Goal: Task Accomplishment & Management: Complete application form

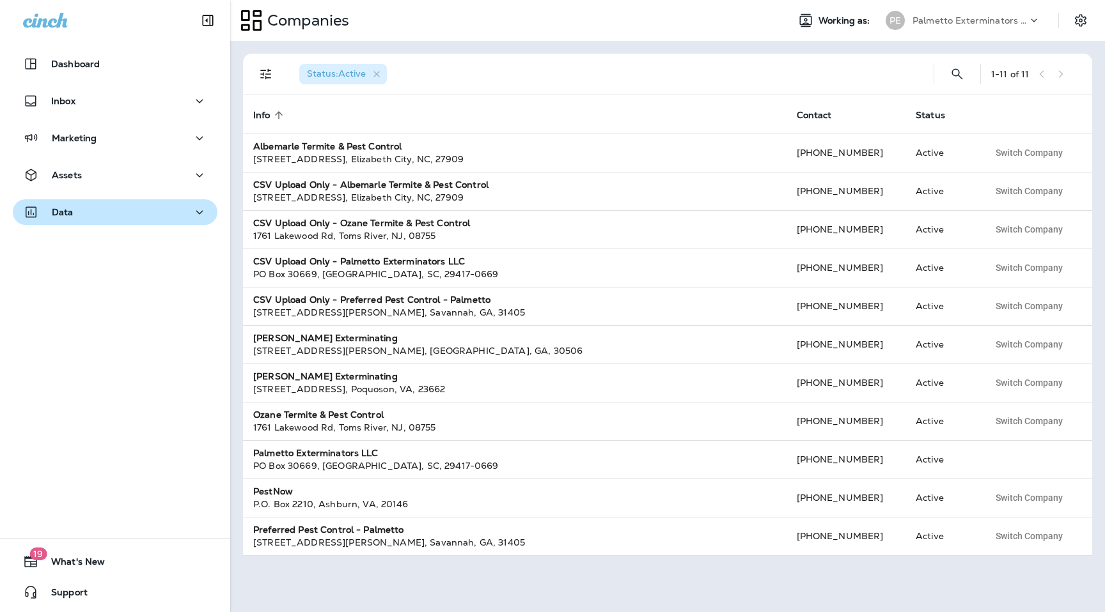
click at [149, 219] on div "Data" at bounding box center [115, 213] width 184 height 16
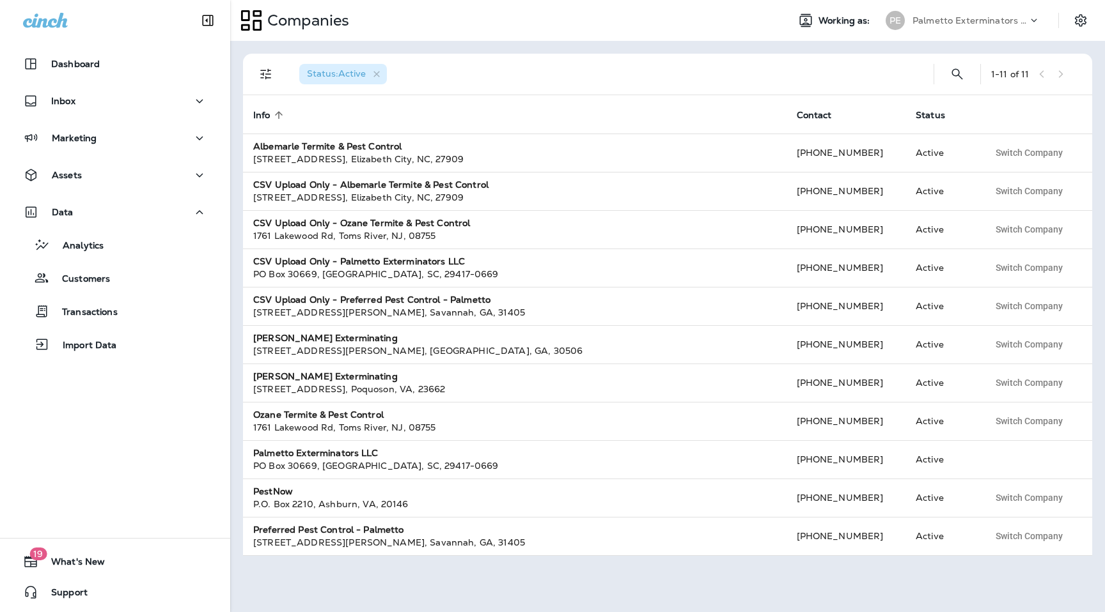
click at [137, 259] on div "Analytics Customers Transactions Import Data" at bounding box center [115, 291] width 205 height 133
click at [138, 242] on div "Analytics" at bounding box center [115, 244] width 194 height 19
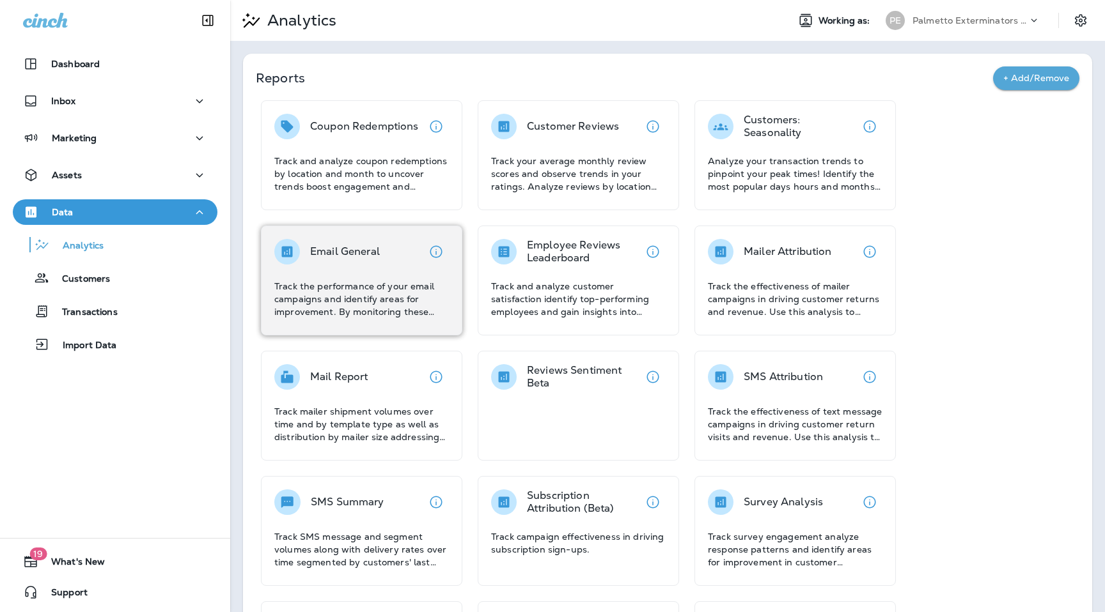
click at [356, 273] on div "Email General Track the performance of your email campaigns and identify areas …" at bounding box center [361, 278] width 175 height 79
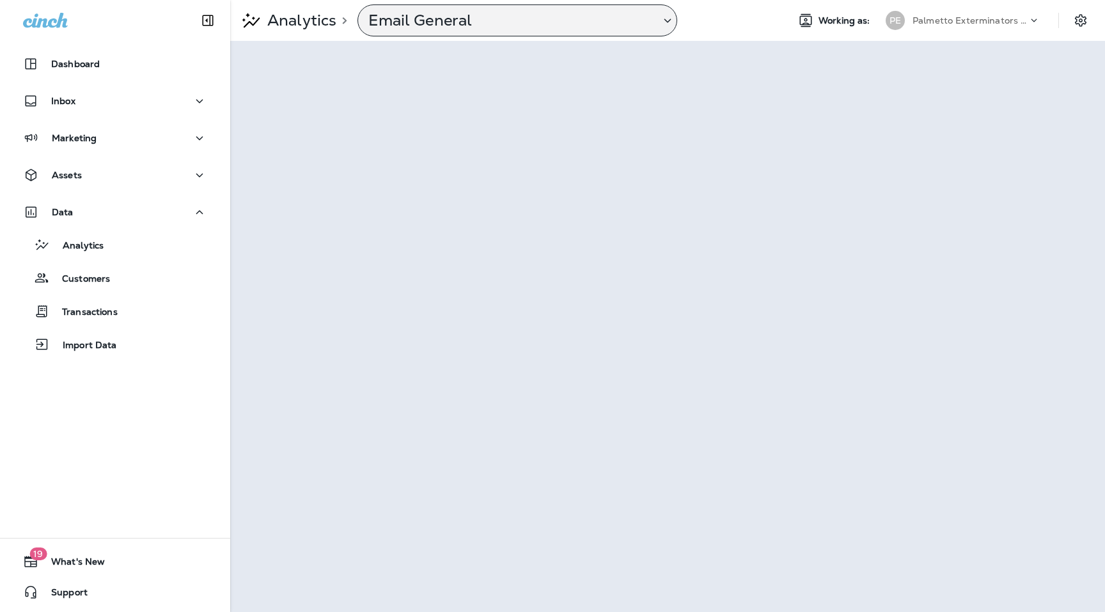
click at [544, 15] on p "Email General" at bounding box center [508, 20] width 281 height 19
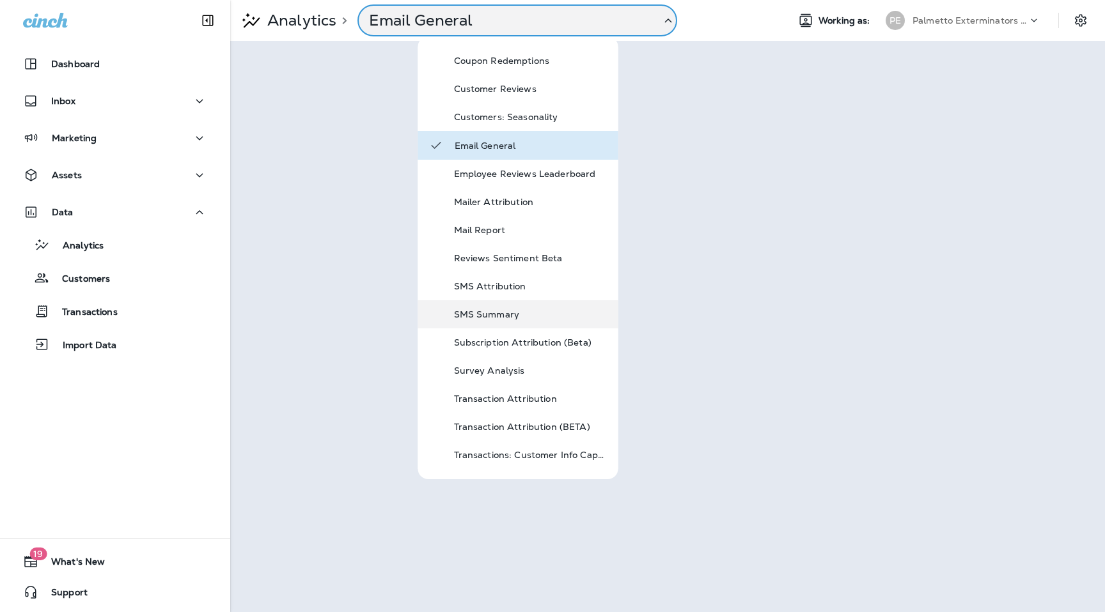
click at [516, 304] on div "SMS Summary" at bounding box center [518, 314] width 200 height 28
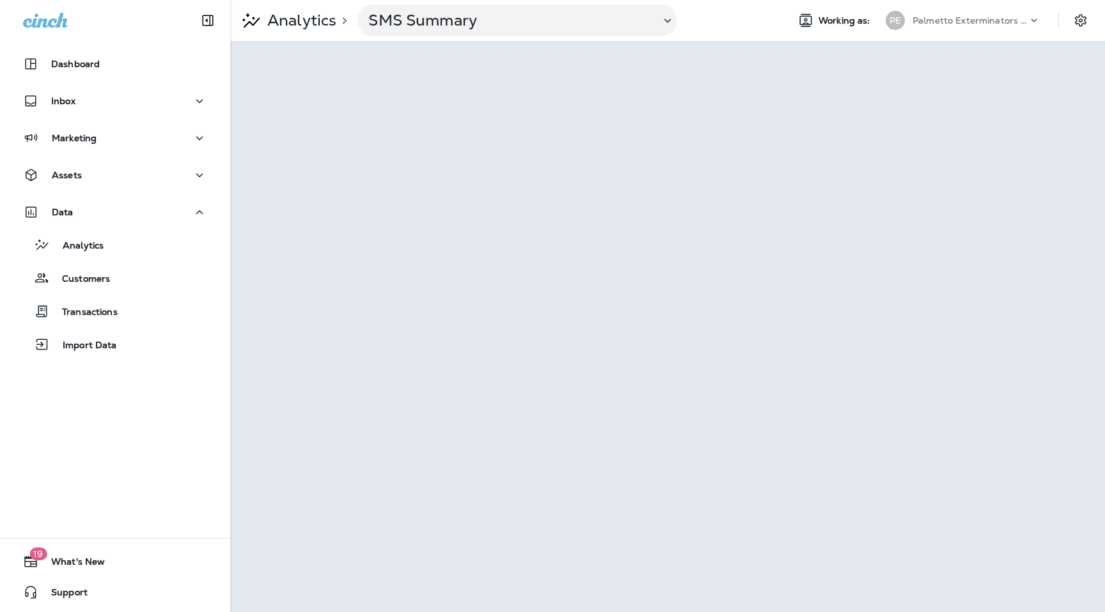
click at [1029, 22] on icon at bounding box center [1033, 20] width 13 height 13
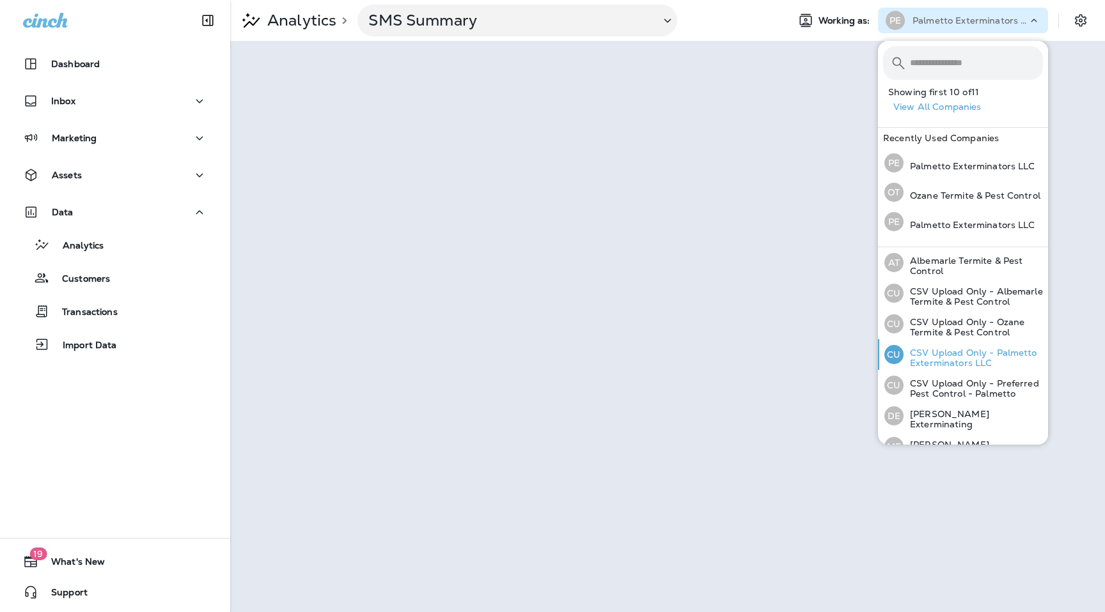
click at [984, 354] on p "CSV Upload Only - Palmetto Exterminators LLC" at bounding box center [972, 358] width 139 height 20
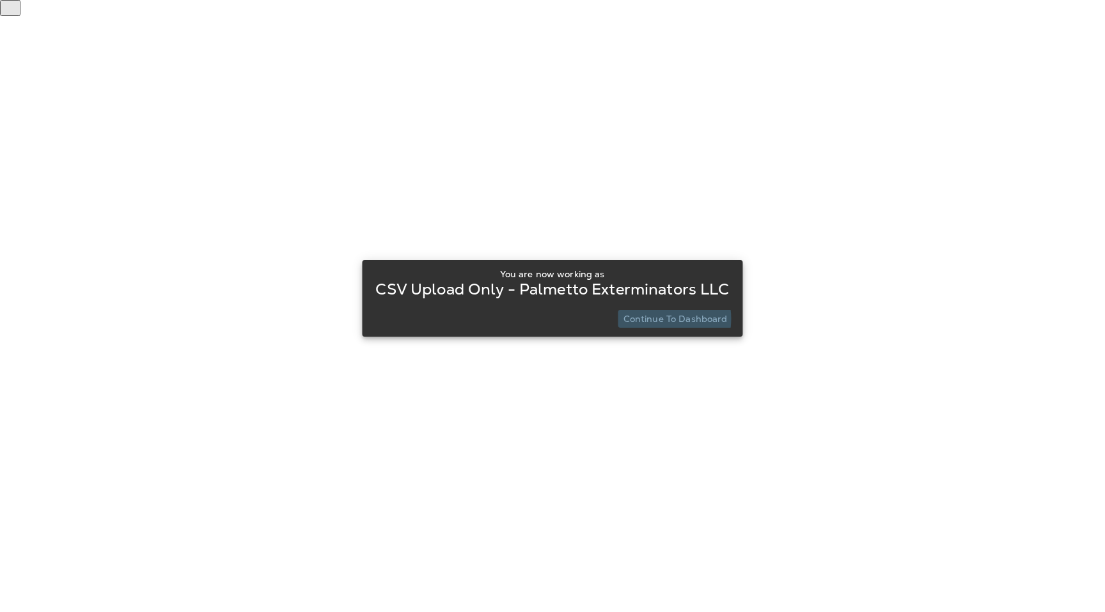
click at [656, 319] on p "Continue to Dashboard" at bounding box center [675, 319] width 104 height 10
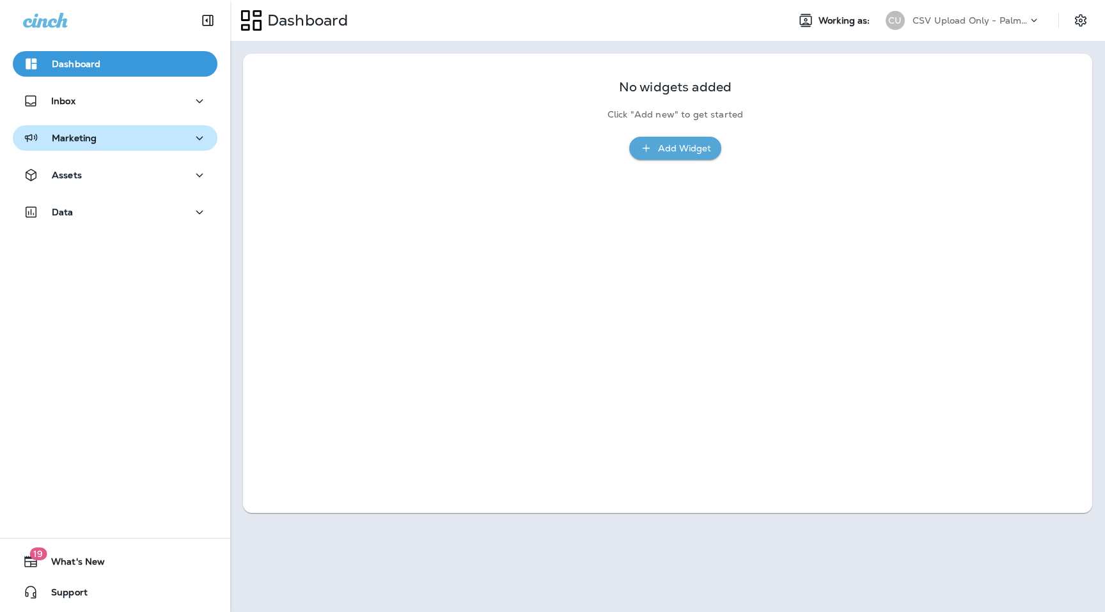
click at [132, 134] on div "Marketing" at bounding box center [115, 138] width 184 height 16
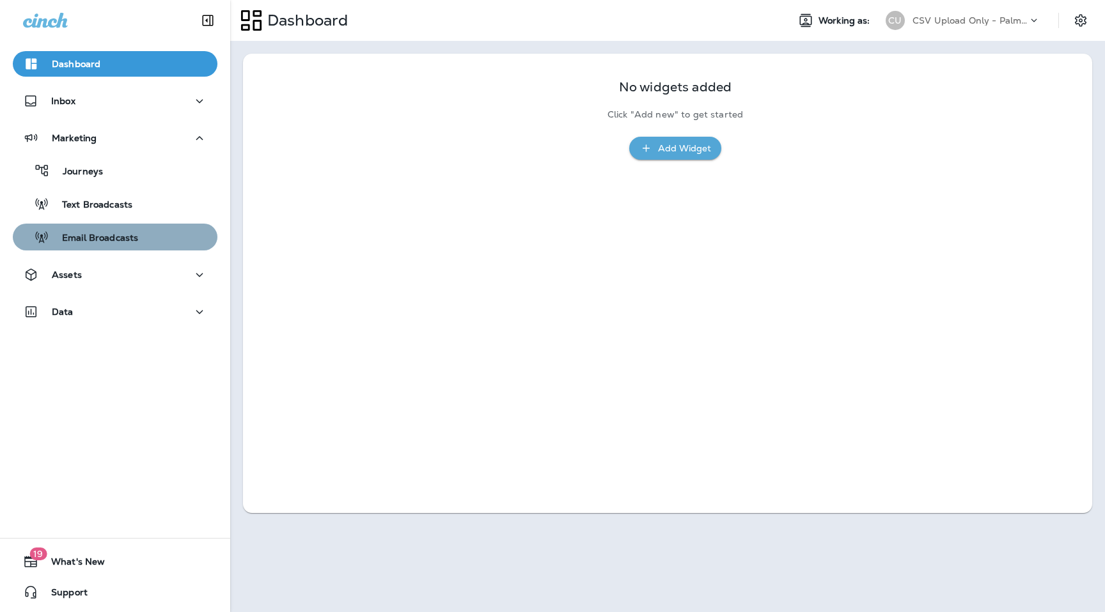
click at [111, 238] on p "Email Broadcasts" at bounding box center [93, 239] width 89 height 12
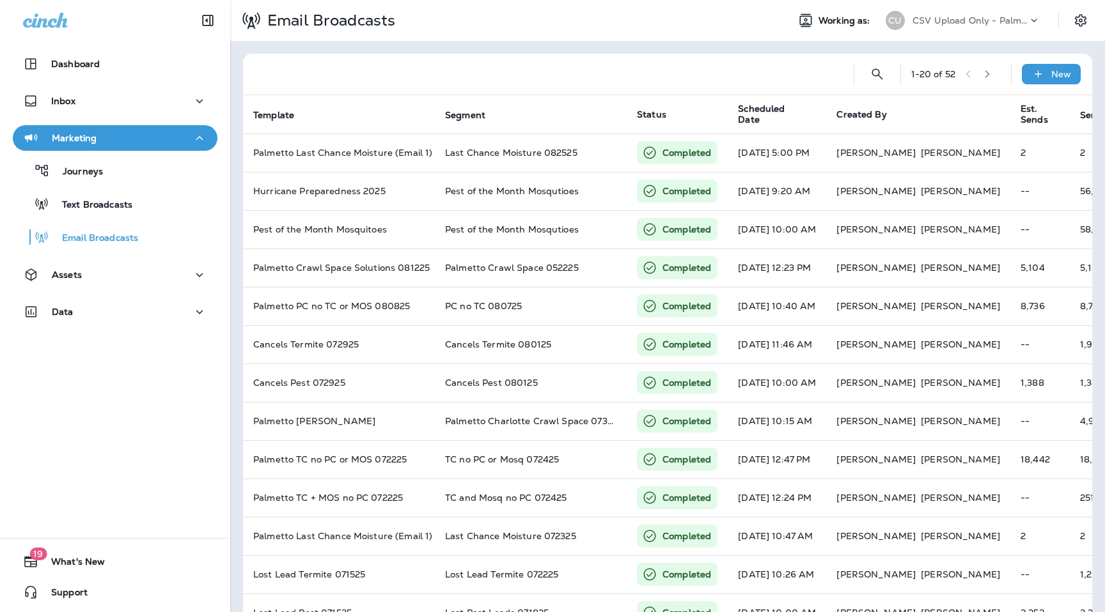
click at [1002, 27] on div "CSV Upload Only - Palmetto Exterminators LLC" at bounding box center [969, 20] width 115 height 19
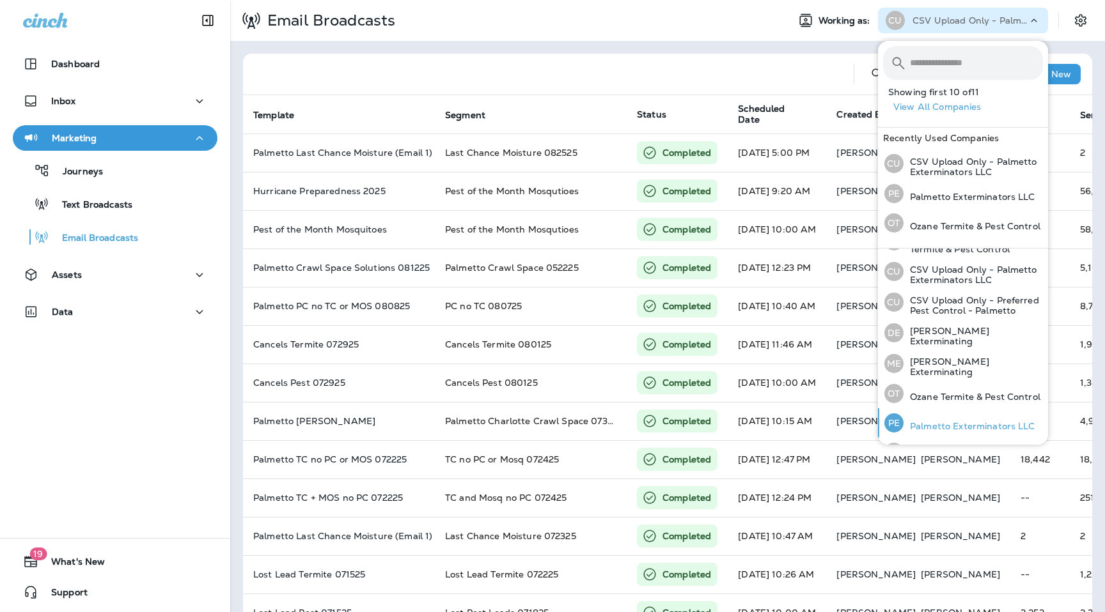
scroll to position [114, 0]
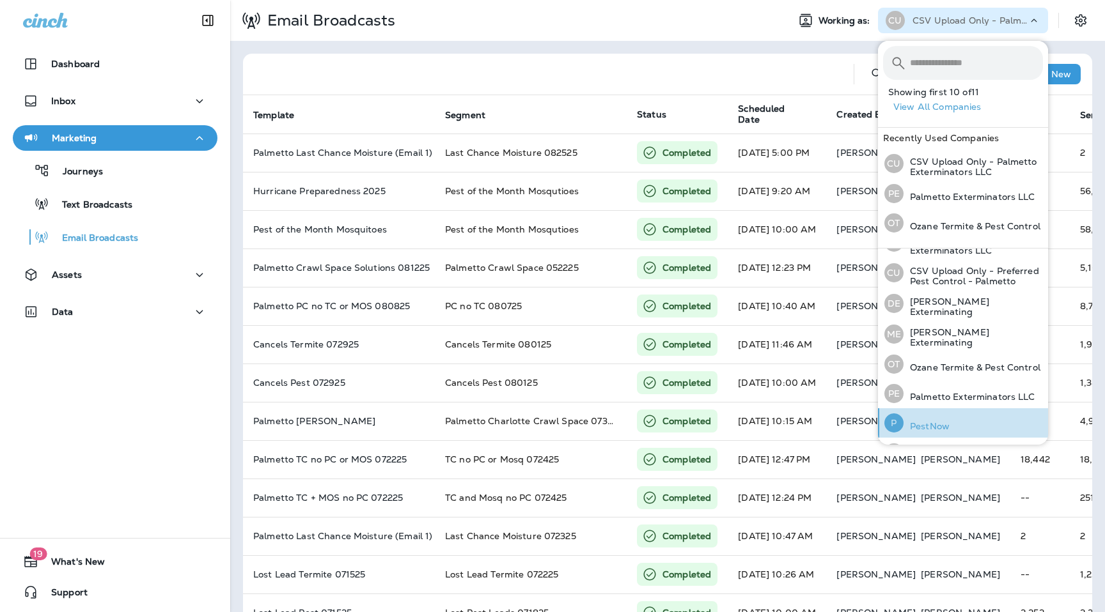
click at [933, 421] on p "PestNow" at bounding box center [926, 426] width 46 height 10
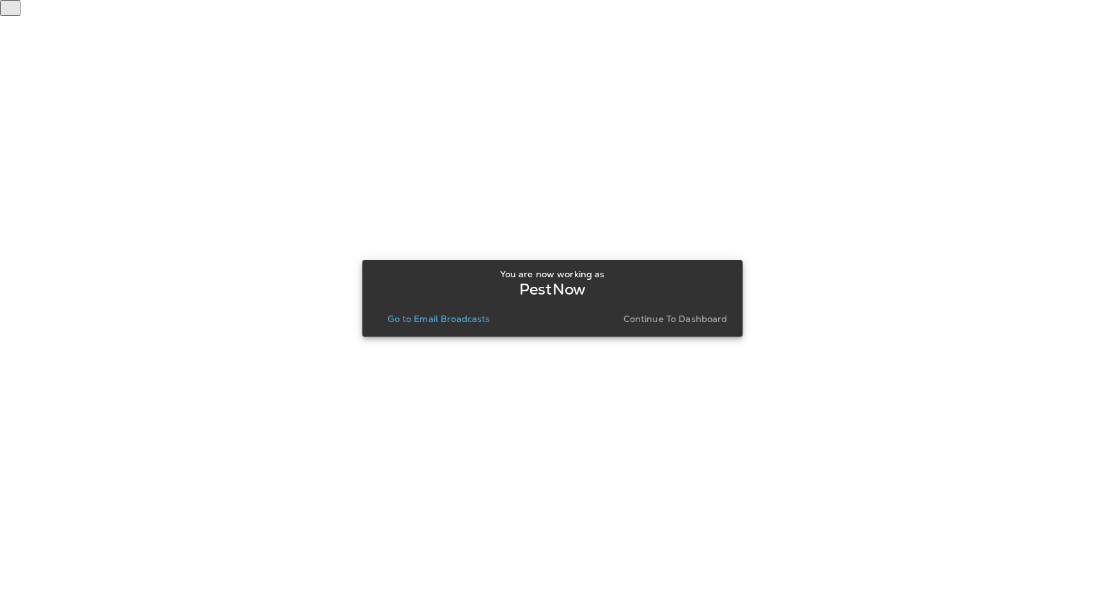
click at [655, 311] on button "Continue to Dashboard" at bounding box center [675, 319] width 114 height 18
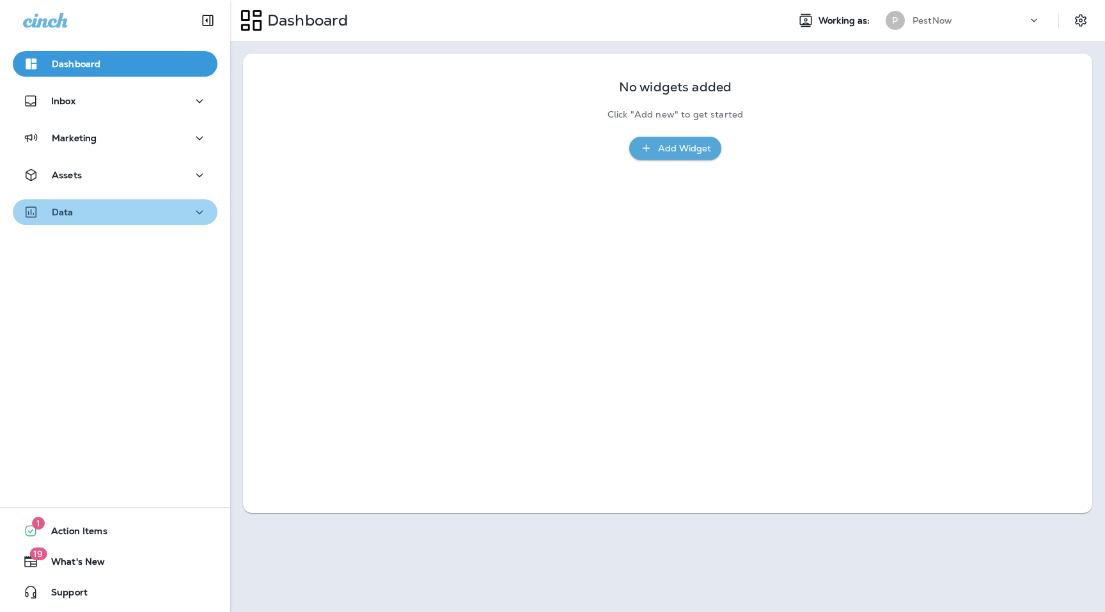
click at [81, 221] on button "Data" at bounding box center [115, 212] width 205 height 26
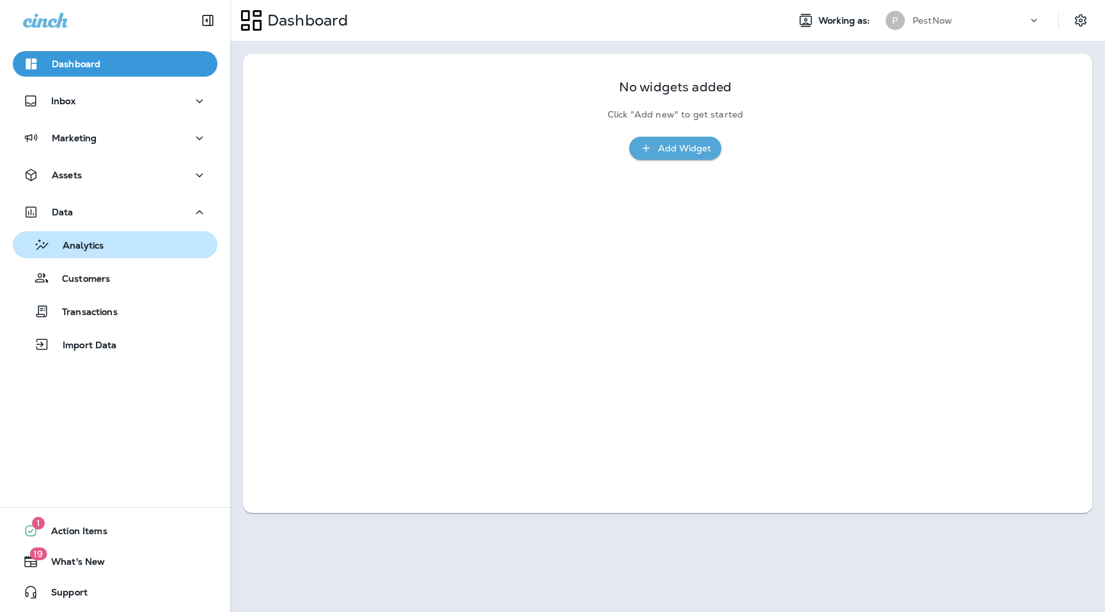
click at [90, 250] on p "Analytics" at bounding box center [77, 246] width 54 height 12
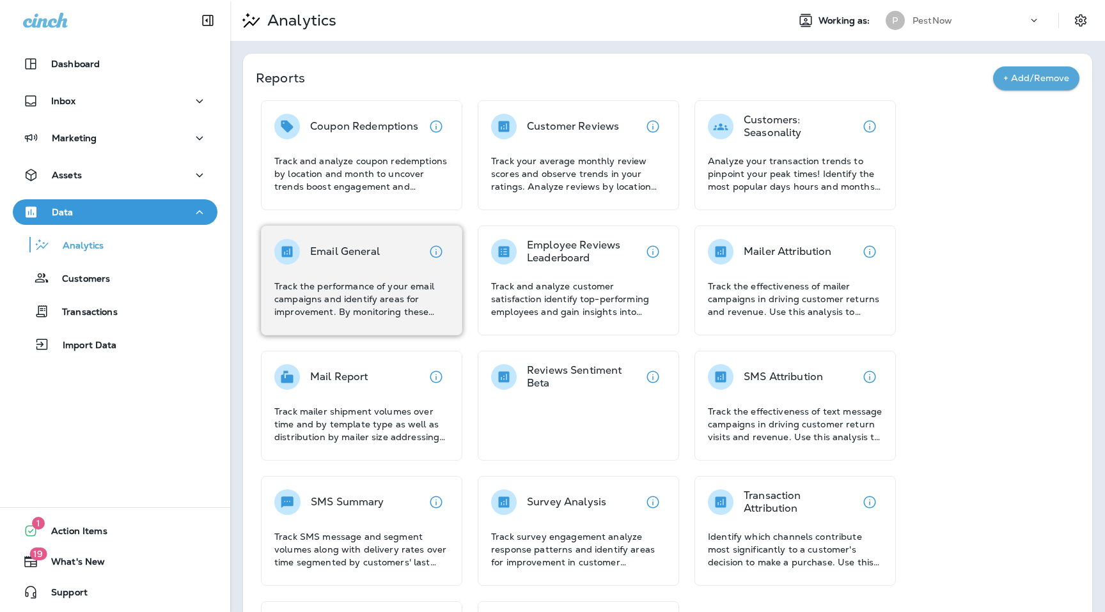
click at [365, 257] on p "Email General" at bounding box center [345, 252] width 70 height 13
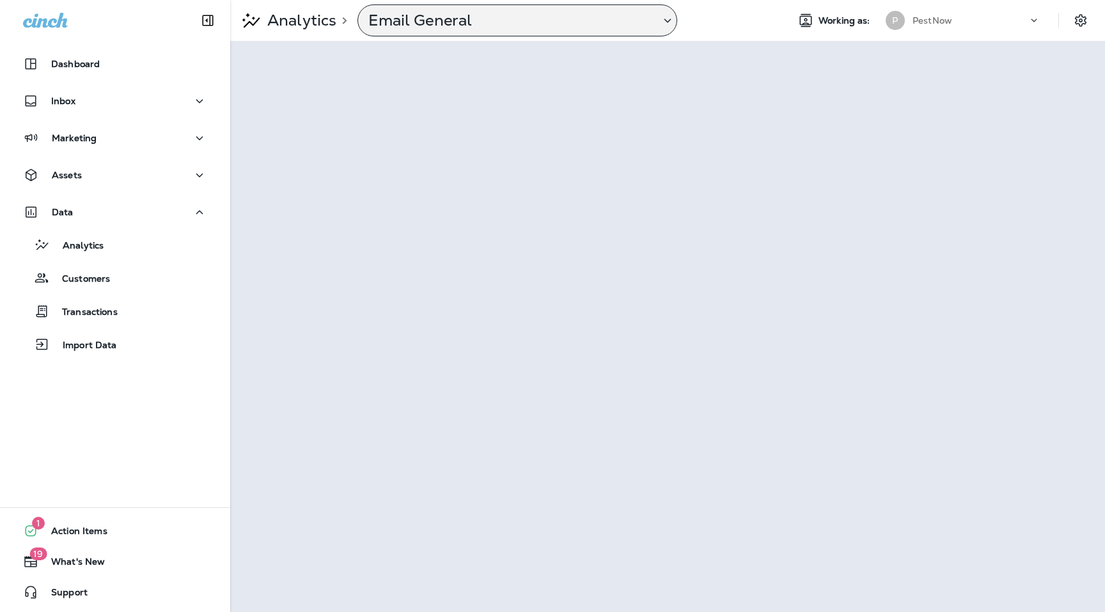
click at [538, 19] on p "Email General" at bounding box center [508, 20] width 281 height 19
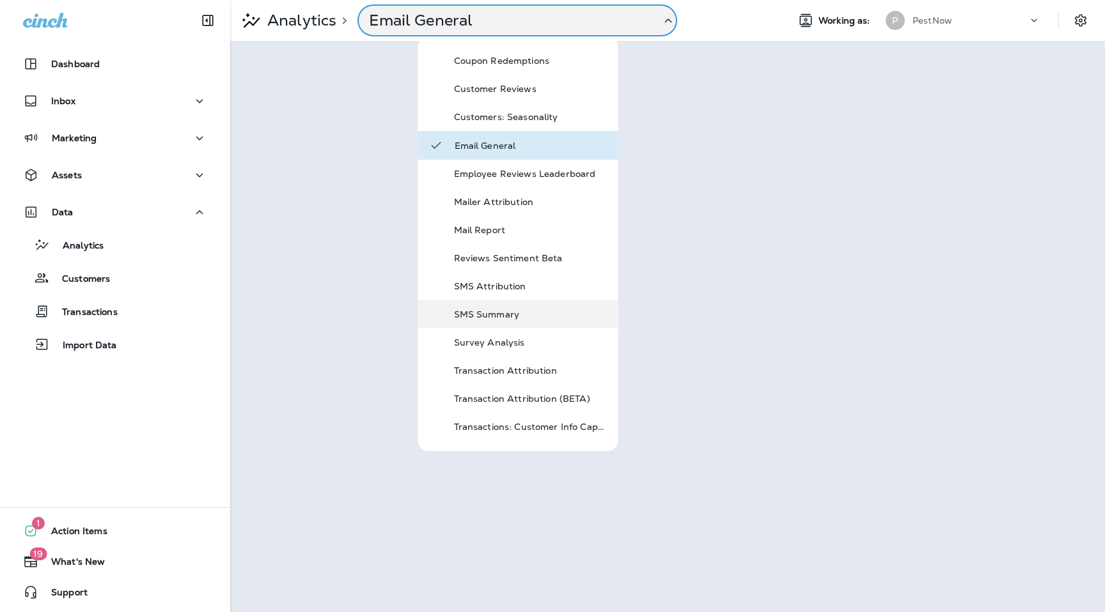
click at [519, 313] on p "SMS Summary" at bounding box center [530, 314] width 153 height 10
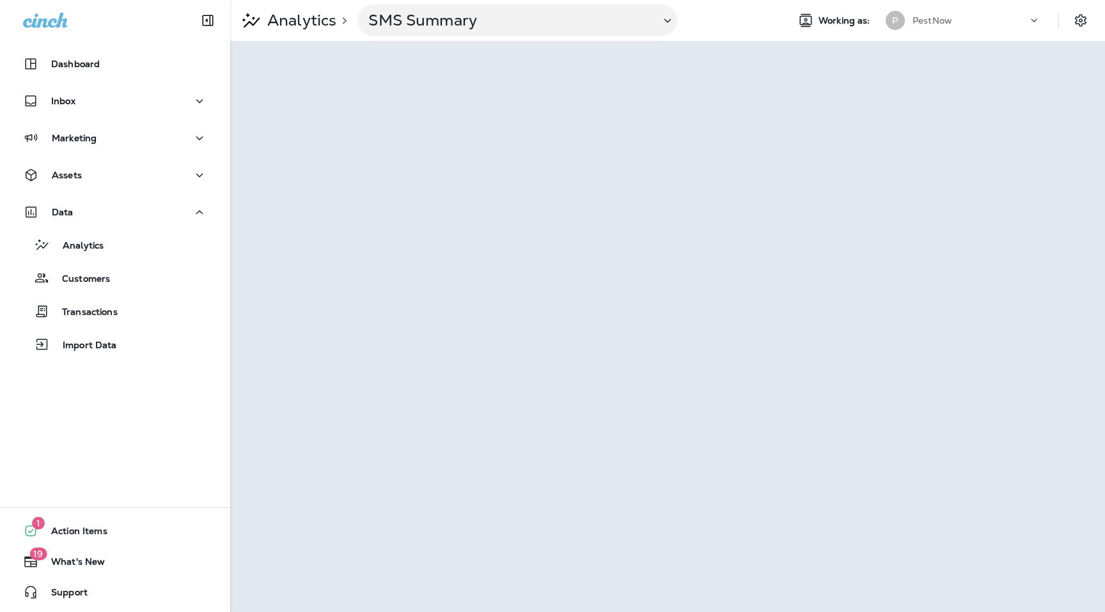
click at [955, 20] on div "PestNow" at bounding box center [969, 20] width 115 height 19
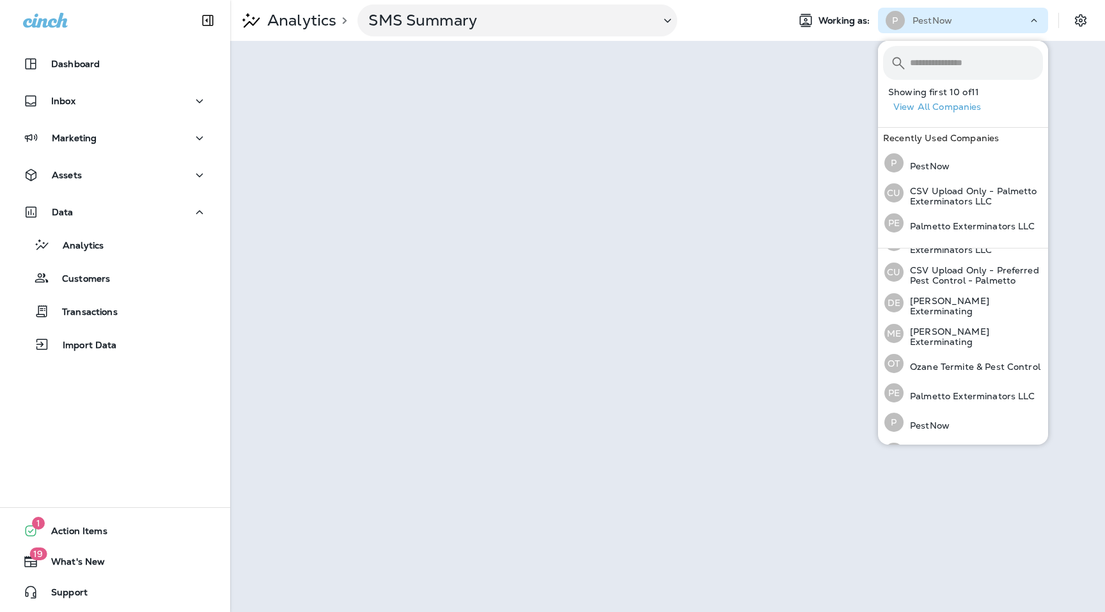
scroll to position [139, 0]
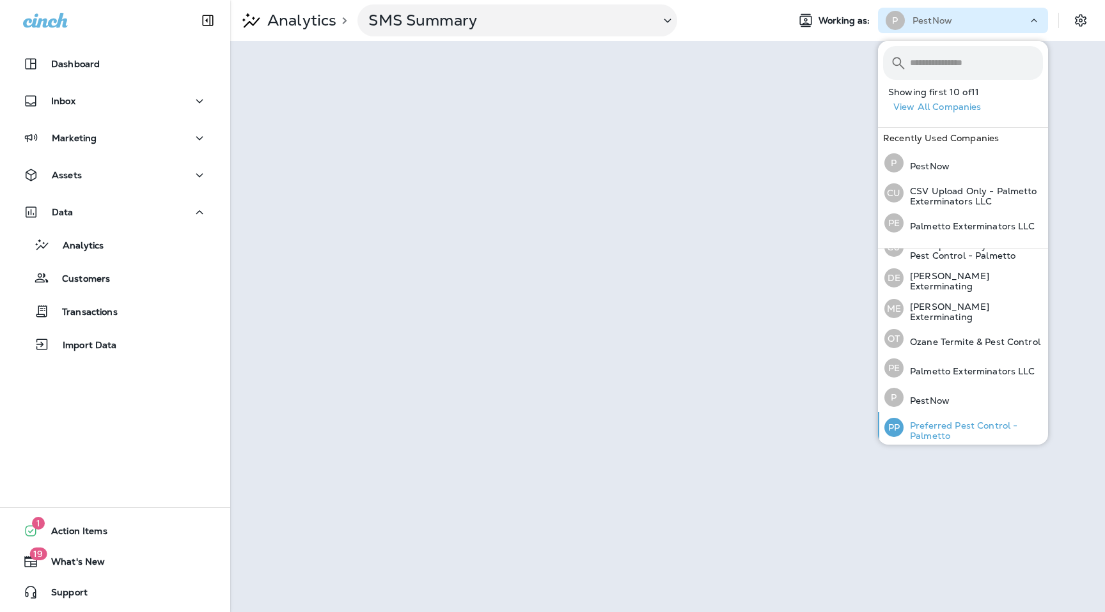
click at [955, 430] on p "Preferred Pest Control - Palmetto" at bounding box center [972, 431] width 139 height 20
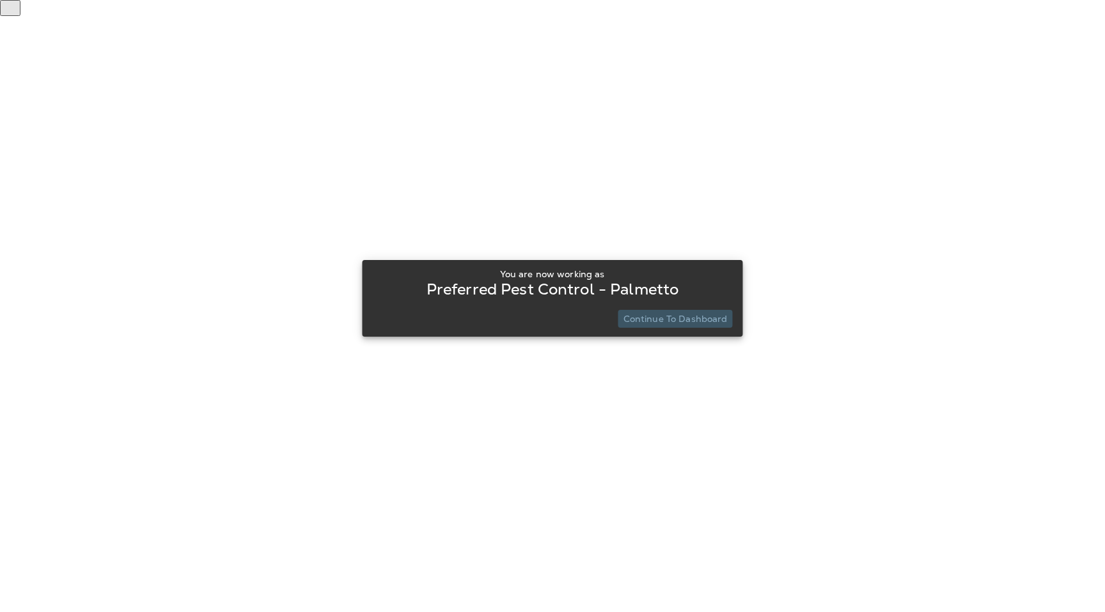
click at [698, 320] on p "Continue to Dashboard" at bounding box center [675, 319] width 104 height 10
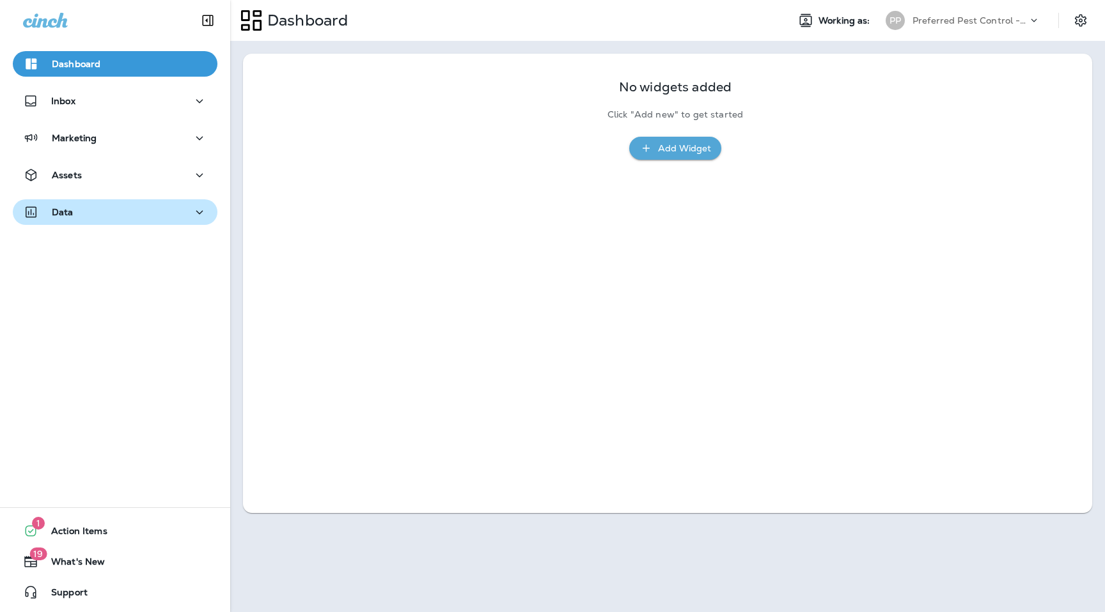
click at [74, 207] on div "Data" at bounding box center [115, 213] width 184 height 16
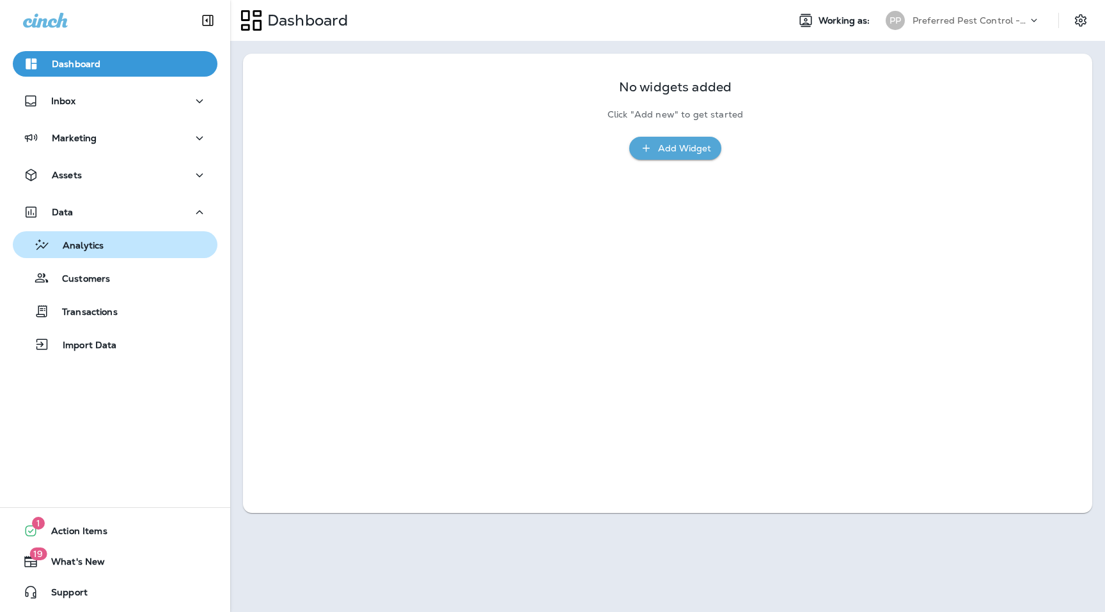
click at [78, 236] on div "Analytics" at bounding box center [61, 244] width 86 height 19
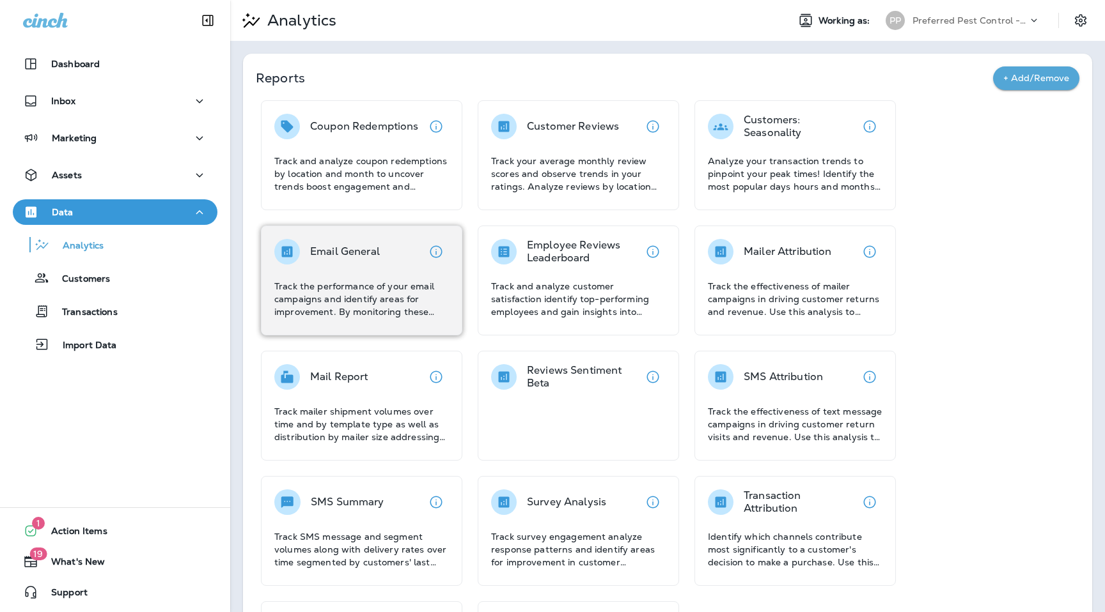
click at [347, 260] on div "Email General" at bounding box center [345, 252] width 70 height 26
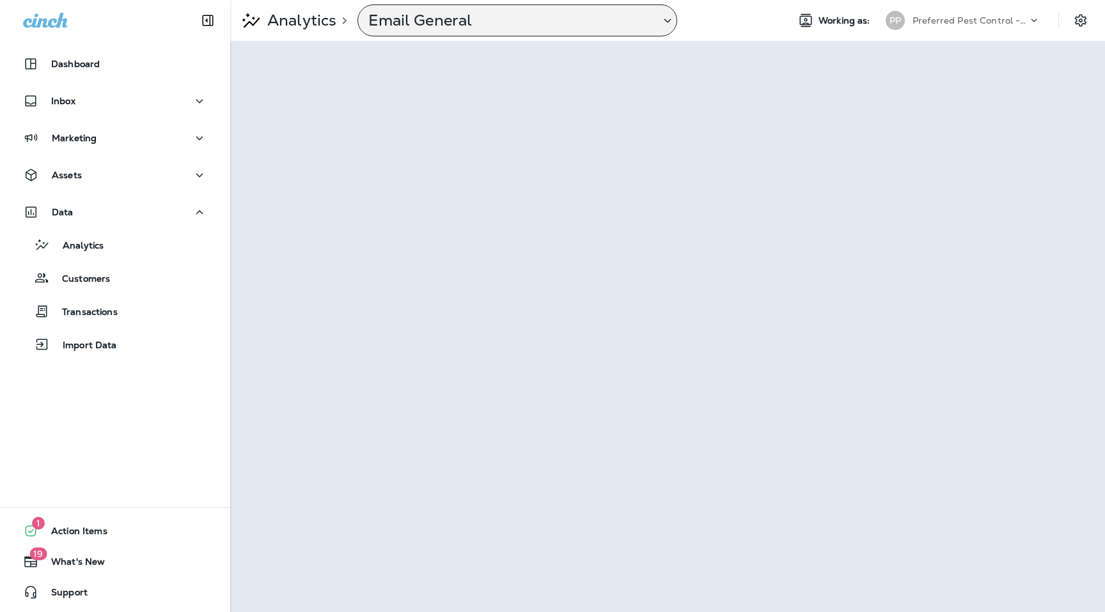
click at [455, 19] on p "Email General" at bounding box center [508, 20] width 281 height 19
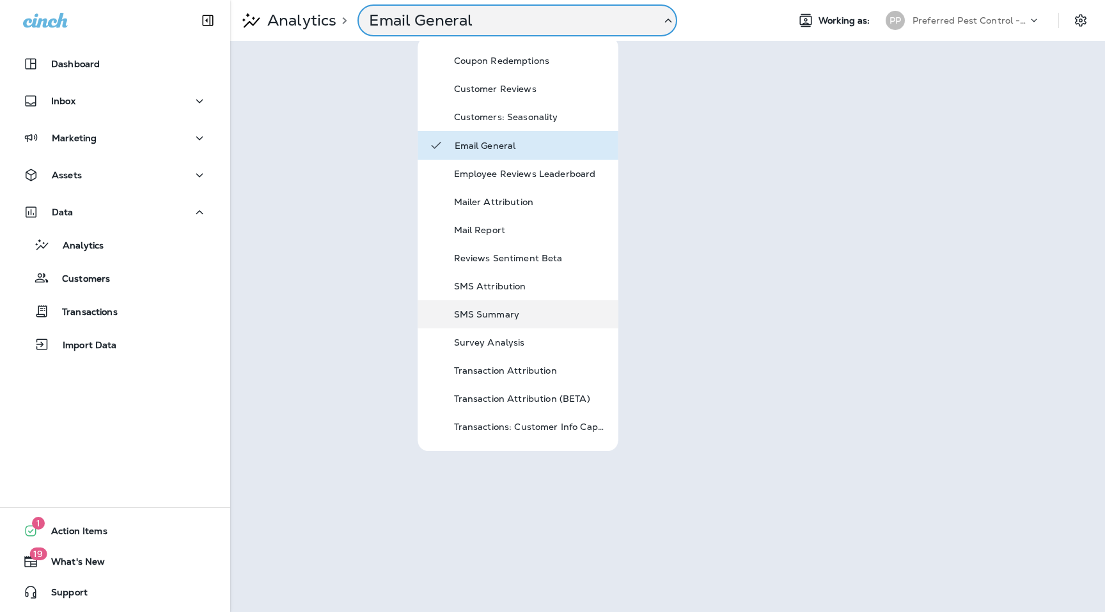
click at [484, 309] on p "SMS Summary" at bounding box center [530, 314] width 153 height 10
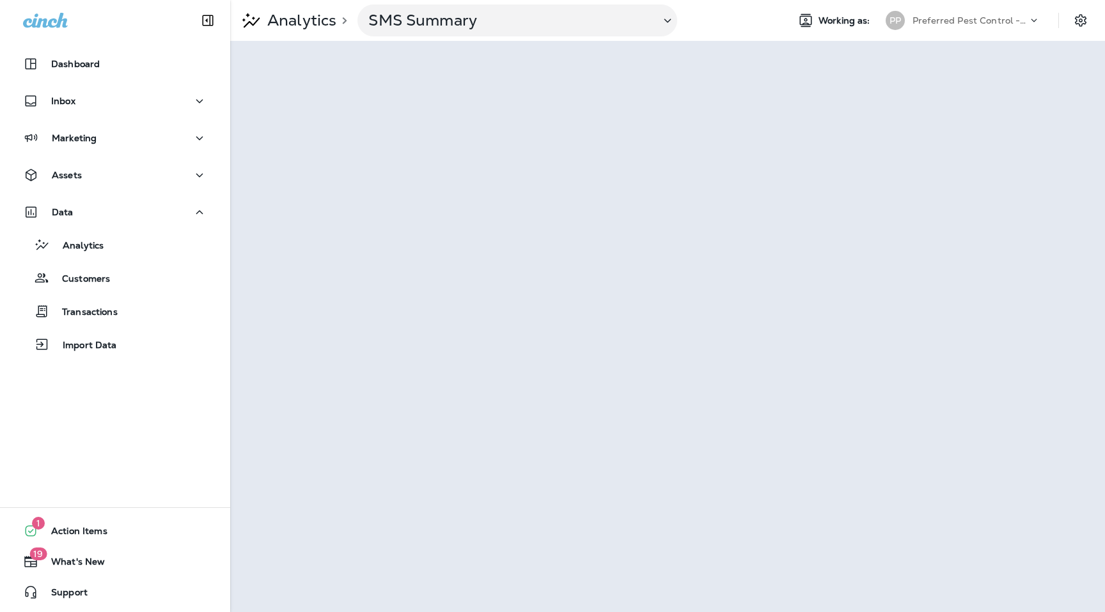
click at [1022, 19] on p "Preferred Pest Control - Palmetto" at bounding box center [969, 20] width 115 height 10
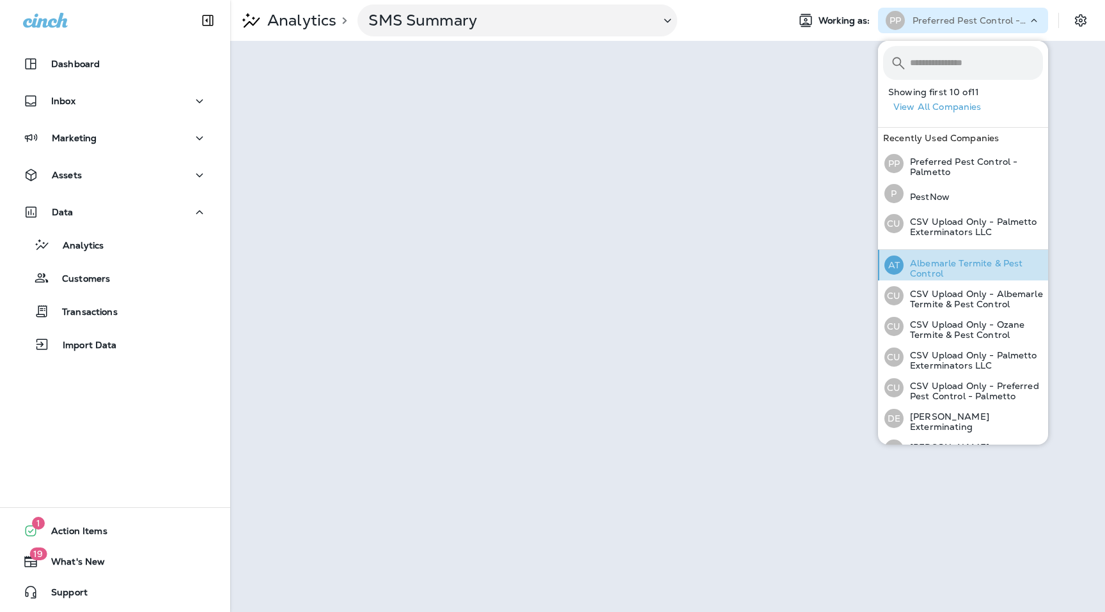
click at [929, 267] on p "Albemarle Termite & Pest Control" at bounding box center [972, 268] width 139 height 20
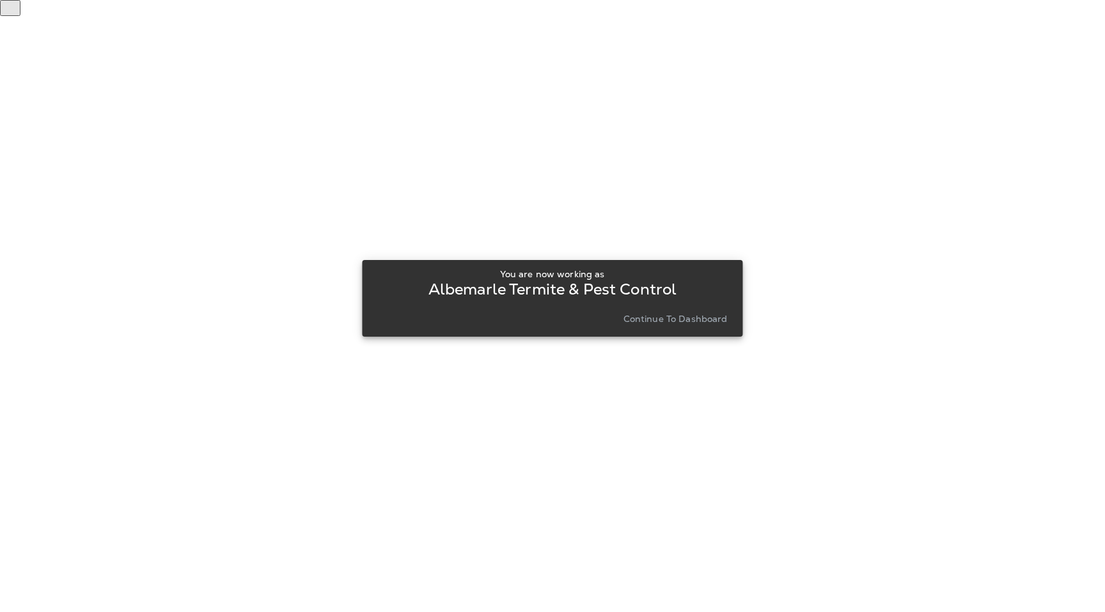
click at [652, 315] on p "Continue to Dashboard" at bounding box center [675, 319] width 104 height 10
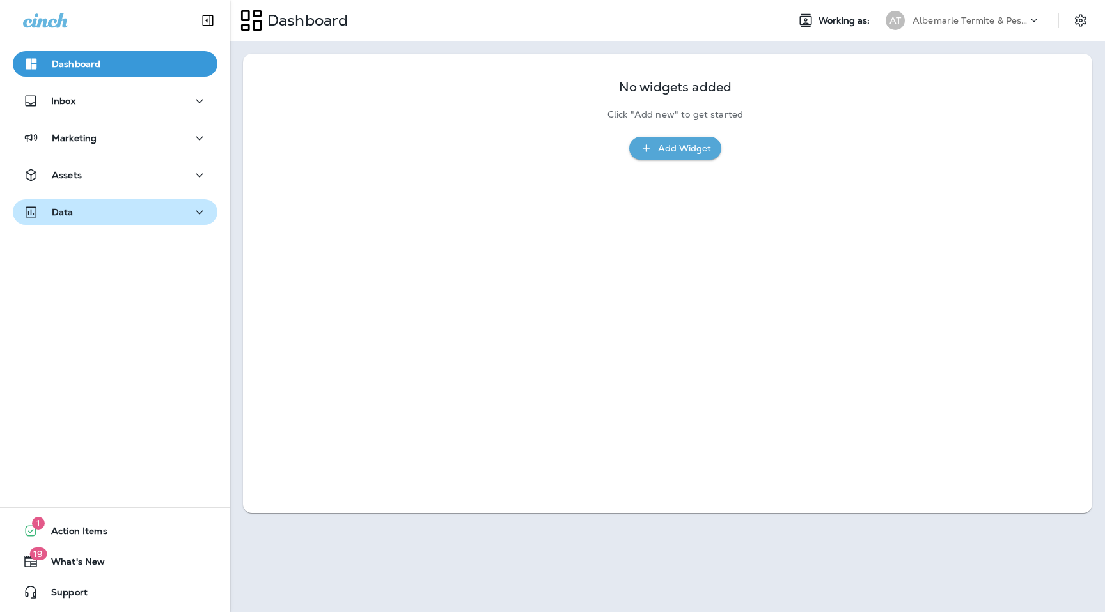
click at [80, 214] on div "Data" at bounding box center [115, 213] width 184 height 16
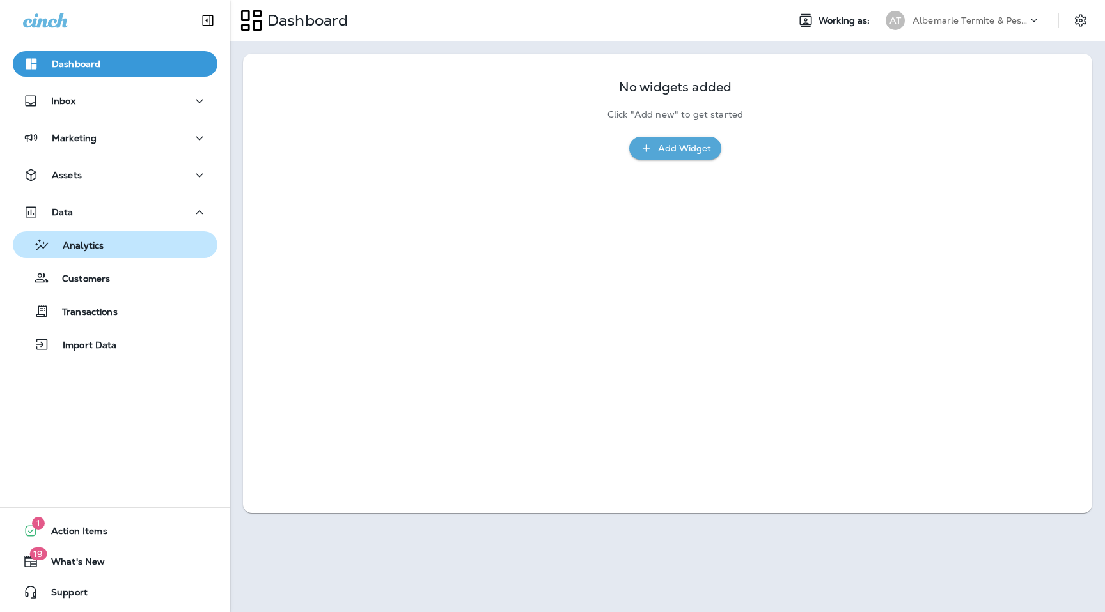
click at [83, 245] on p "Analytics" at bounding box center [77, 246] width 54 height 12
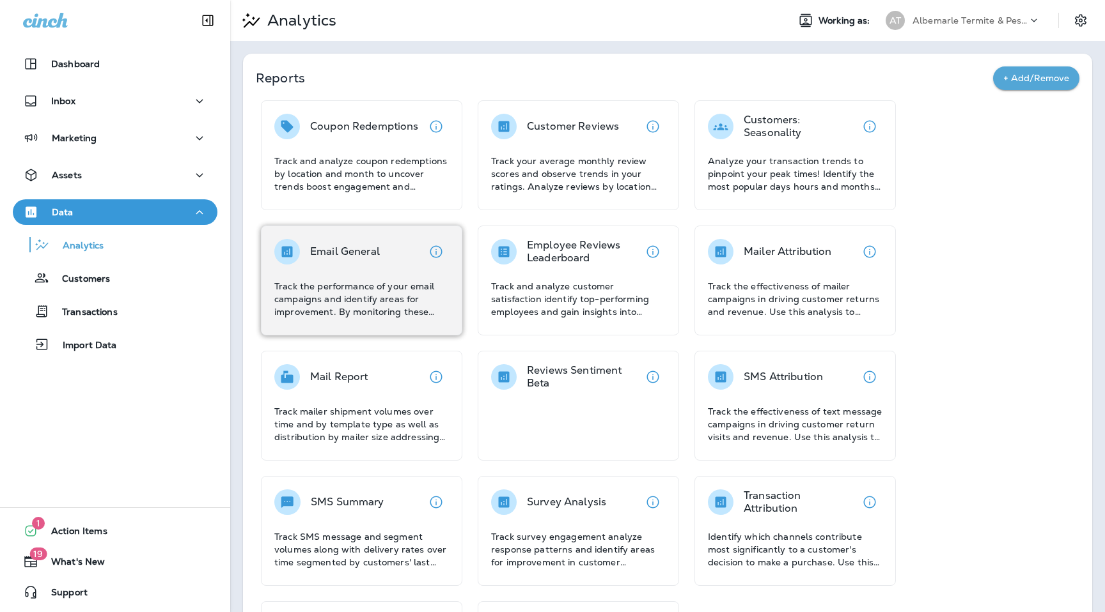
click at [369, 247] on p "Email General" at bounding box center [345, 252] width 70 height 13
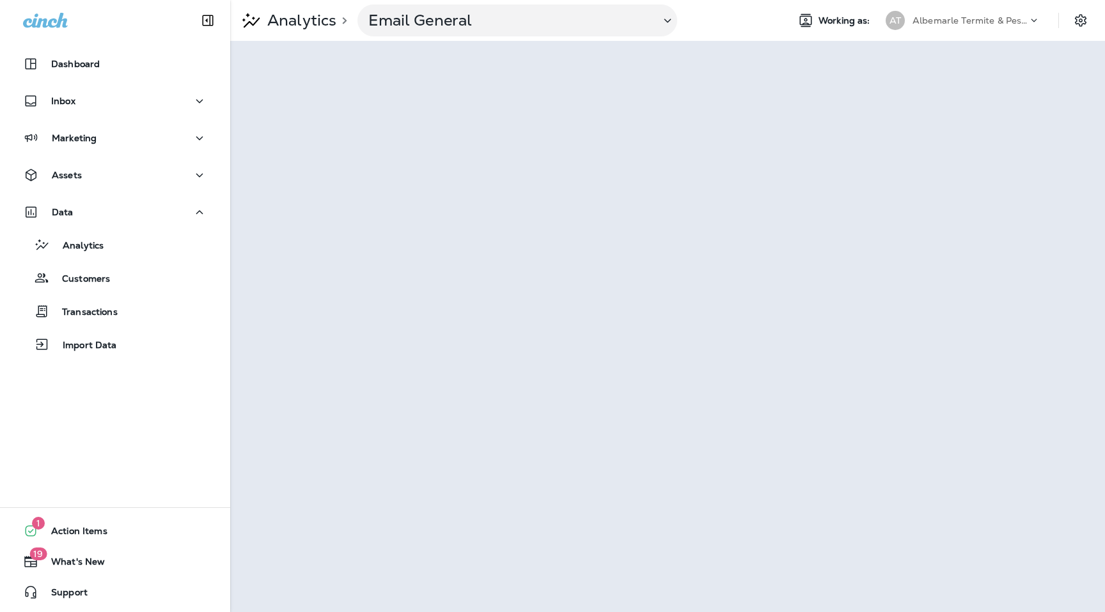
click at [1005, 12] on div "Albemarle Termite & Pest Control" at bounding box center [969, 20] width 115 height 19
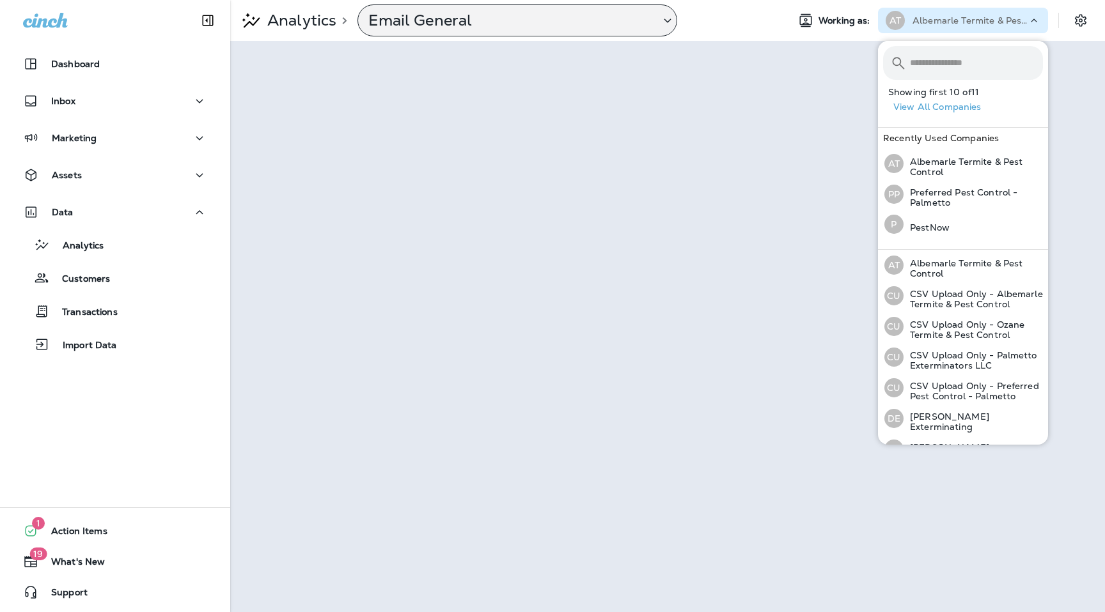
click at [538, 26] on p "Email General" at bounding box center [508, 20] width 281 height 19
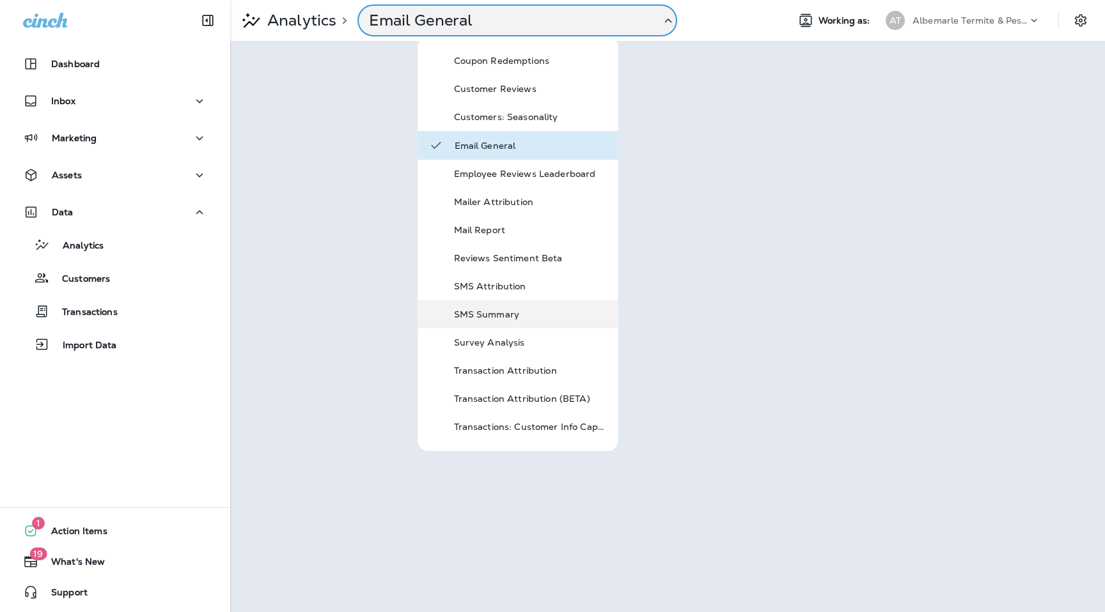
click at [505, 314] on p "SMS Summary" at bounding box center [530, 314] width 153 height 10
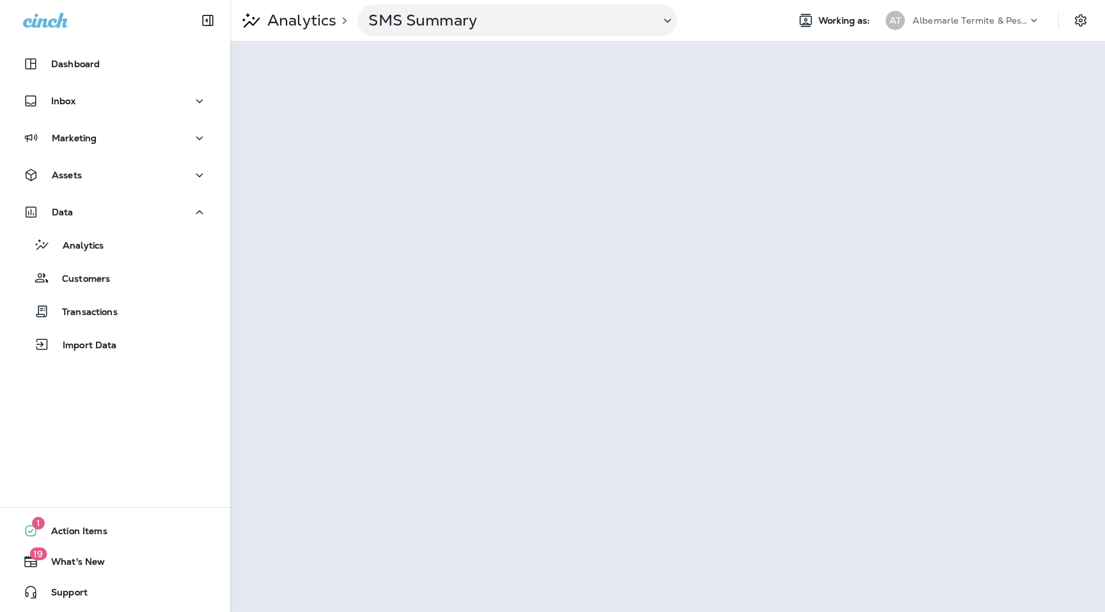
click at [992, 16] on p "Albemarle Termite & Pest Control" at bounding box center [969, 20] width 115 height 10
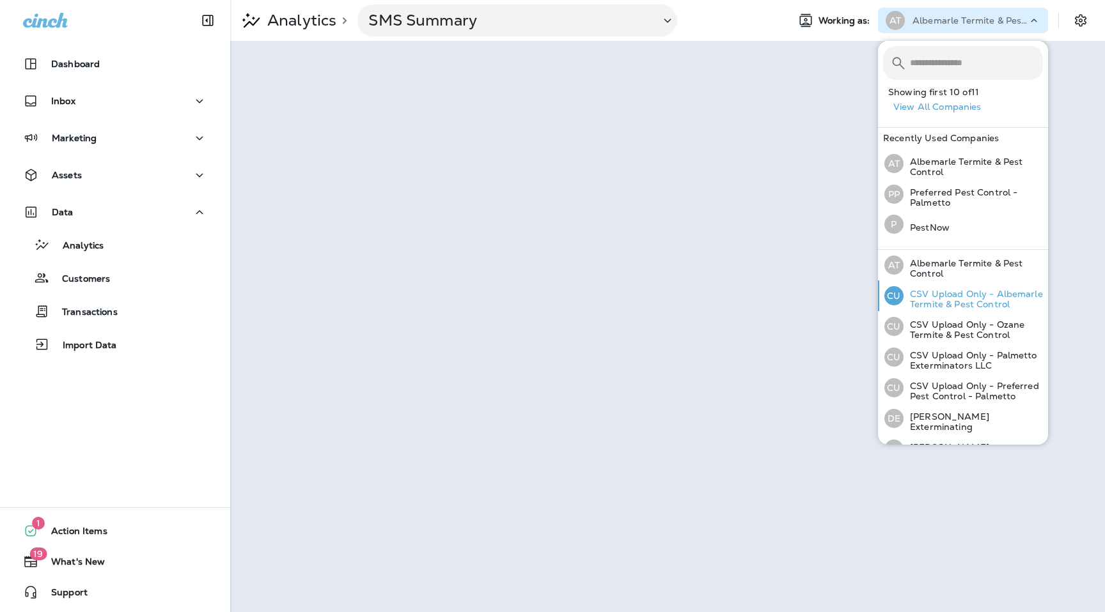
click at [988, 299] on p "CSV Upload Only - Albemarle Termite & Pest Control" at bounding box center [972, 299] width 139 height 20
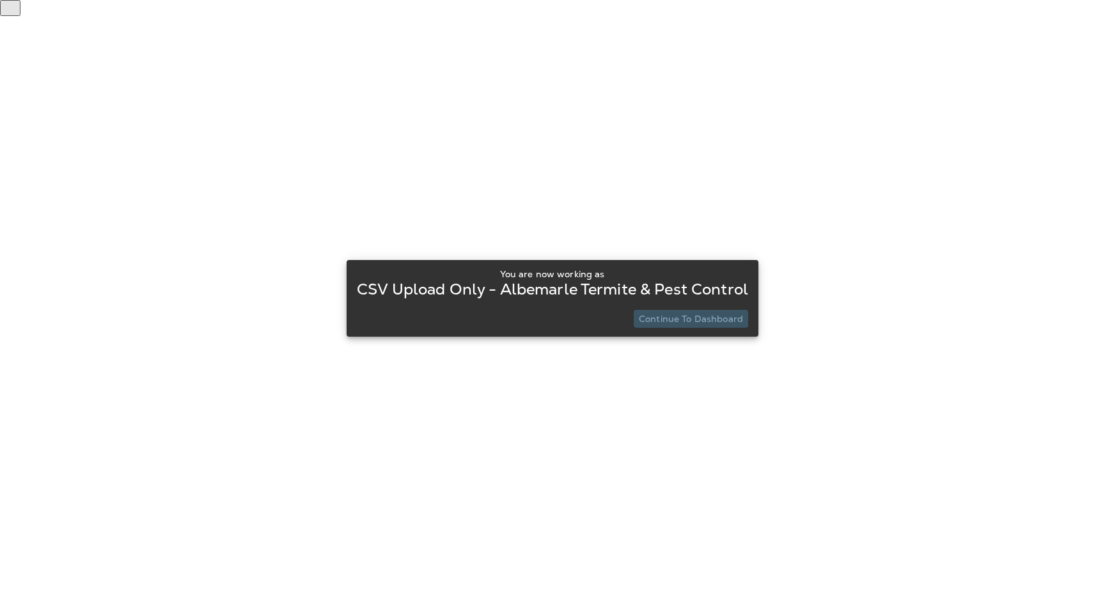
click at [728, 311] on button "Continue to Dashboard" at bounding box center [691, 319] width 114 height 18
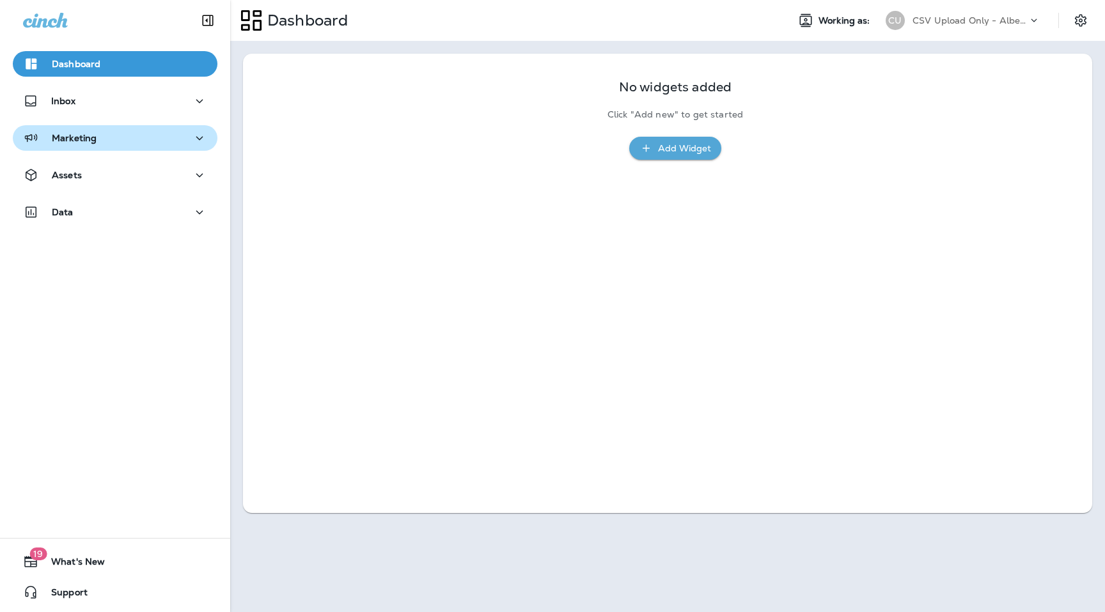
click at [145, 137] on div "Marketing" at bounding box center [115, 138] width 184 height 16
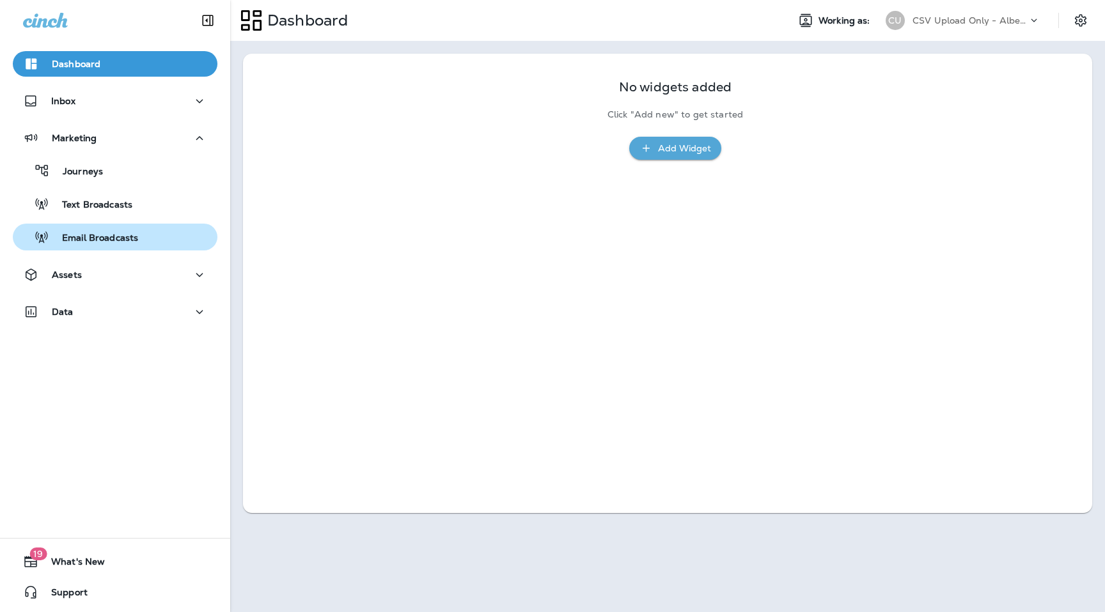
click at [121, 237] on p "Email Broadcasts" at bounding box center [93, 239] width 89 height 12
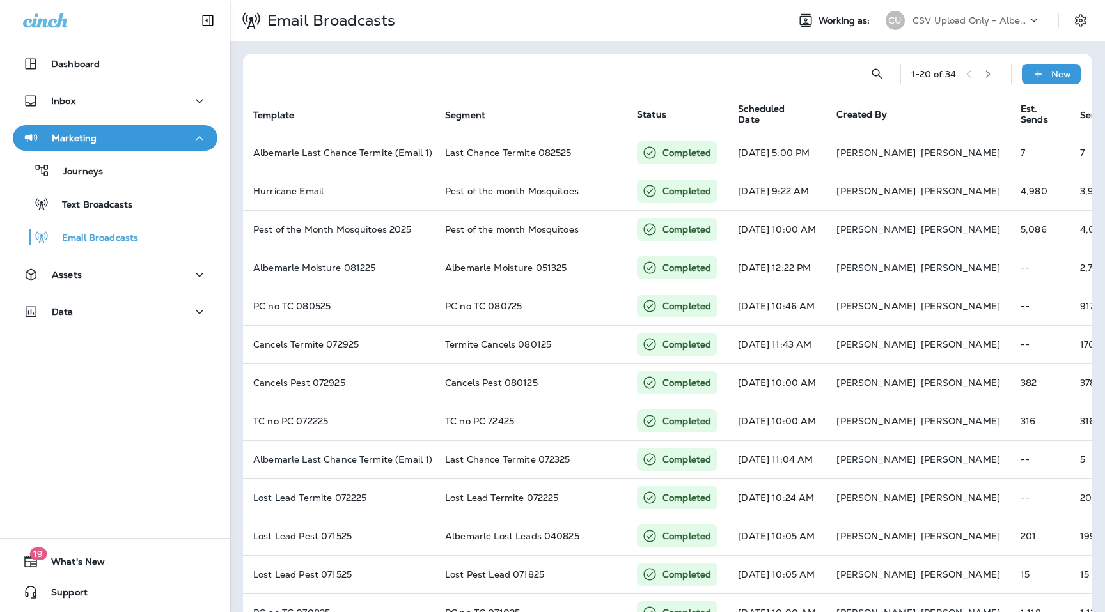
click at [986, 25] on p "CSV Upload Only - Albemarle Termite & Pest Control" at bounding box center [969, 20] width 115 height 10
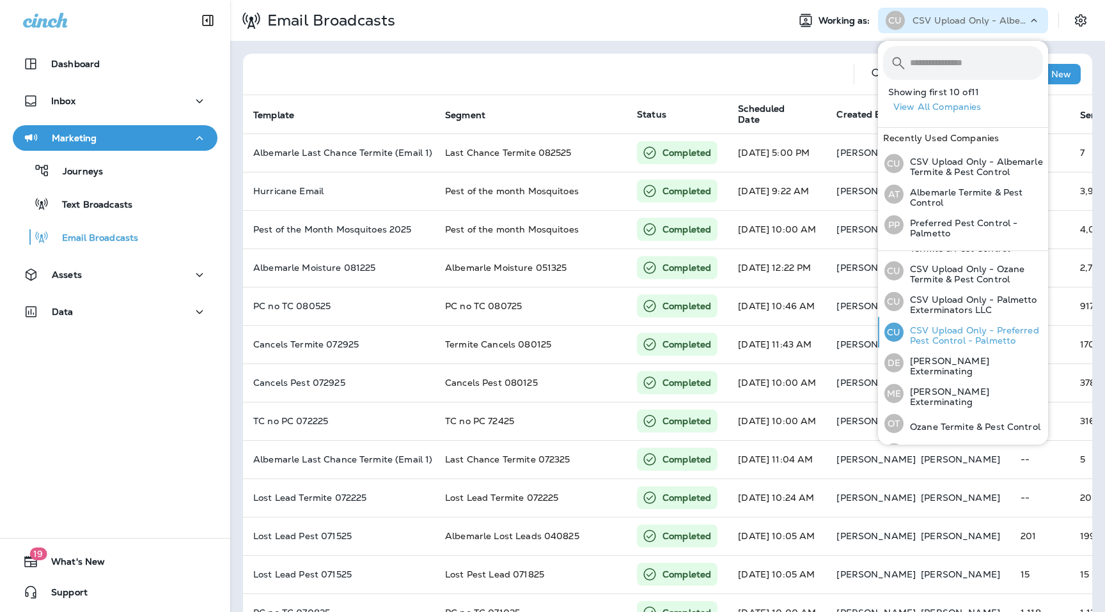
scroll to position [59, 0]
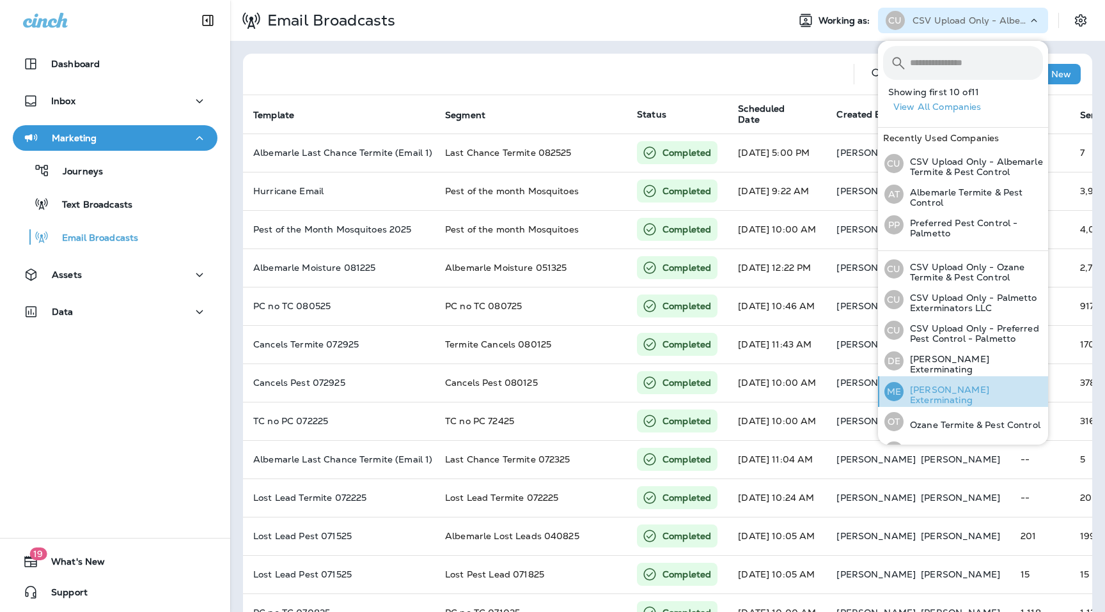
click at [952, 387] on p "[PERSON_NAME] Exterminating" at bounding box center [972, 395] width 139 height 20
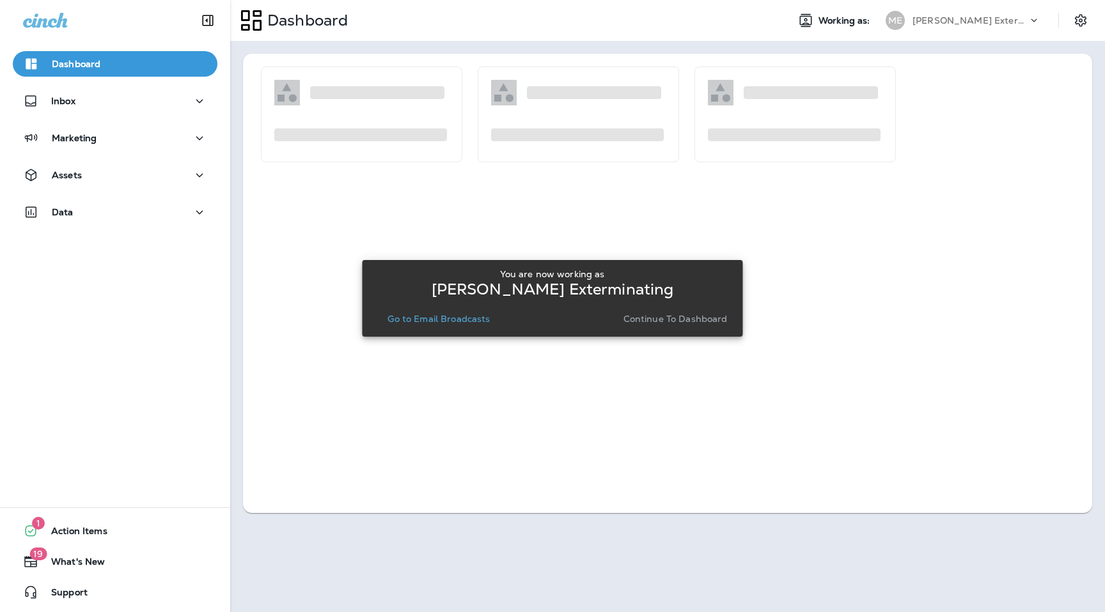
click at [692, 306] on div "You are now working as [PERSON_NAME] Exterminating Go to Email Broadcasts Conti…" at bounding box center [552, 298] width 360 height 59
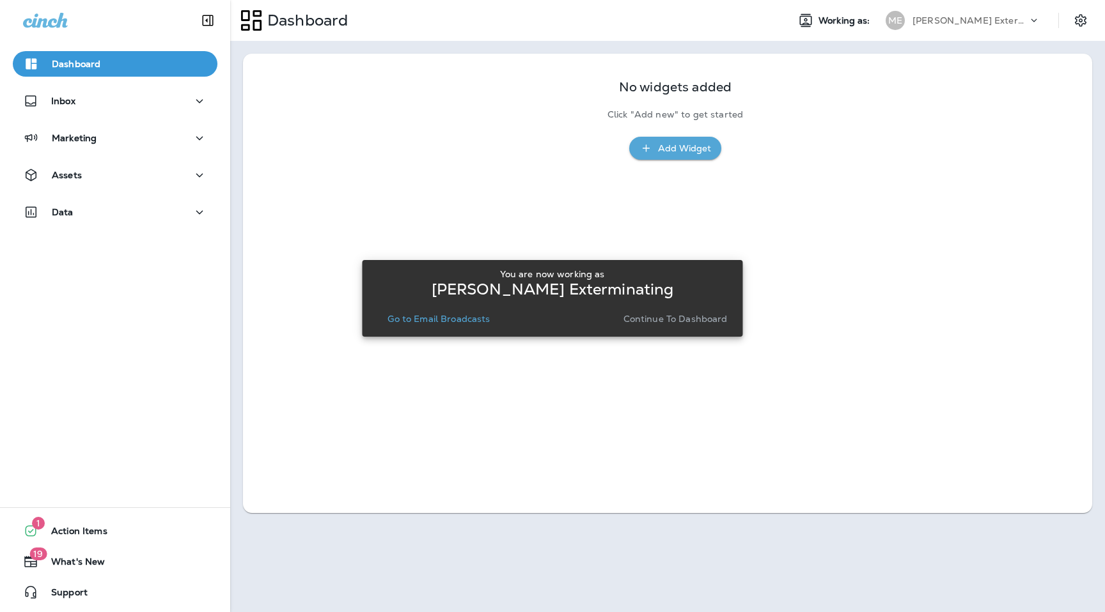
click at [689, 318] on p "Continue to Dashboard" at bounding box center [675, 319] width 104 height 10
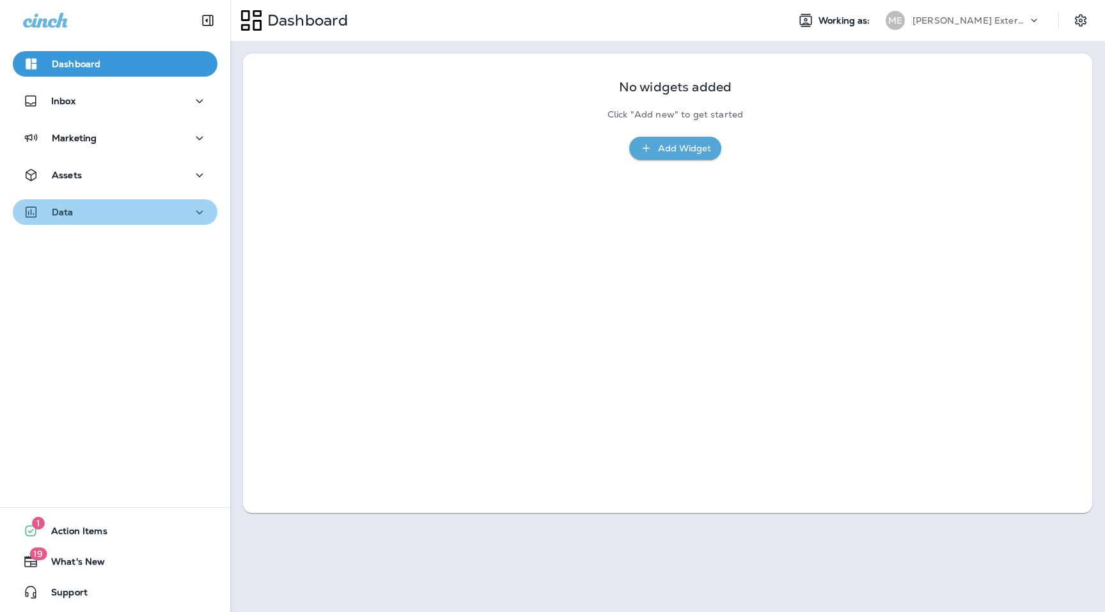
click at [158, 217] on div "Data" at bounding box center [115, 213] width 184 height 16
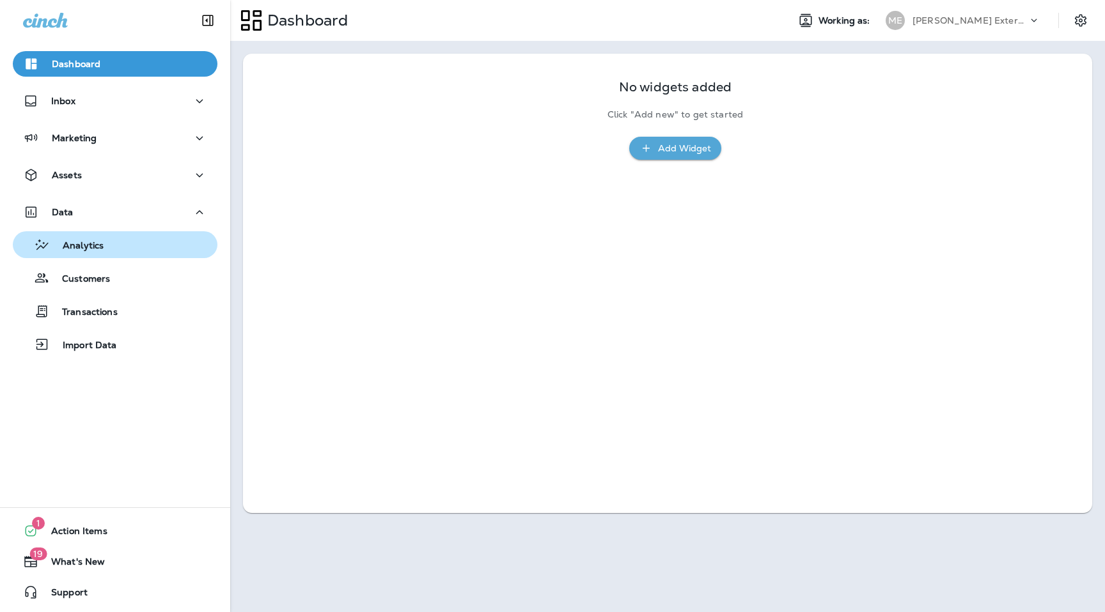
click at [155, 255] on button "Analytics" at bounding box center [115, 244] width 205 height 27
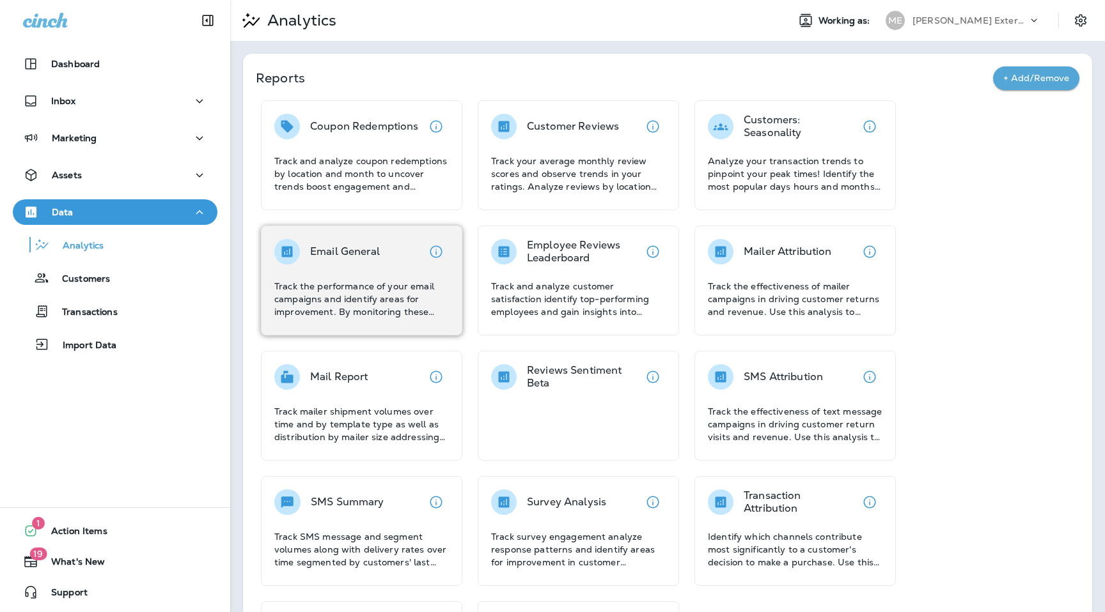
click at [383, 259] on div "Email General" at bounding box center [361, 252] width 175 height 26
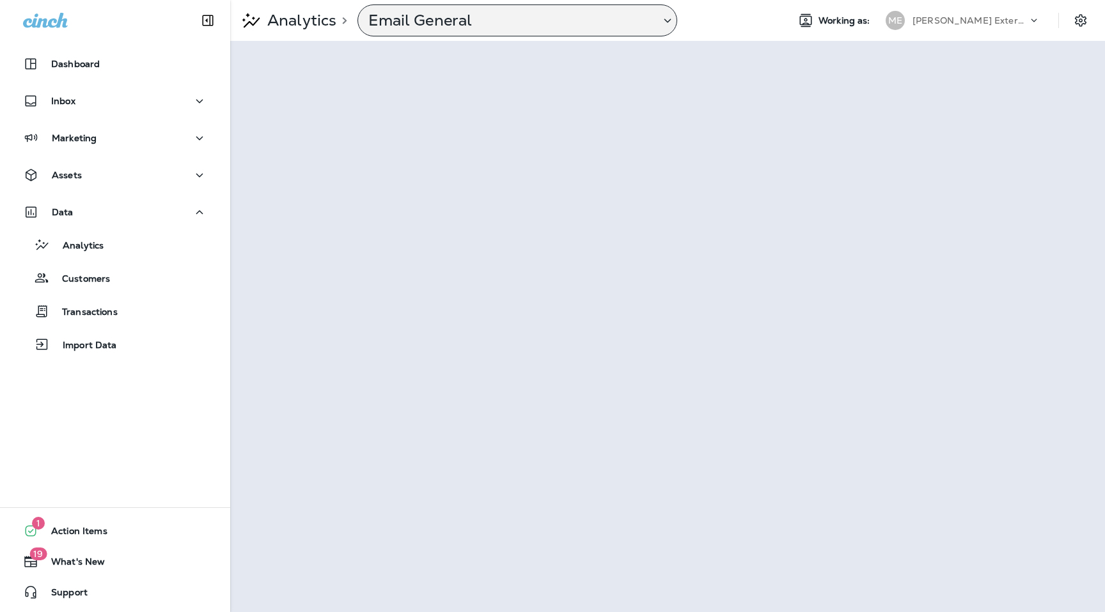
click at [557, 26] on p "Email General" at bounding box center [508, 20] width 281 height 19
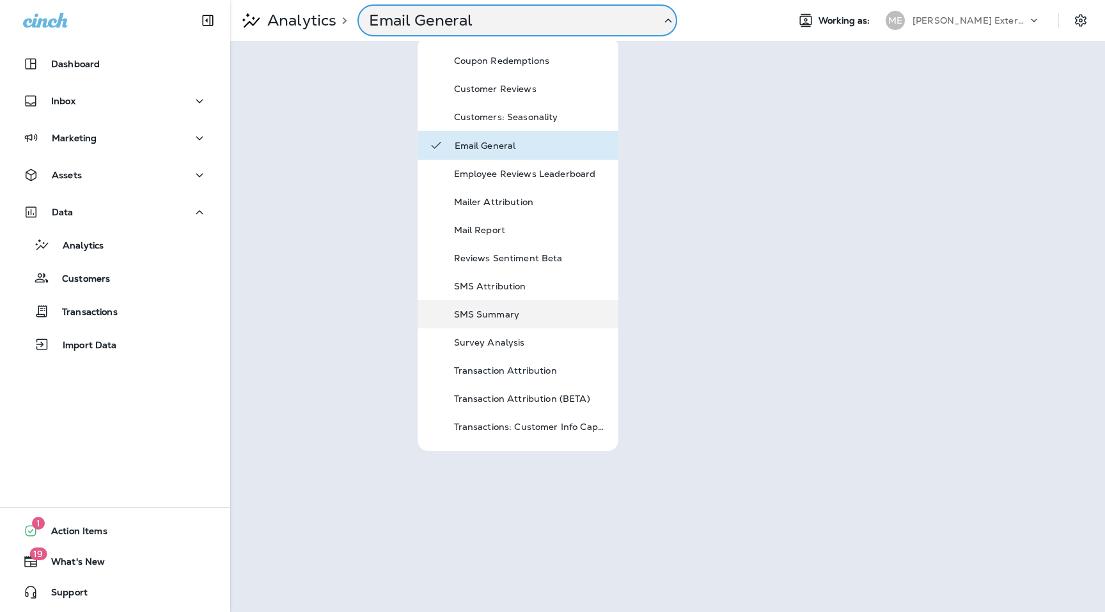
click at [511, 315] on p "SMS Summary" at bounding box center [530, 314] width 153 height 10
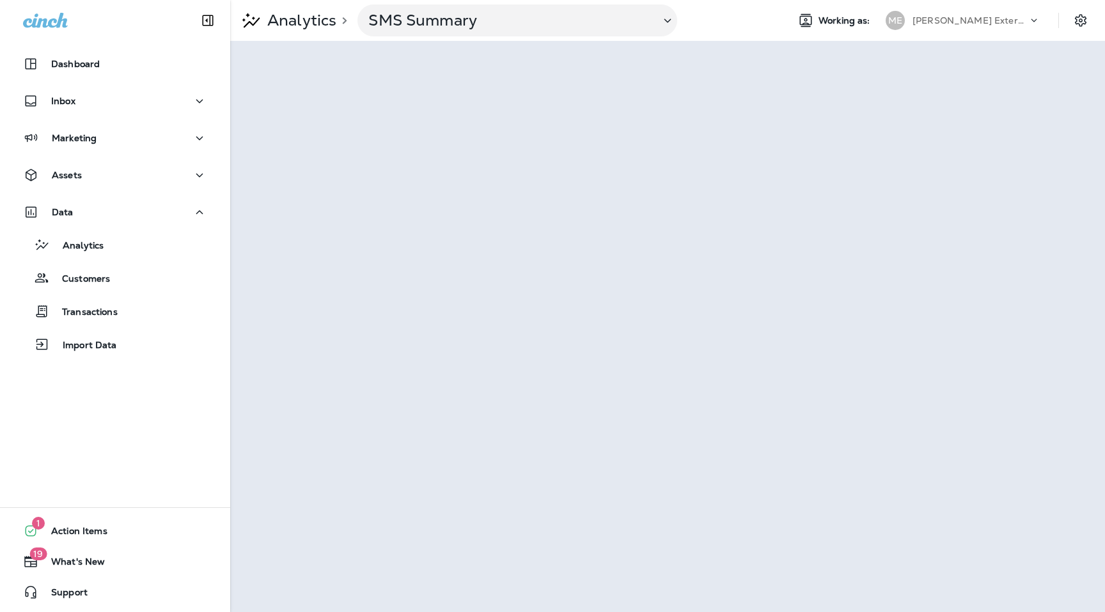
click at [1019, 19] on div "[PERSON_NAME] Exterminating" at bounding box center [969, 20] width 115 height 19
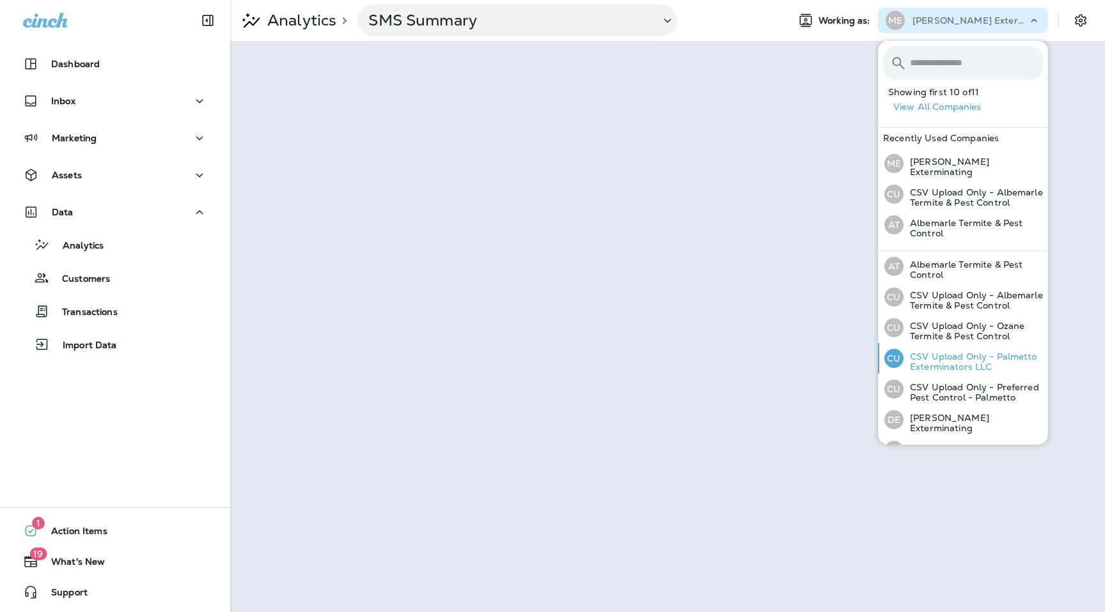
scroll to position [54, 0]
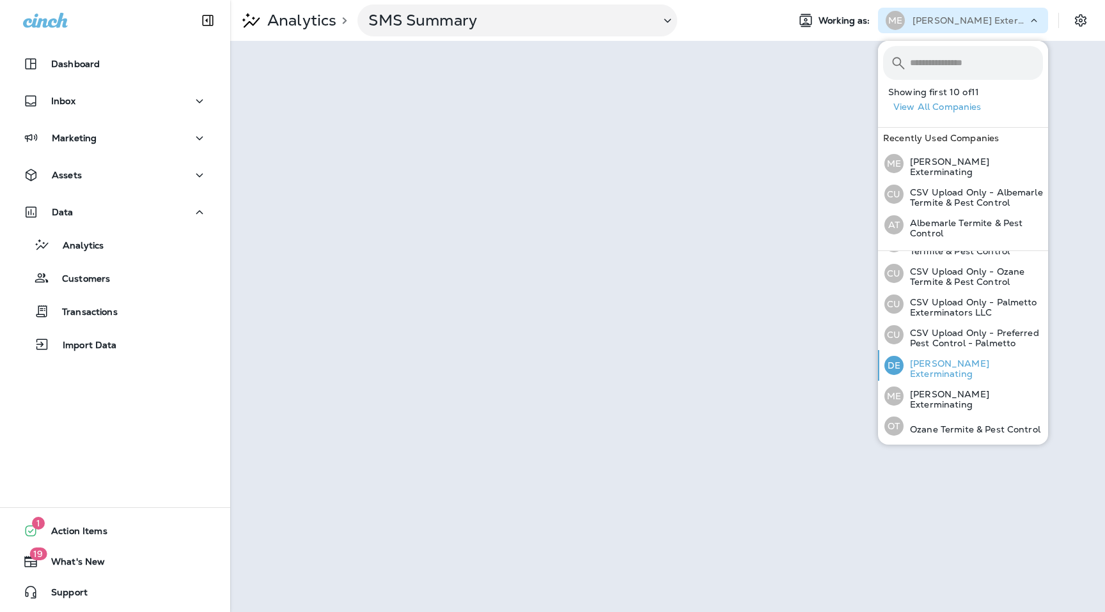
click at [974, 365] on p "[PERSON_NAME] Exterminating" at bounding box center [972, 369] width 139 height 20
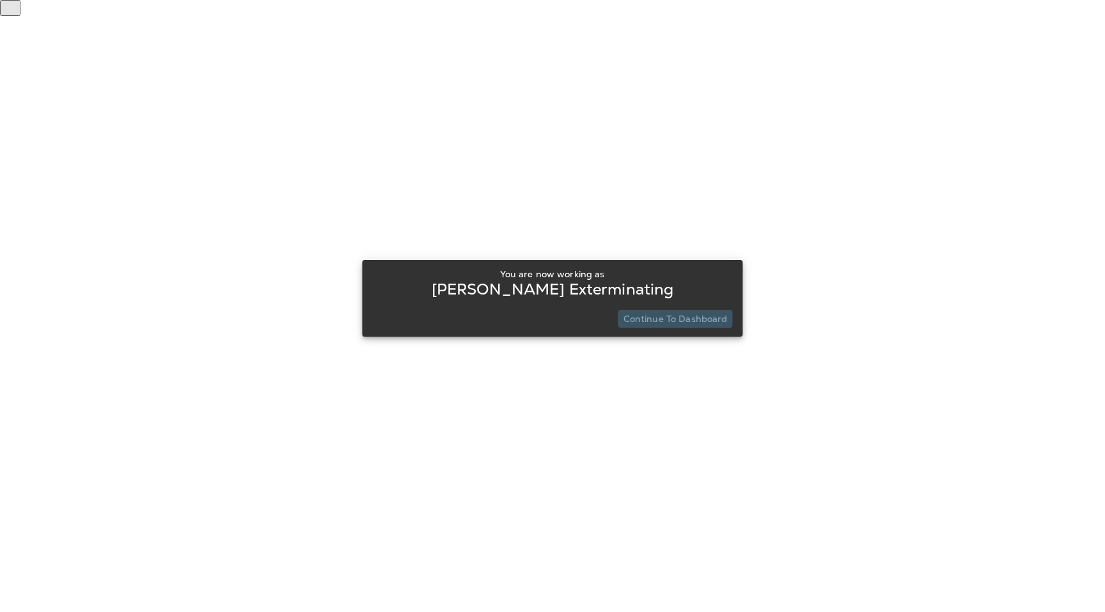
click at [701, 319] on p "Continue to Dashboard" at bounding box center [675, 319] width 104 height 10
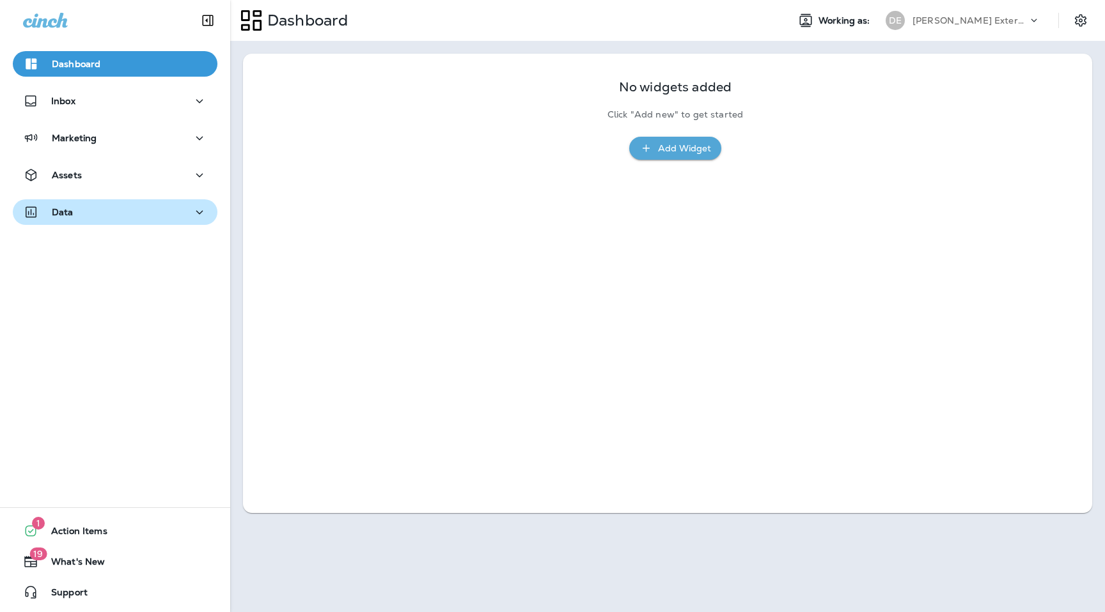
click at [152, 216] on div "Data" at bounding box center [115, 213] width 184 height 16
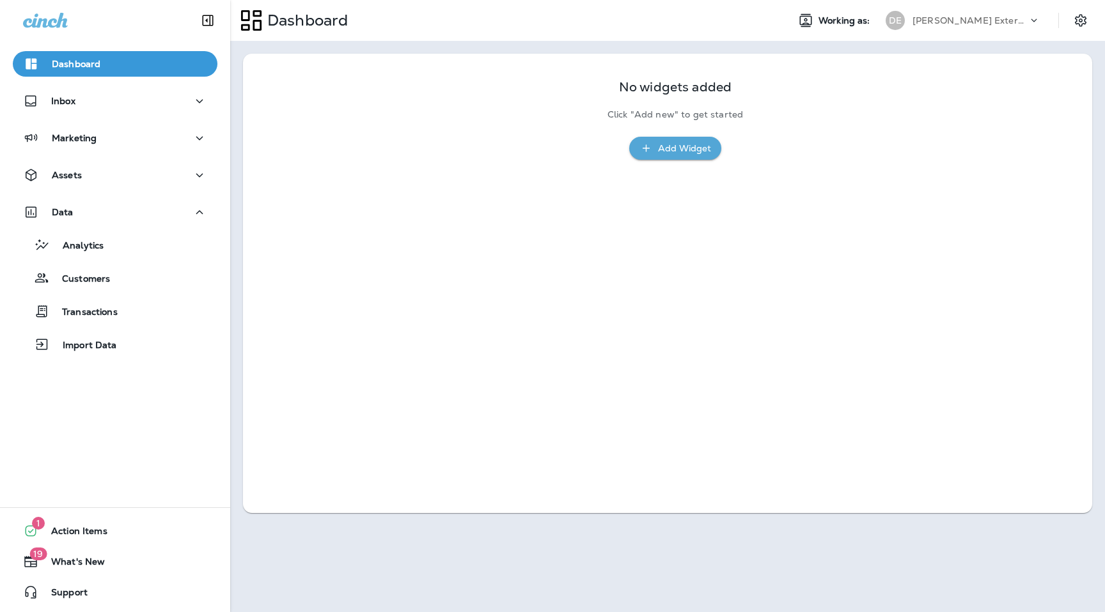
click at [146, 259] on div "Analytics Customers Transactions Import Data" at bounding box center [115, 291] width 205 height 133
click at [145, 256] on button "Analytics" at bounding box center [115, 244] width 205 height 27
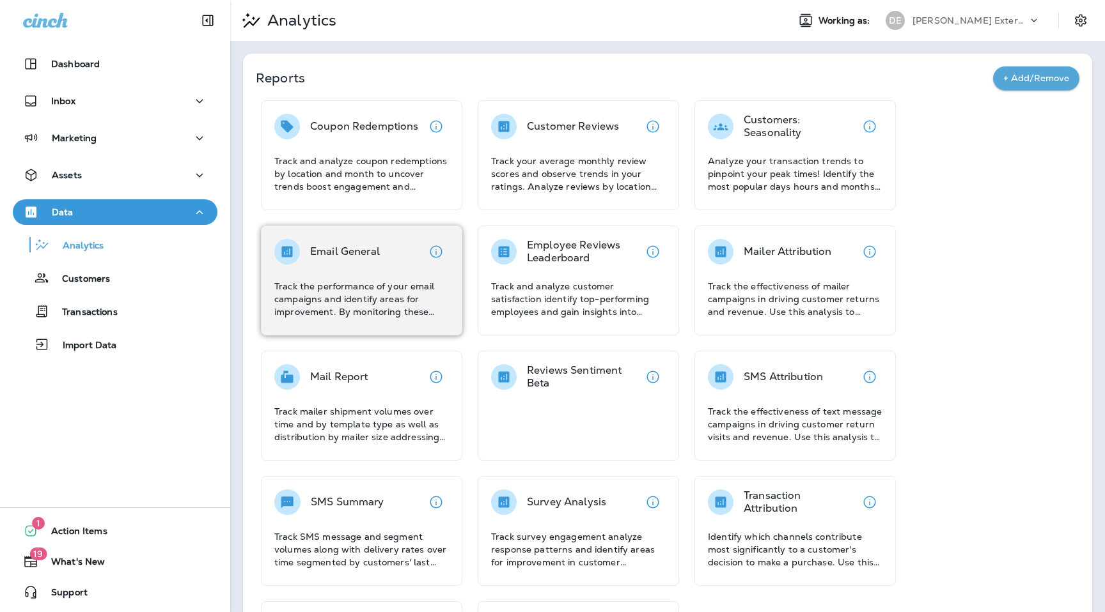
click at [392, 265] on div "Email General Track the performance of your email campaigns and identify areas …" at bounding box center [361, 278] width 175 height 79
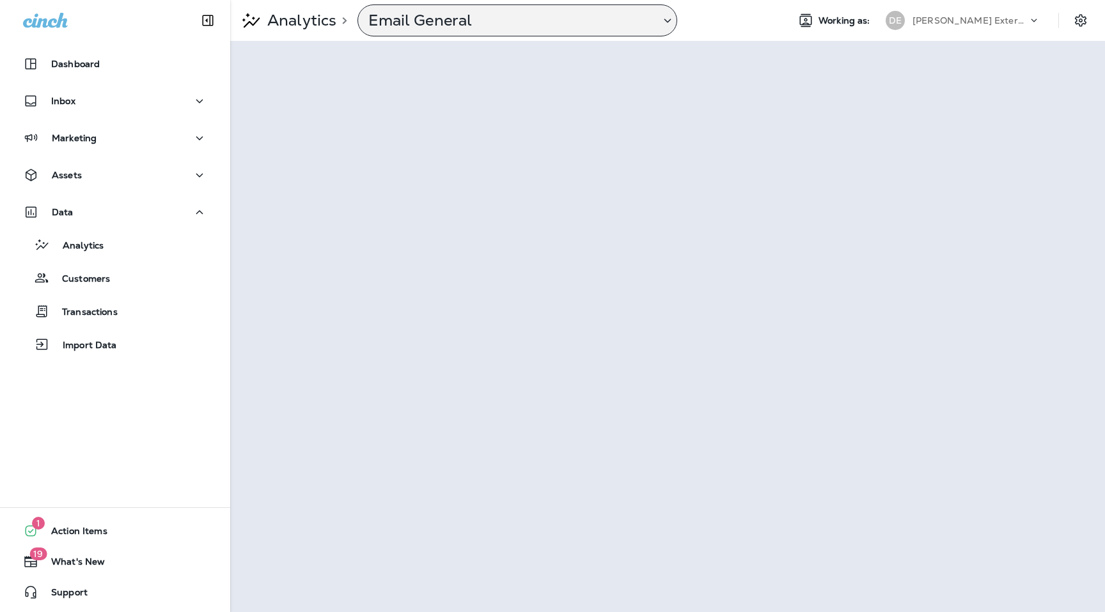
click at [471, 11] on p "Email General" at bounding box center [508, 20] width 281 height 19
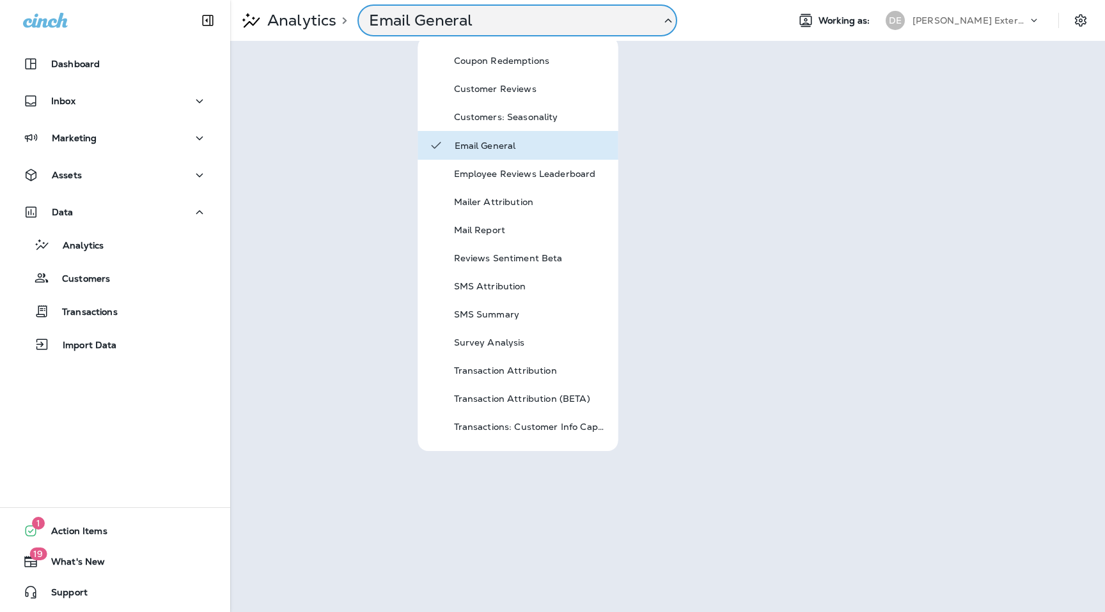
click at [663, 22] on icon at bounding box center [667, 21] width 15 height 16
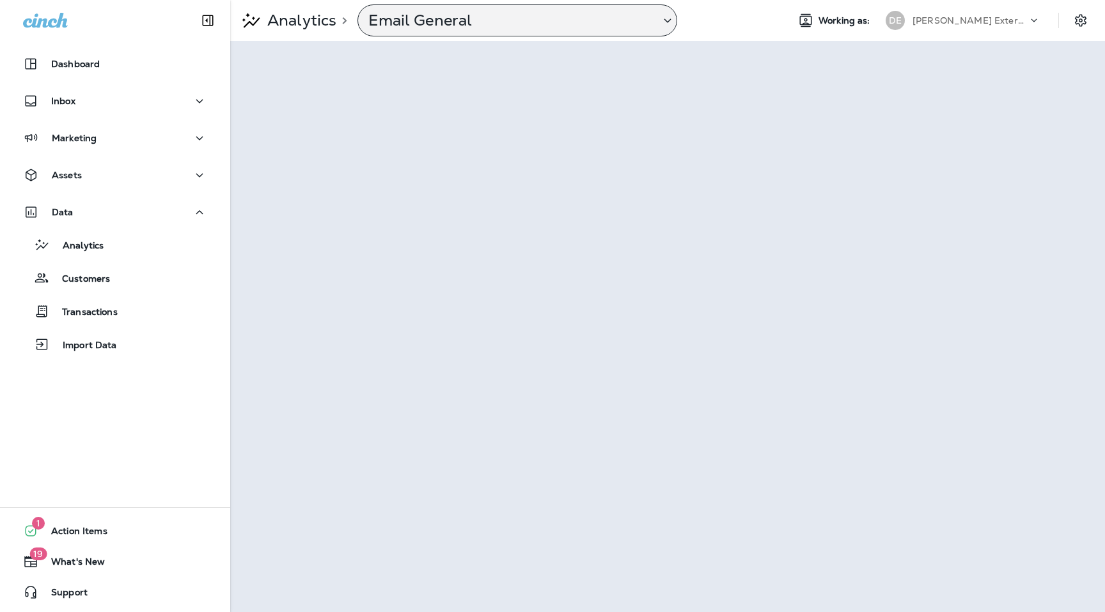
click at [607, 15] on p "Email General" at bounding box center [508, 20] width 281 height 19
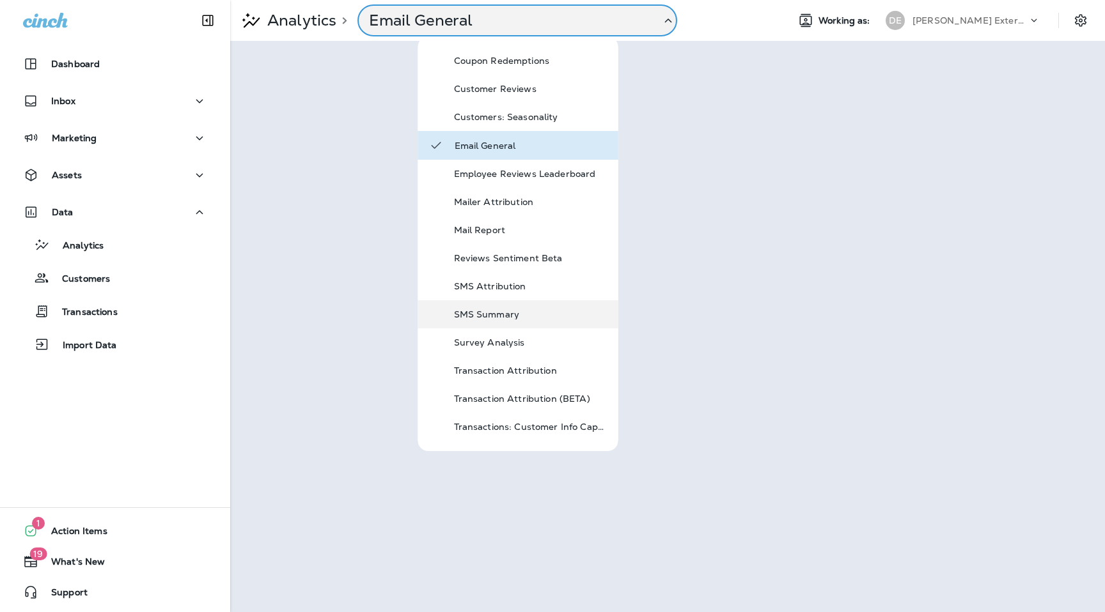
click at [497, 310] on p "SMS Summary" at bounding box center [530, 314] width 153 height 10
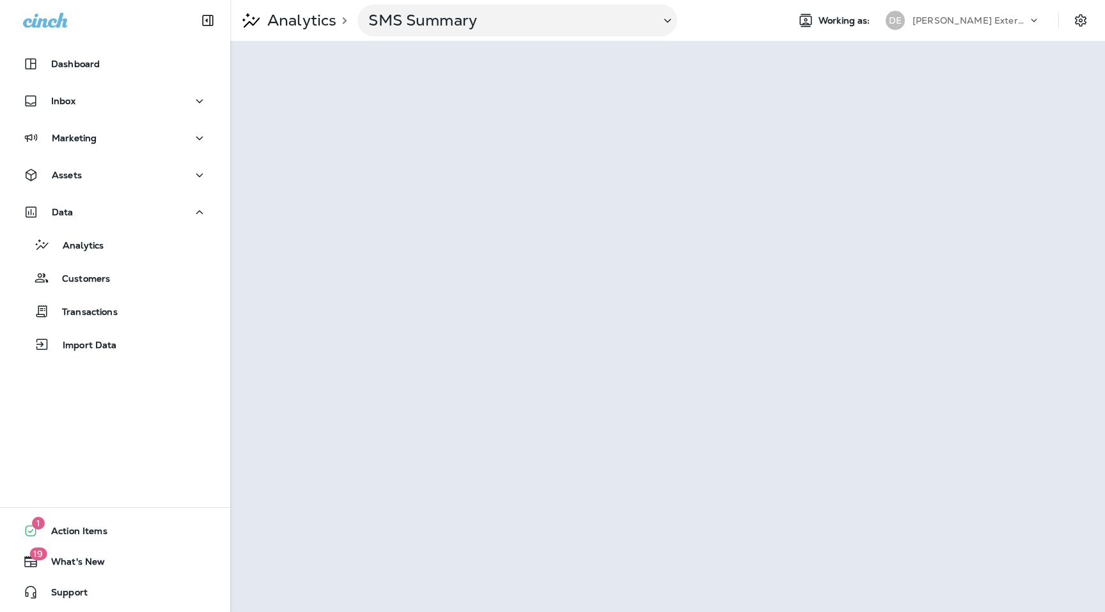
click at [1038, 22] on icon at bounding box center [1033, 20] width 13 height 13
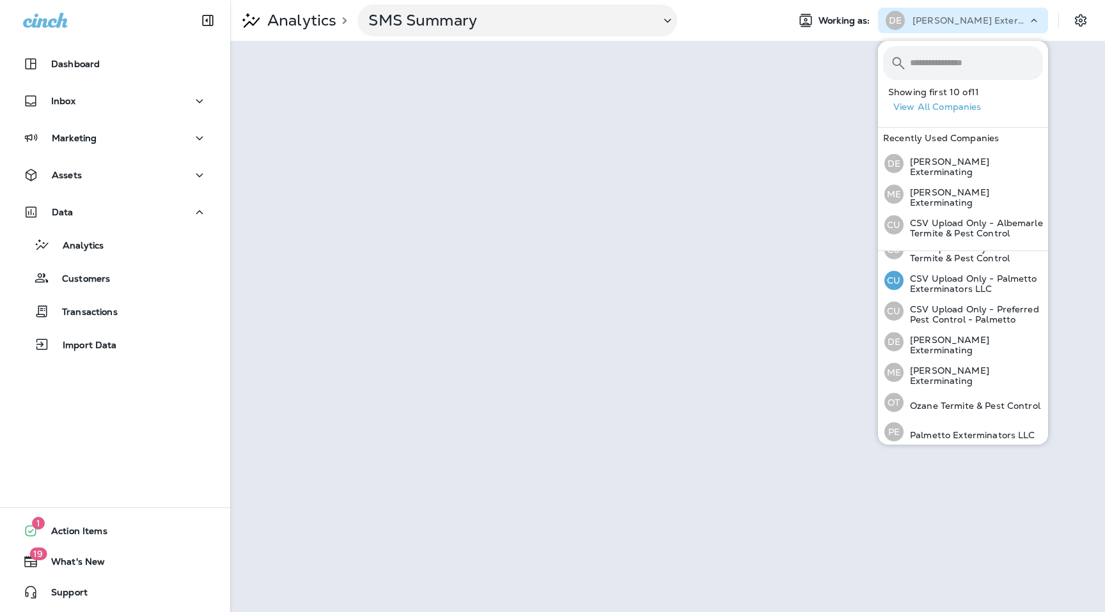
scroll to position [122, 0]
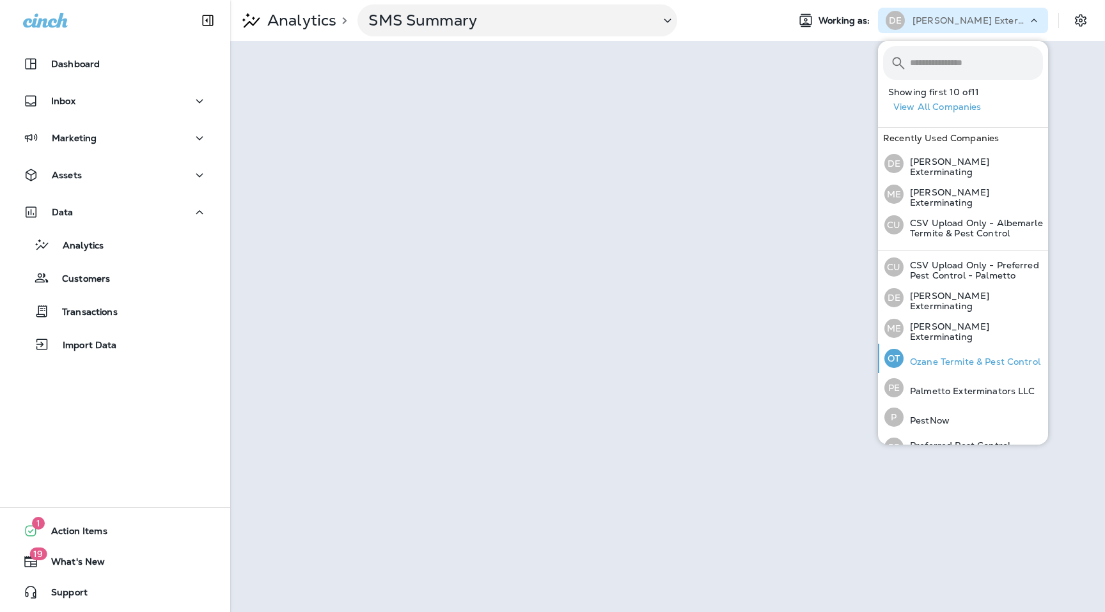
click at [946, 357] on p "Ozane Termite & Pest Control" at bounding box center [971, 362] width 137 height 10
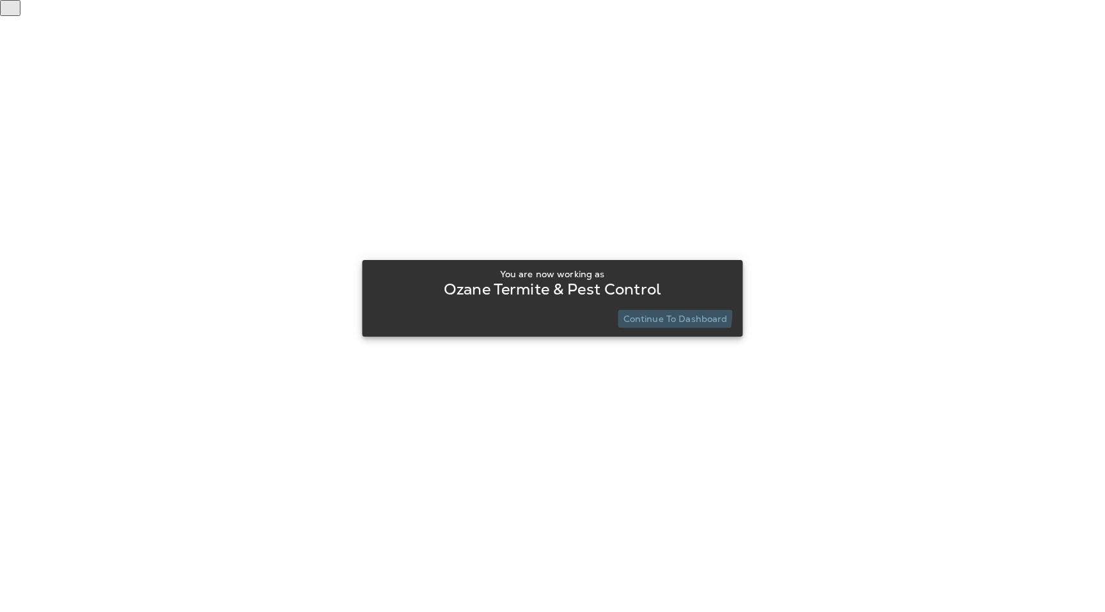
click at [638, 311] on button "Continue to Dashboard" at bounding box center [675, 319] width 114 height 18
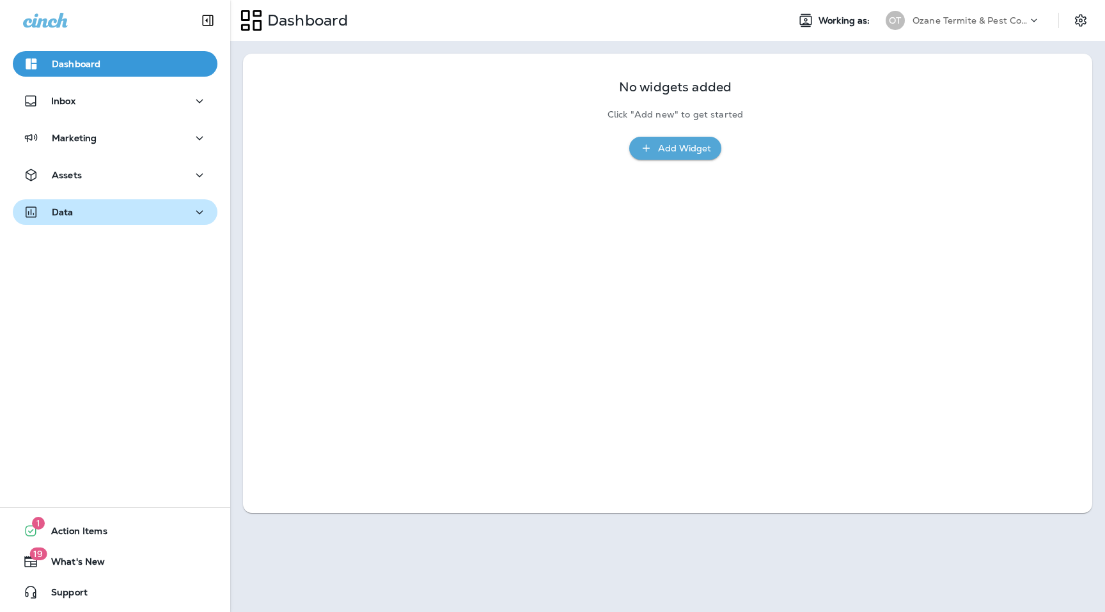
click at [209, 214] on button "Data" at bounding box center [115, 212] width 205 height 26
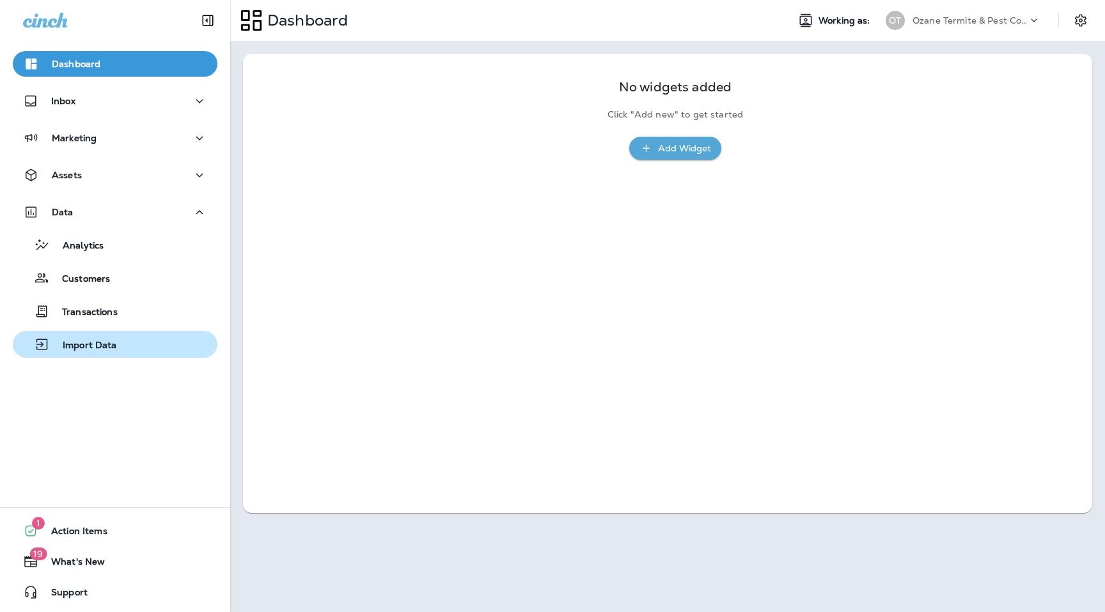
click at [117, 333] on button "Import Data" at bounding box center [115, 344] width 205 height 27
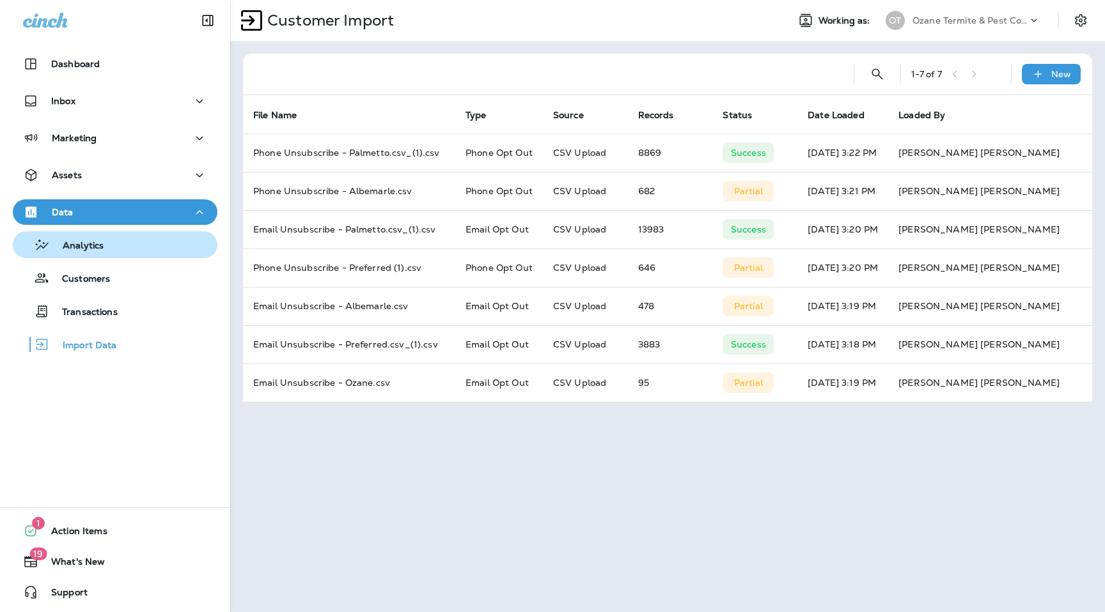
click at [98, 243] on p "Analytics" at bounding box center [77, 246] width 54 height 12
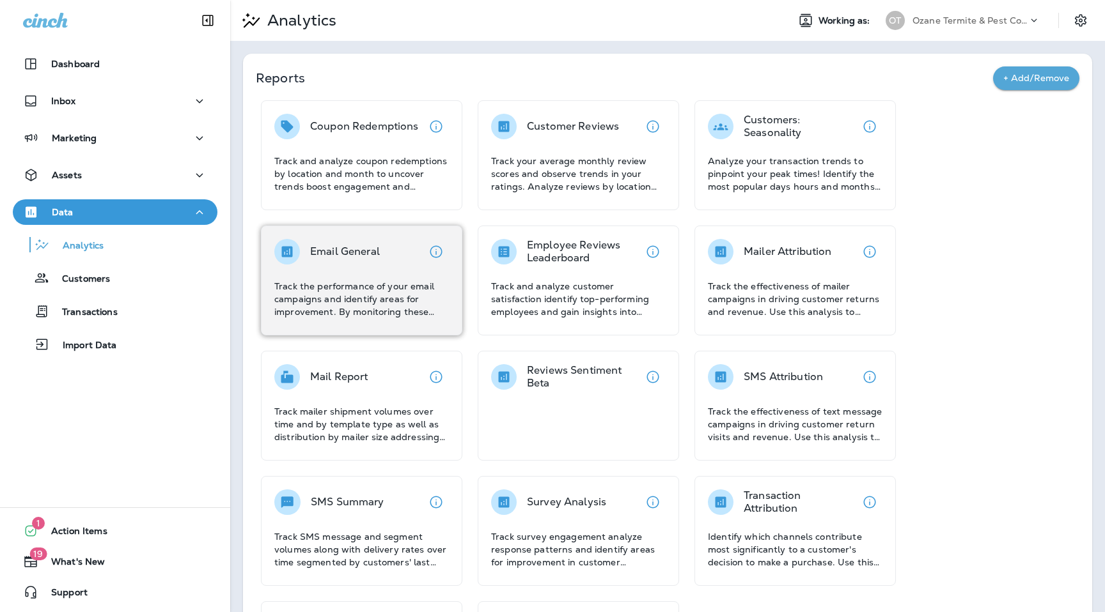
click at [320, 264] on div "Email General" at bounding box center [345, 252] width 70 height 26
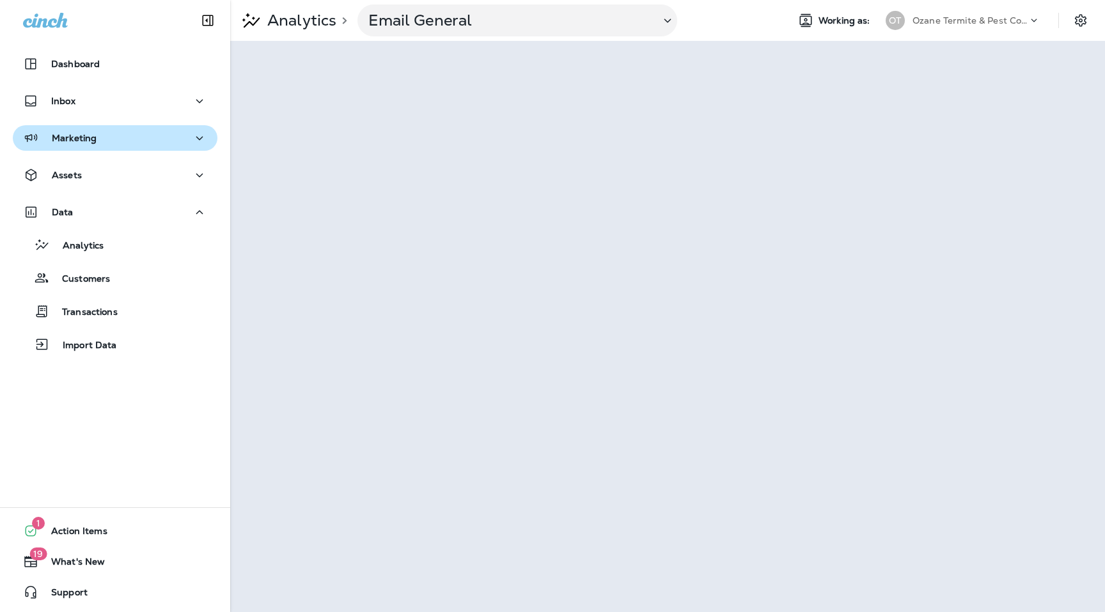
click at [89, 147] on button "Marketing" at bounding box center [115, 138] width 205 height 26
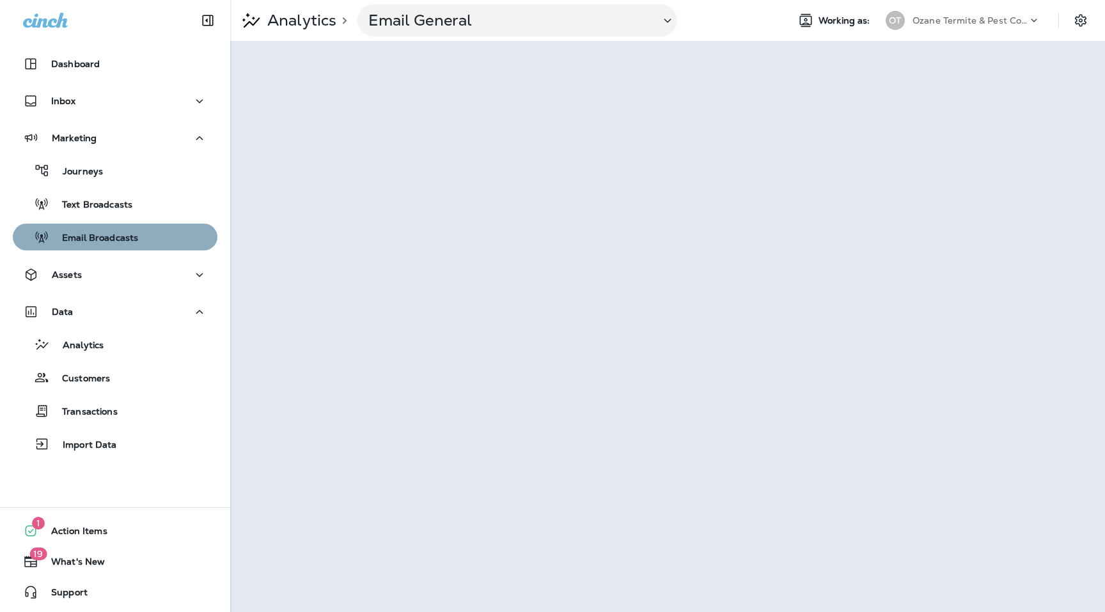
click at [94, 235] on p "Email Broadcasts" at bounding box center [93, 239] width 89 height 12
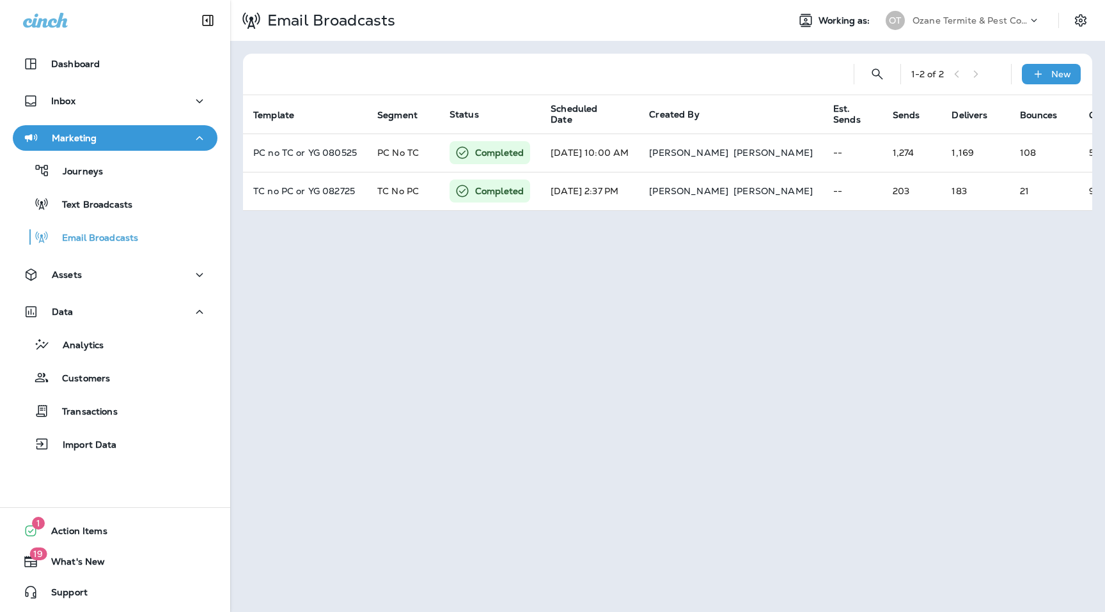
click at [969, 19] on p "Ozane Termite & Pest Control" at bounding box center [969, 20] width 115 height 10
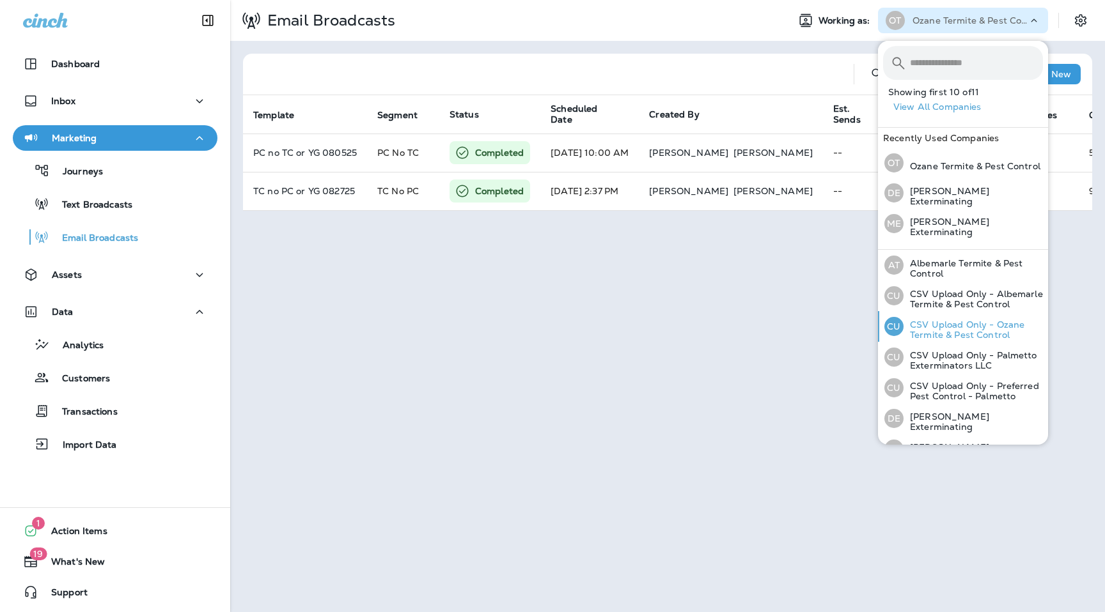
click at [976, 339] on div "CU CSV Upload Only - Ozane Termite & Pest Control" at bounding box center [963, 326] width 169 height 31
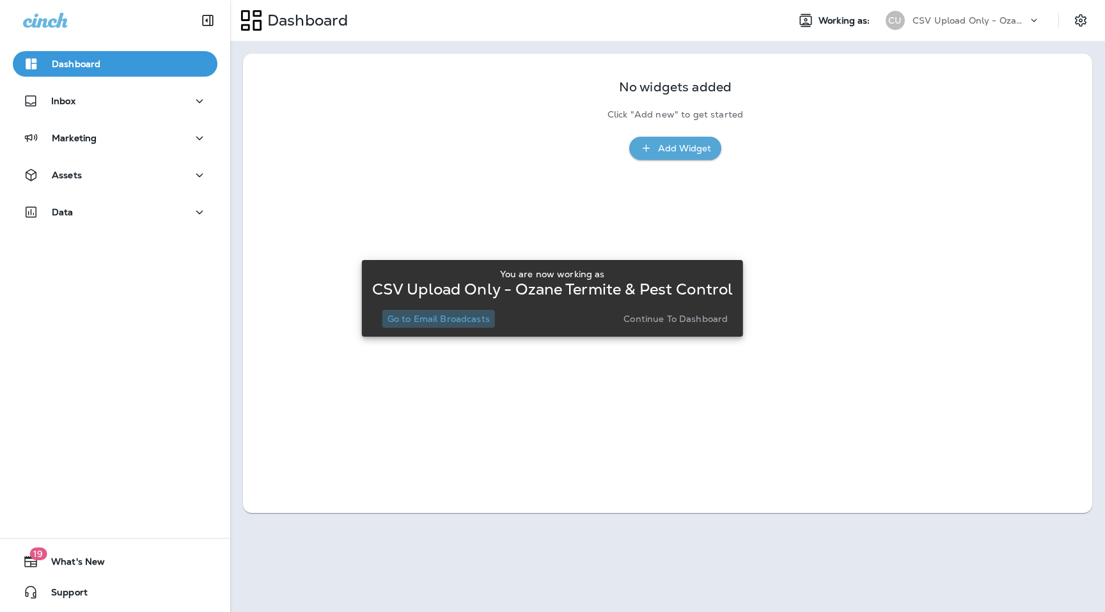
click at [455, 314] on p "Go to Email Broadcasts" at bounding box center [438, 319] width 102 height 10
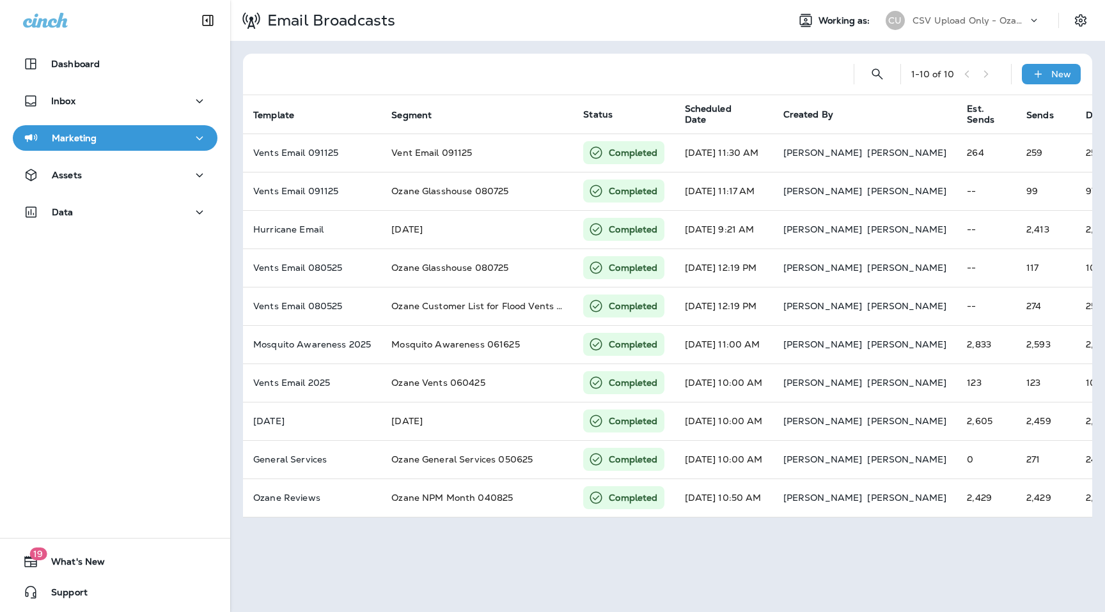
click at [1008, 20] on p "CSV Upload Only - Ozane Termite & Pest Control" at bounding box center [969, 20] width 115 height 10
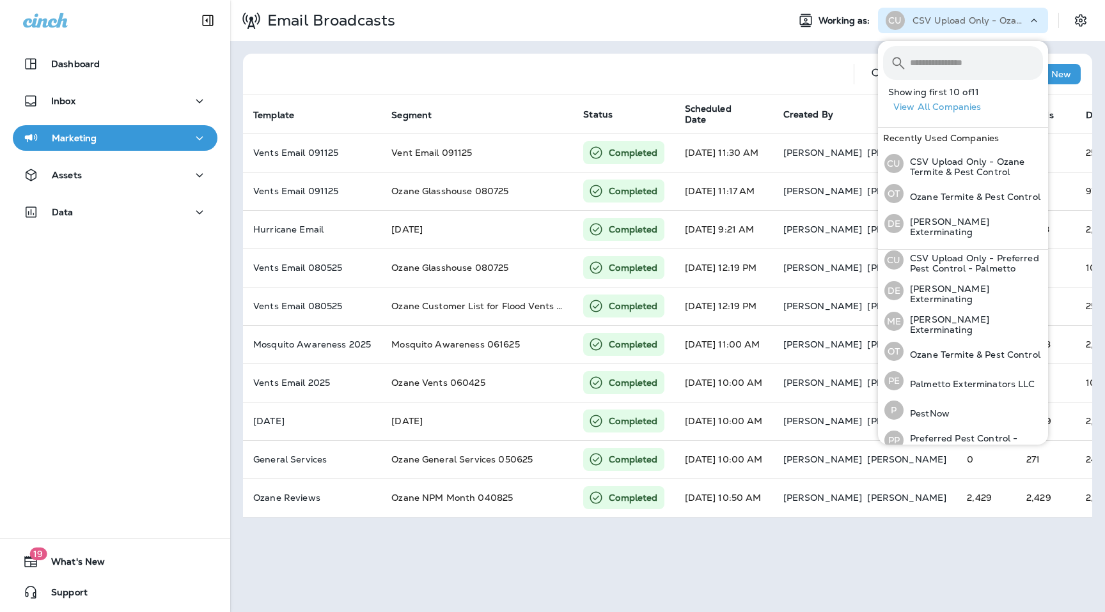
scroll to position [139, 0]
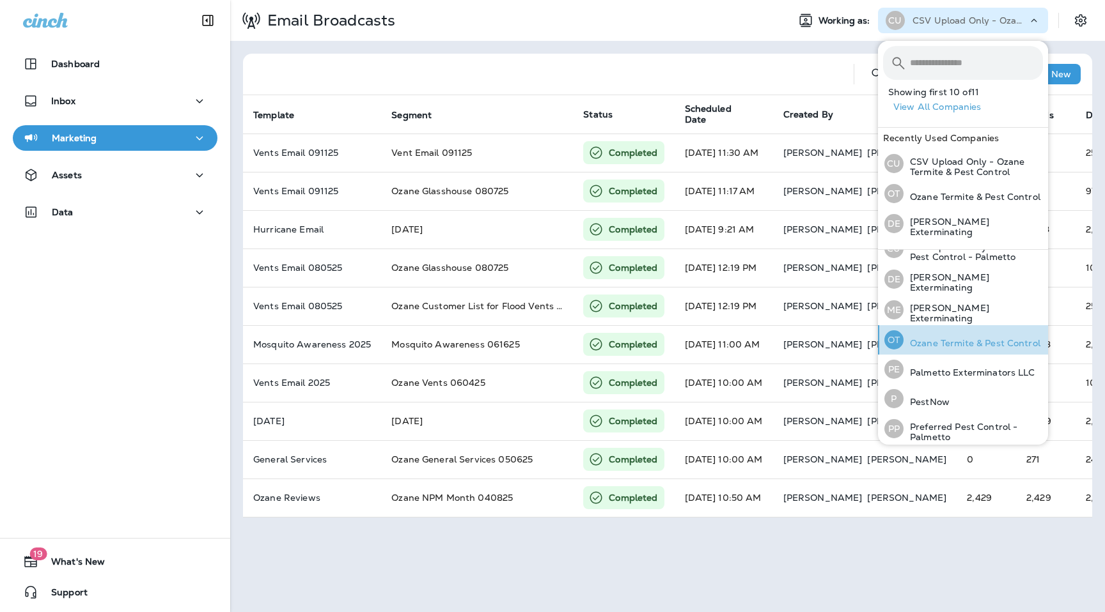
click at [935, 338] on p "Ozane Termite & Pest Control" at bounding box center [971, 343] width 137 height 10
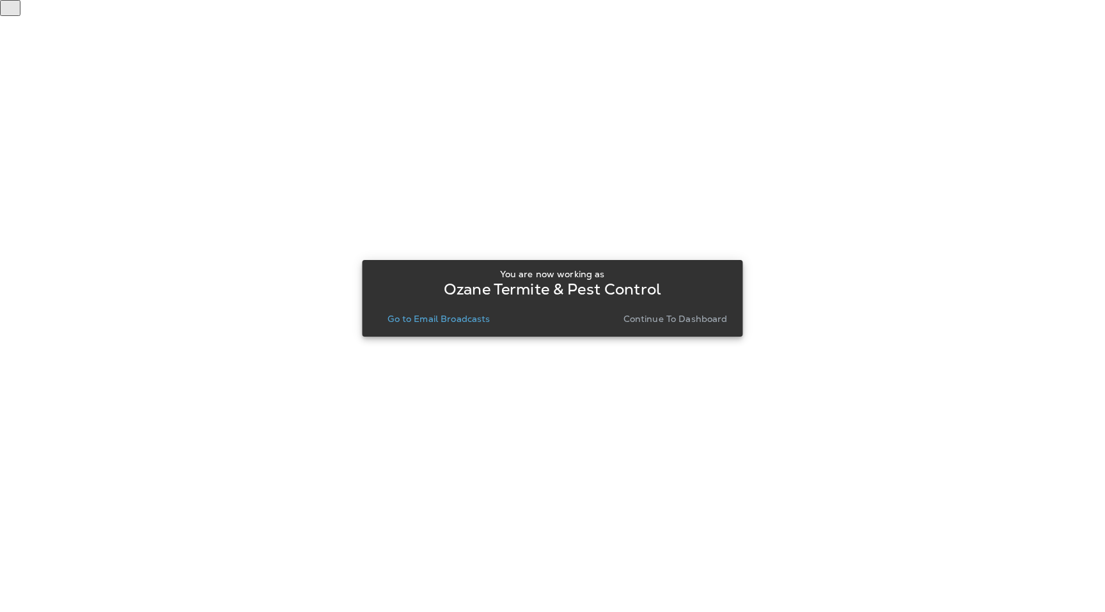
click at [463, 318] on p "Go to Email Broadcasts" at bounding box center [438, 319] width 102 height 10
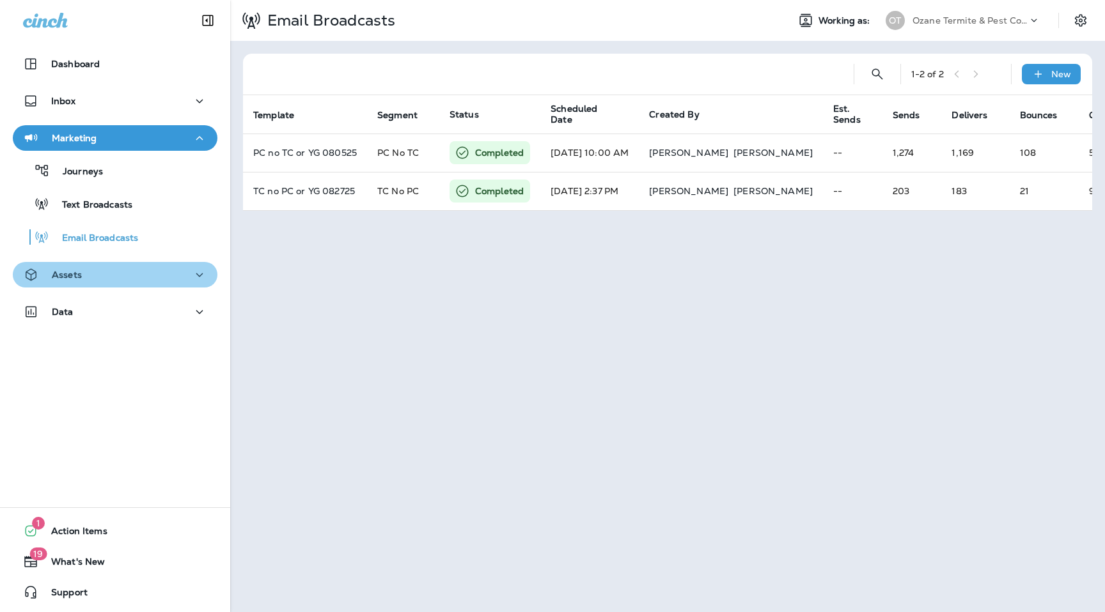
click at [91, 268] on div "Assets" at bounding box center [115, 275] width 184 height 16
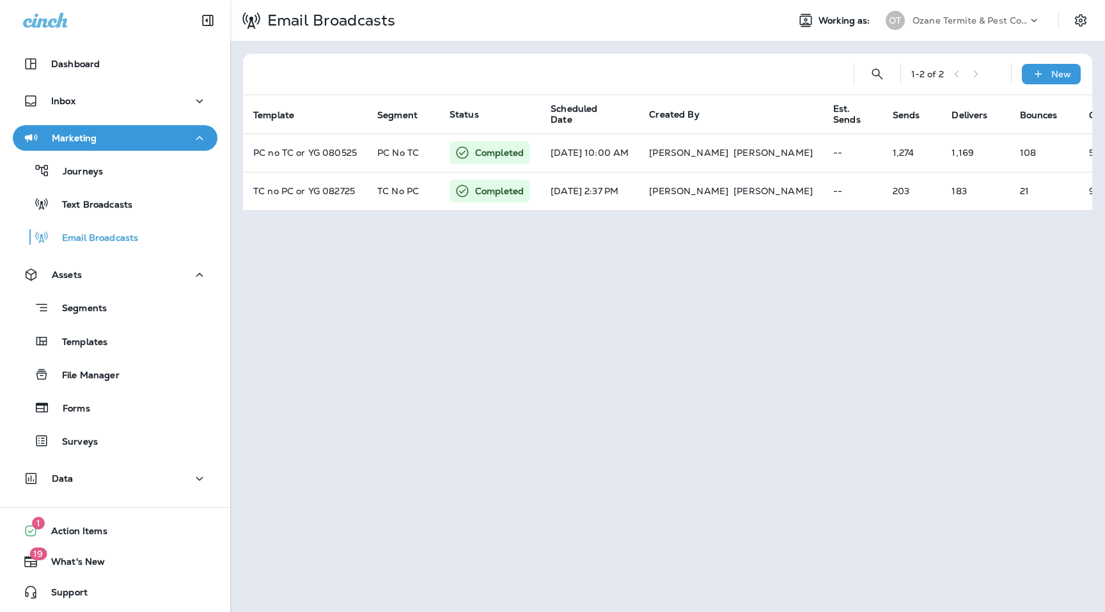
click at [107, 458] on div "Assets Segments Templates File Manager Forms Surveys" at bounding box center [115, 361] width 230 height 199
click at [105, 476] on div "Data" at bounding box center [115, 479] width 184 height 16
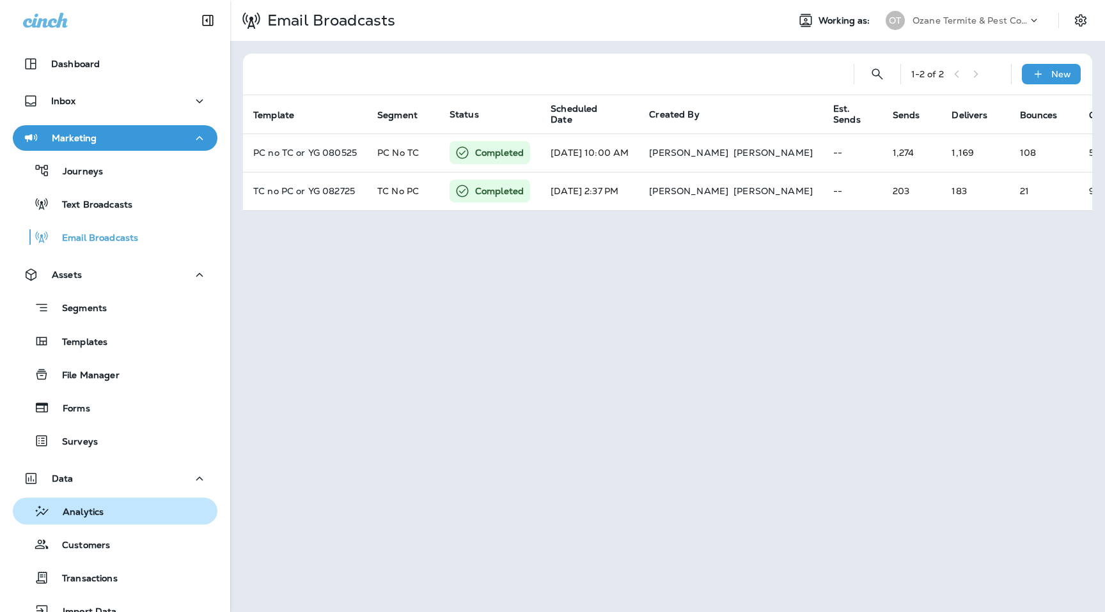
click at [115, 509] on div "Analytics" at bounding box center [115, 511] width 194 height 19
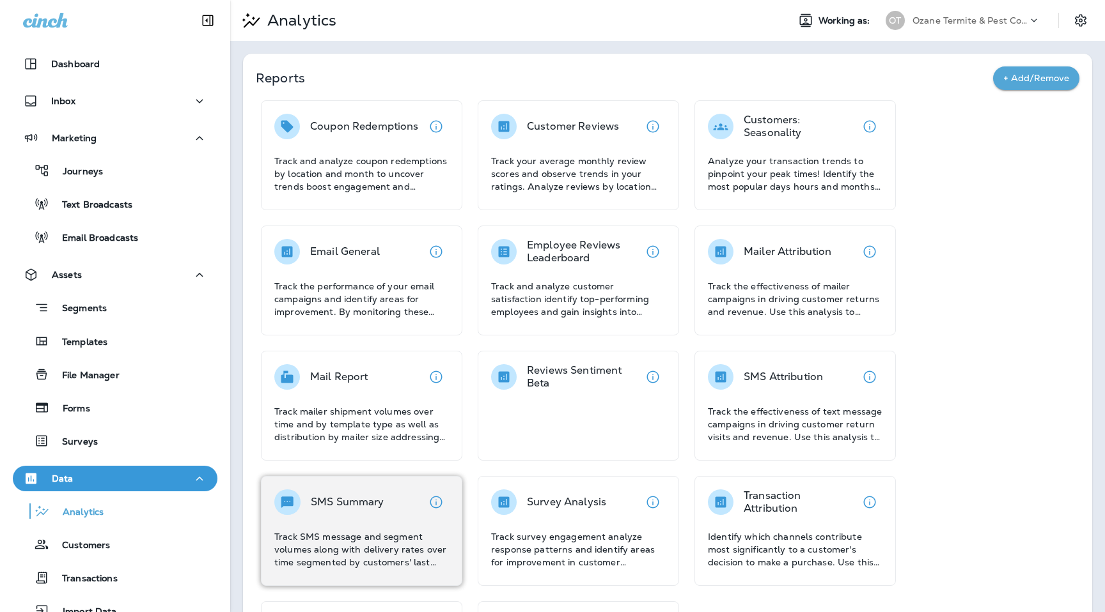
click at [339, 538] on p "Track SMS message and segment volumes along with delivery rates over time segme…" at bounding box center [361, 550] width 175 height 38
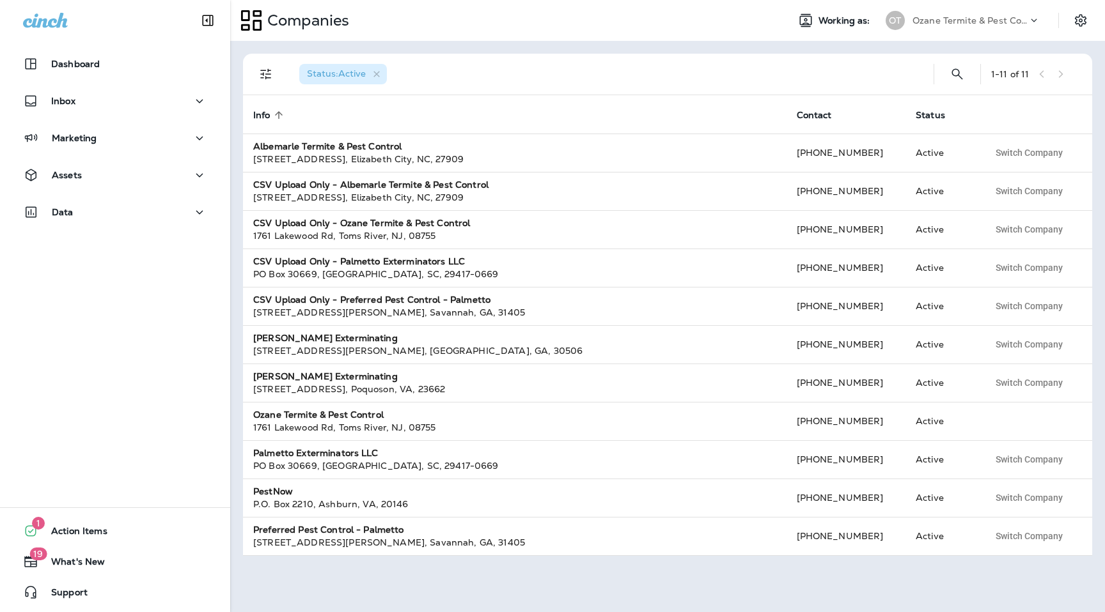
click at [949, 20] on p "Ozane Termite & Pest Control" at bounding box center [969, 20] width 115 height 10
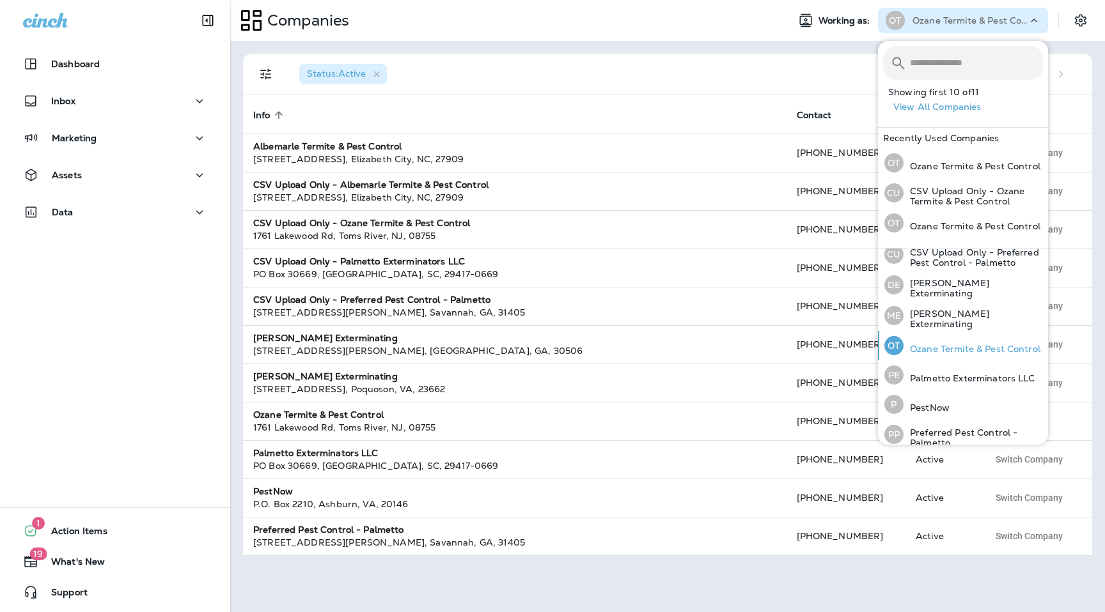
scroll to position [139, 0]
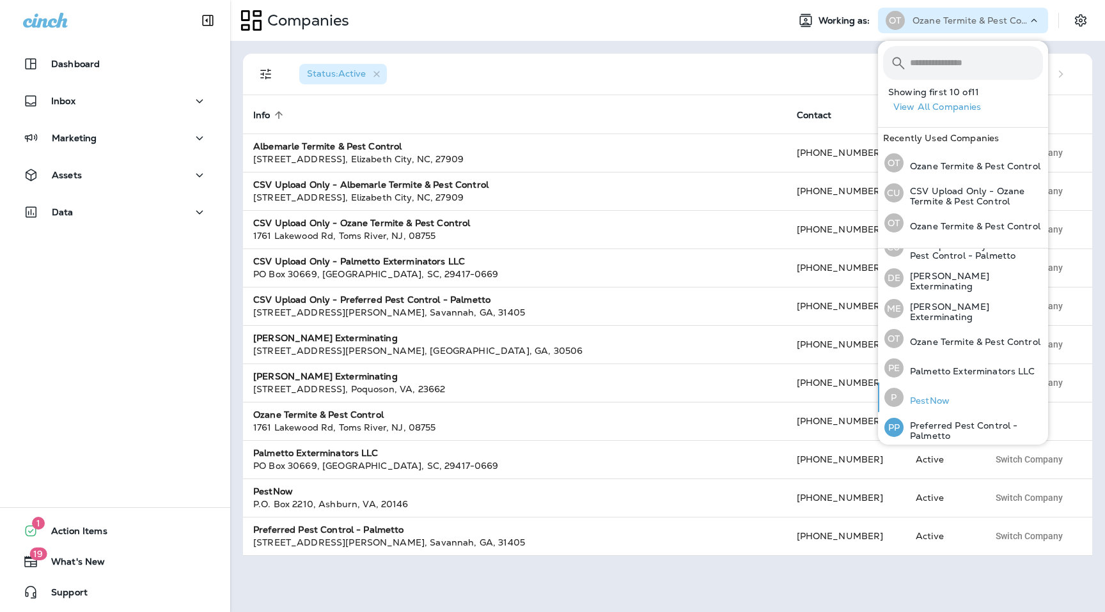
click at [934, 396] on p "PestNow" at bounding box center [926, 401] width 46 height 10
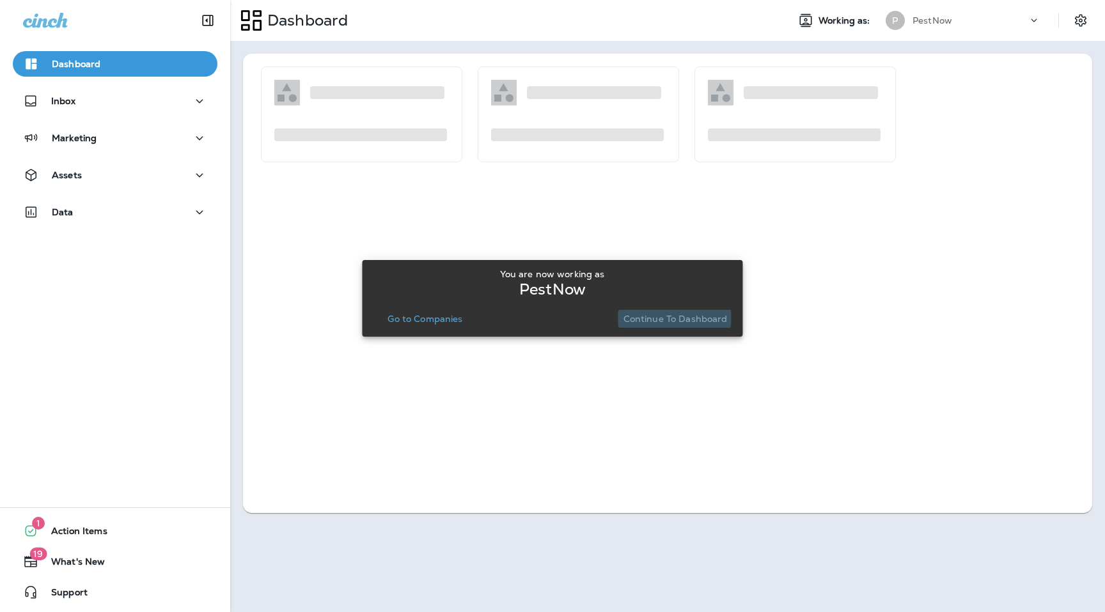
click at [641, 318] on p "Continue to Dashboard" at bounding box center [675, 319] width 104 height 10
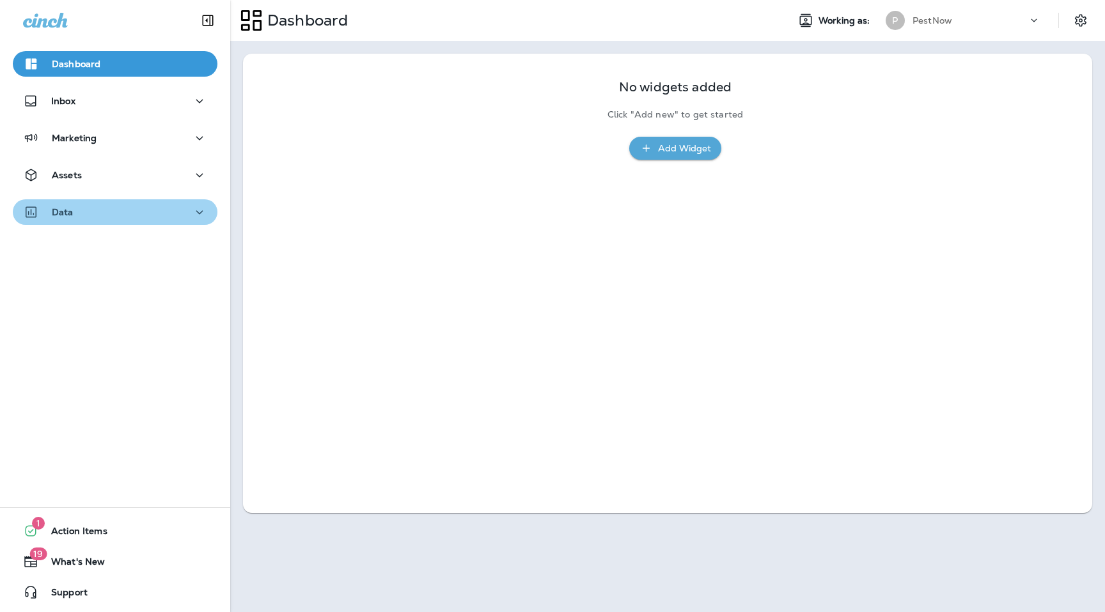
click at [116, 205] on div "Data" at bounding box center [115, 213] width 184 height 16
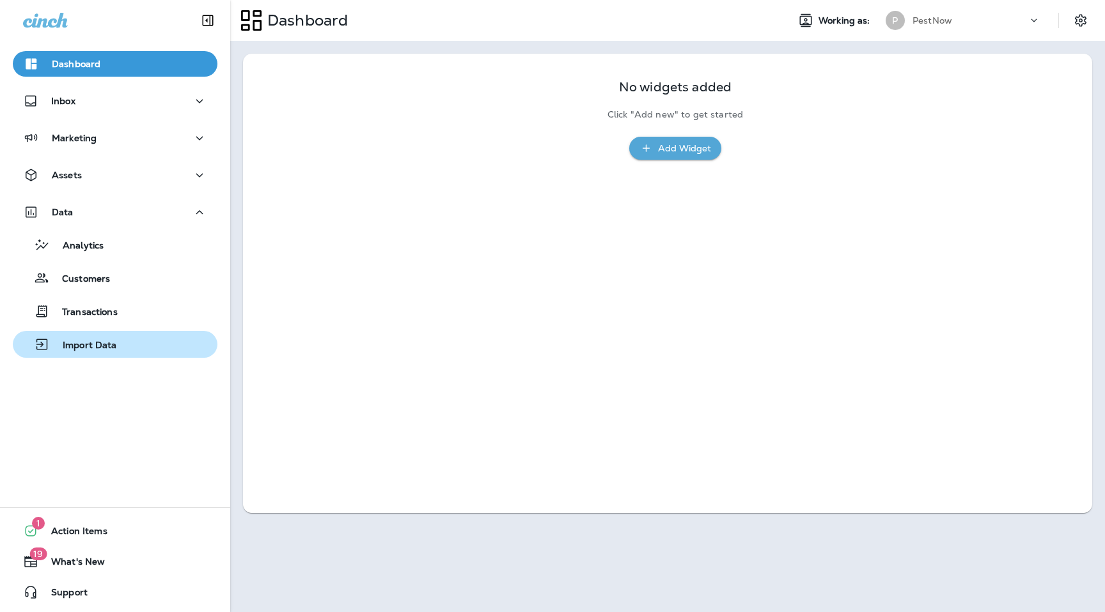
click at [104, 342] on p "Import Data" at bounding box center [83, 346] width 67 height 12
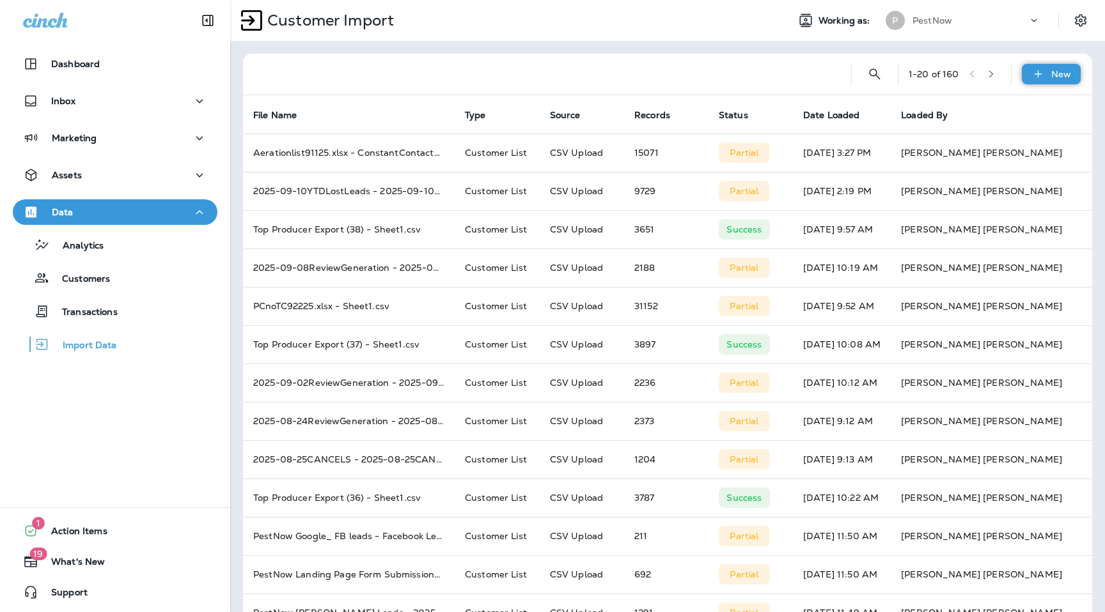
click at [1053, 77] on p "New" at bounding box center [1061, 74] width 20 height 10
click at [978, 109] on div "button" at bounding box center [968, 107] width 31 height 31
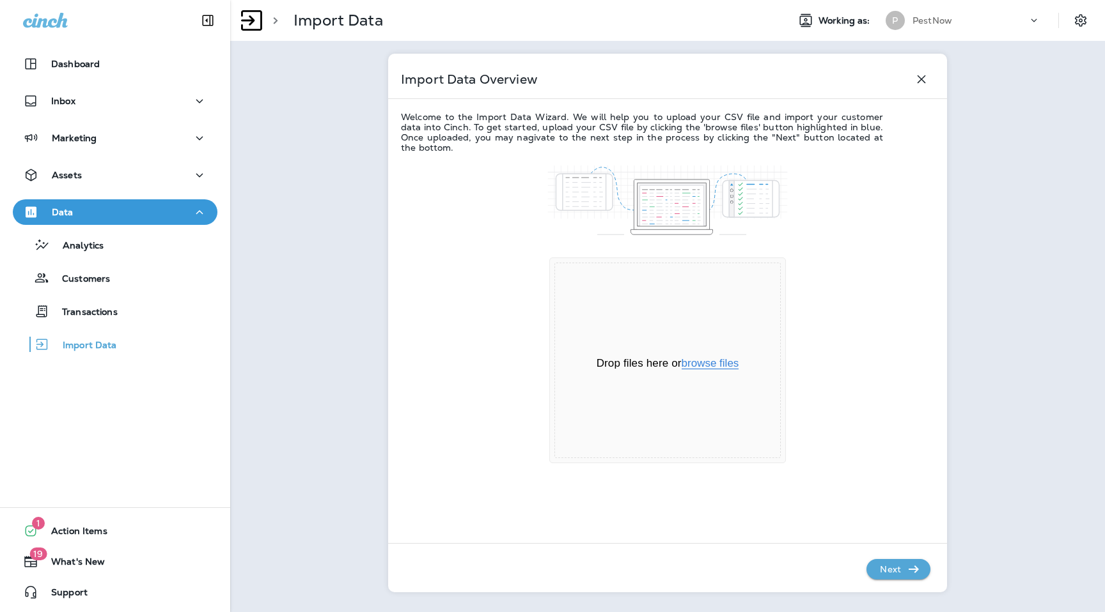
click at [694, 359] on button "browse files" at bounding box center [711, 364] width 58 height 12
click at [900, 560] on p "Next" at bounding box center [890, 569] width 31 height 20
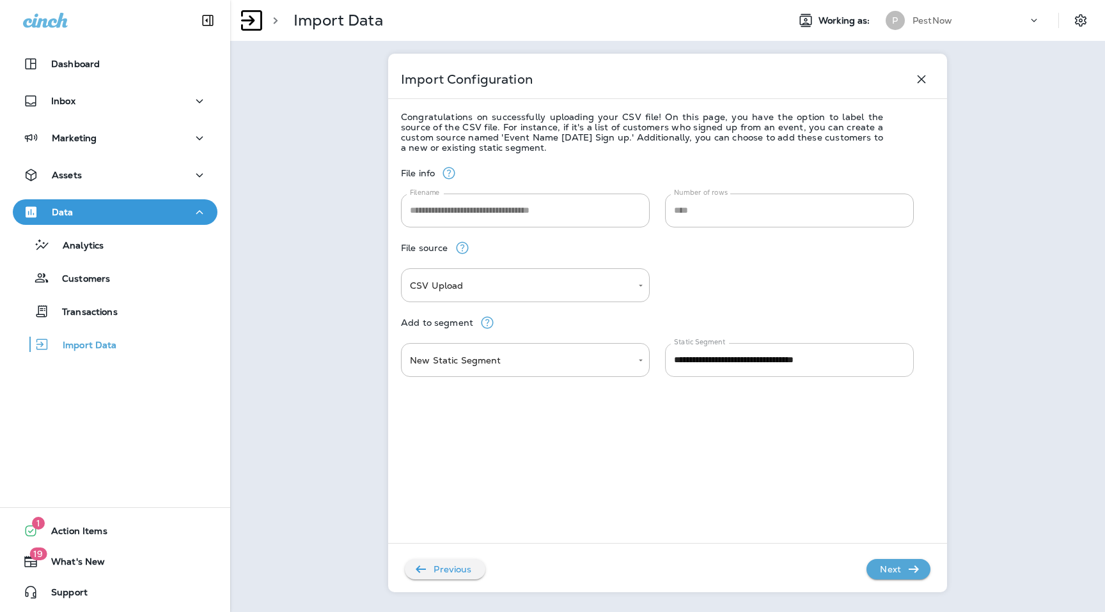
click at [750, 361] on input "**********" at bounding box center [789, 360] width 249 height 34
type input "**********"
click at [907, 563] on icon "button" at bounding box center [913, 569] width 15 height 15
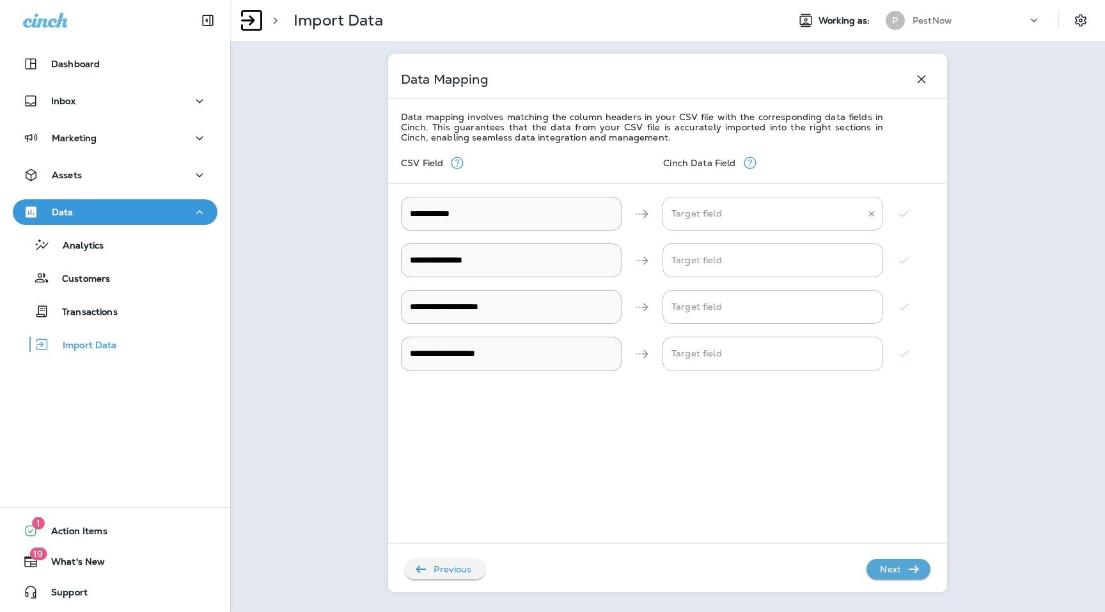
click at [746, 199] on div "Target field" at bounding box center [772, 214] width 221 height 34
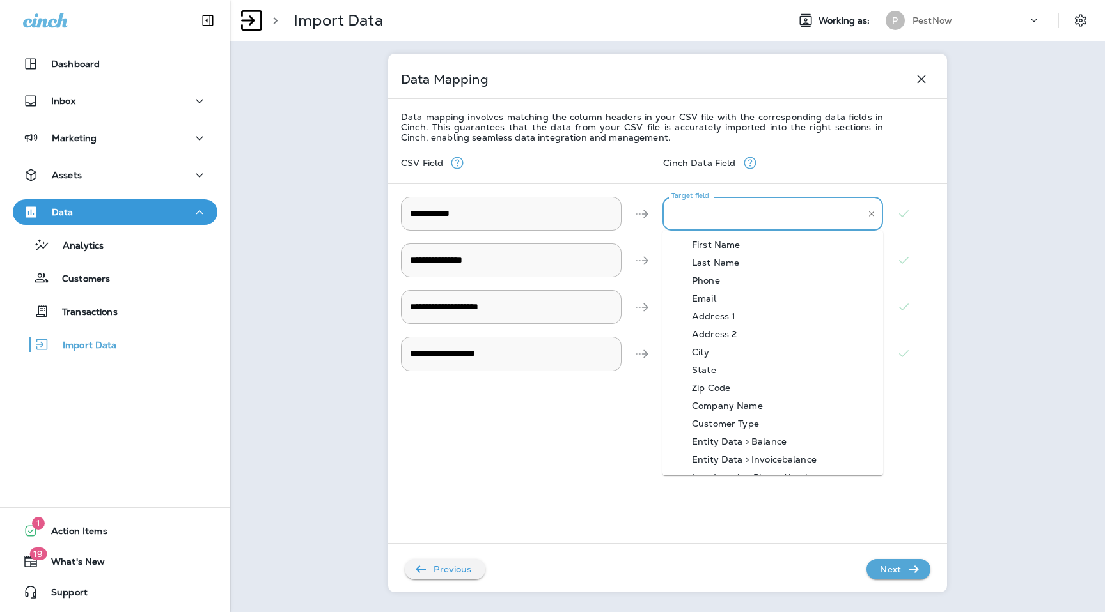
click at [730, 317] on div "Address 1" at bounding box center [714, 316] width 82 height 10
type Address "*********"
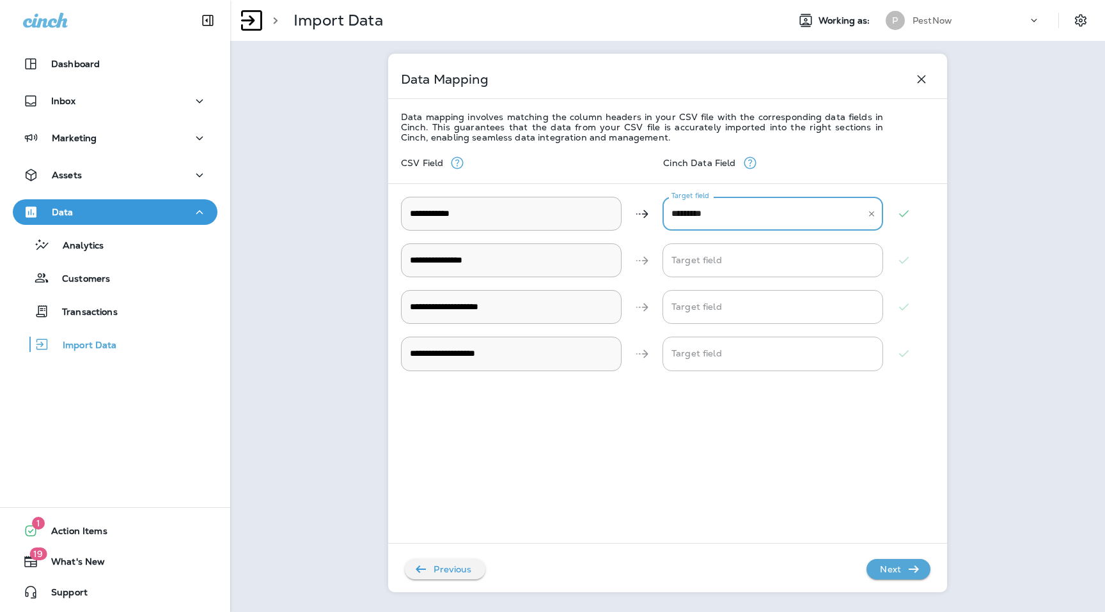
click at [730, 242] on div "**********" at bounding box center [667, 260] width 533 height 47
click at [732, 253] on Email "Target field" at bounding box center [763, 260] width 190 height 22
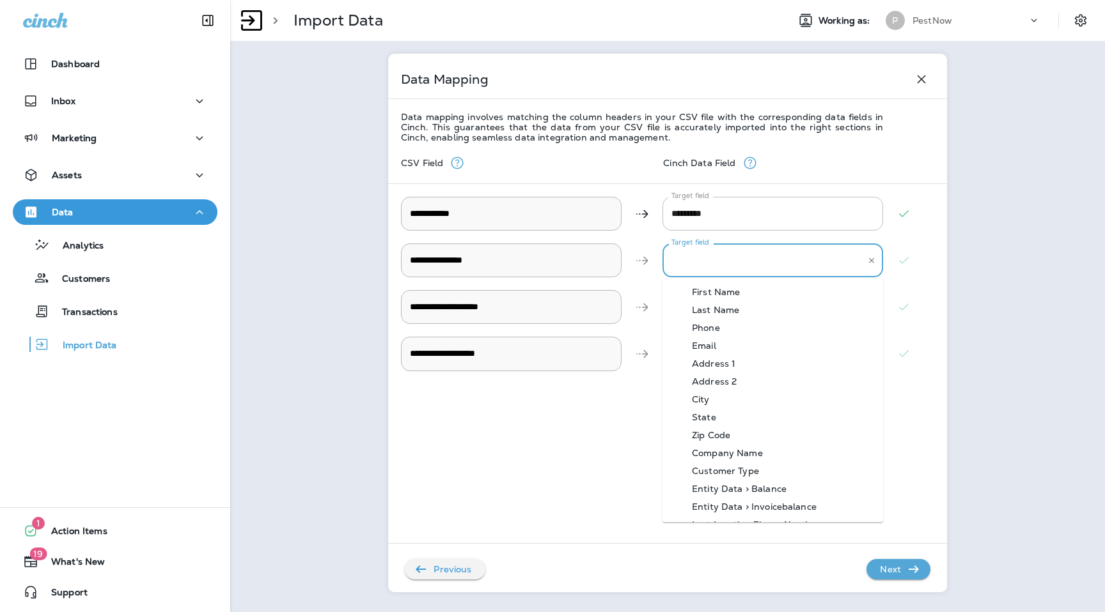
click at [731, 342] on div "Email" at bounding box center [704, 346] width 63 height 10
type Email "*****"
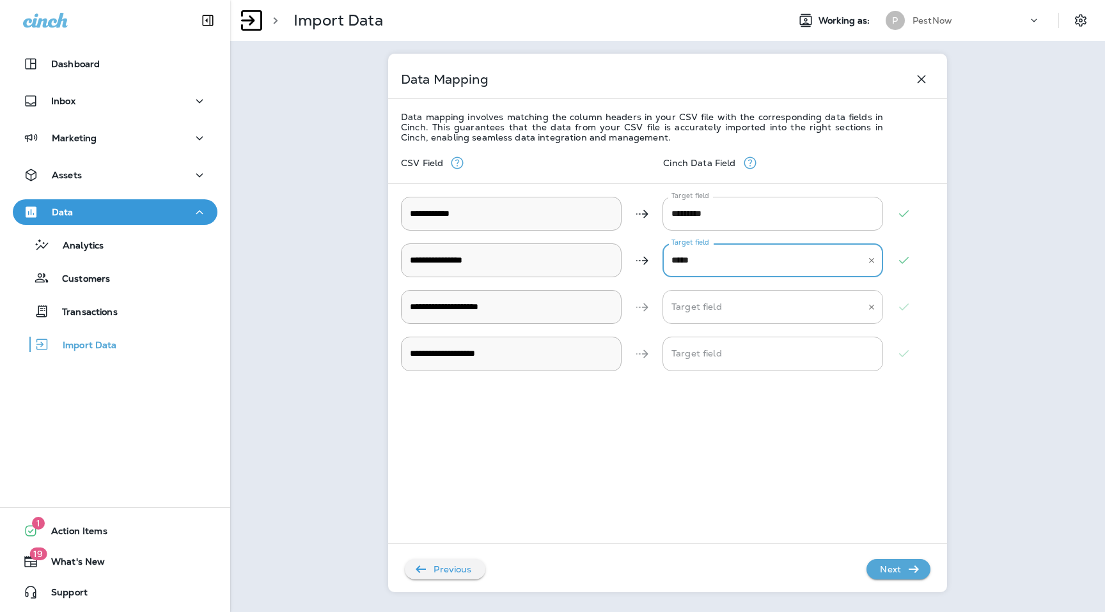
click at [731, 304] on Name "Target field" at bounding box center [763, 307] width 190 height 22
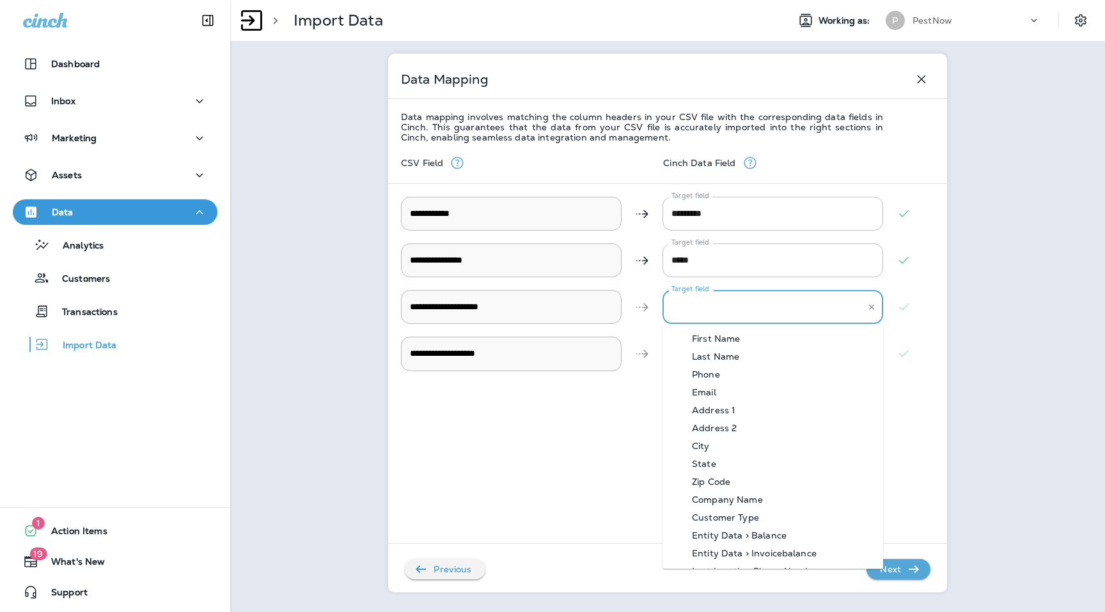
click at [734, 354] on div "Last Name" at bounding box center [716, 357] width 86 height 10
click at [732, 302] on Name "*********" at bounding box center [763, 307] width 190 height 22
click at [732, 336] on div "First Name" at bounding box center [716, 339] width 86 height 10
type Name "**********"
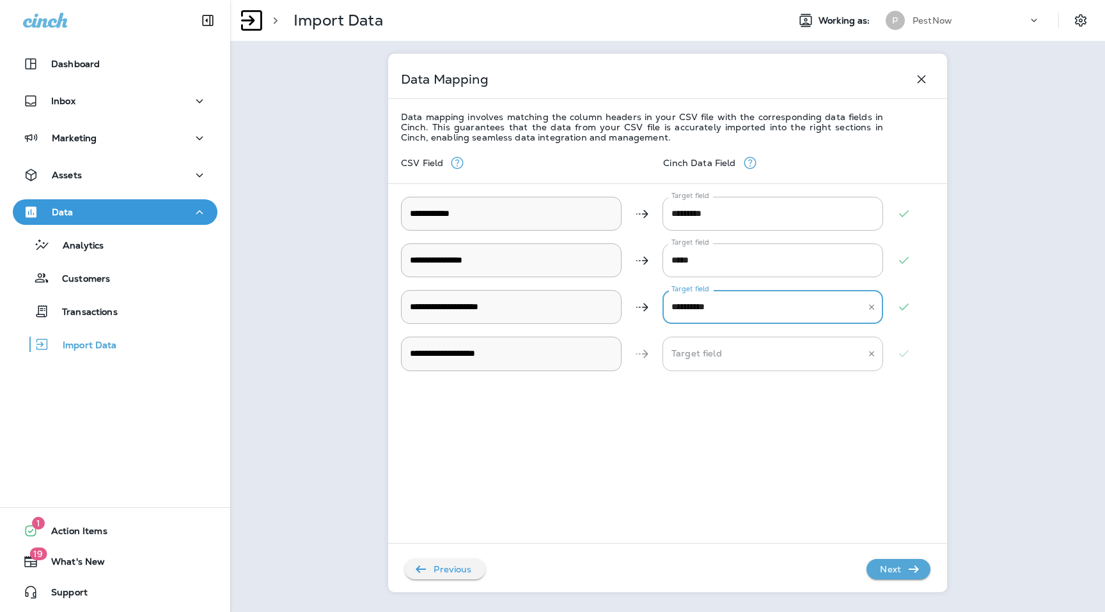
click at [732, 348] on Name "Target field" at bounding box center [763, 354] width 190 height 22
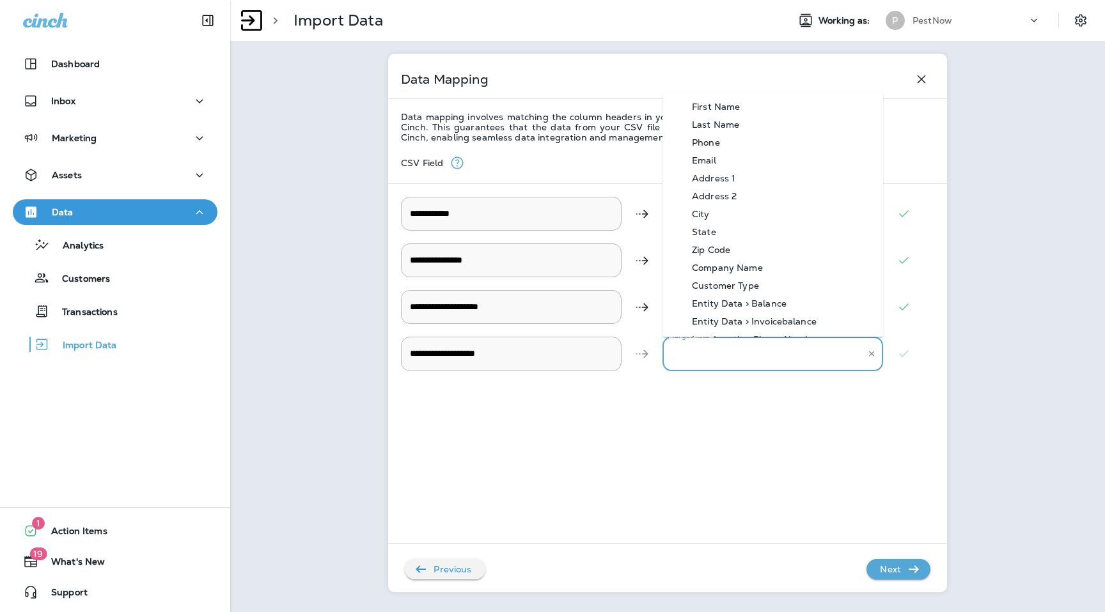
click at [734, 121] on div "Last Name" at bounding box center [716, 124] width 86 height 10
type Name "*********"
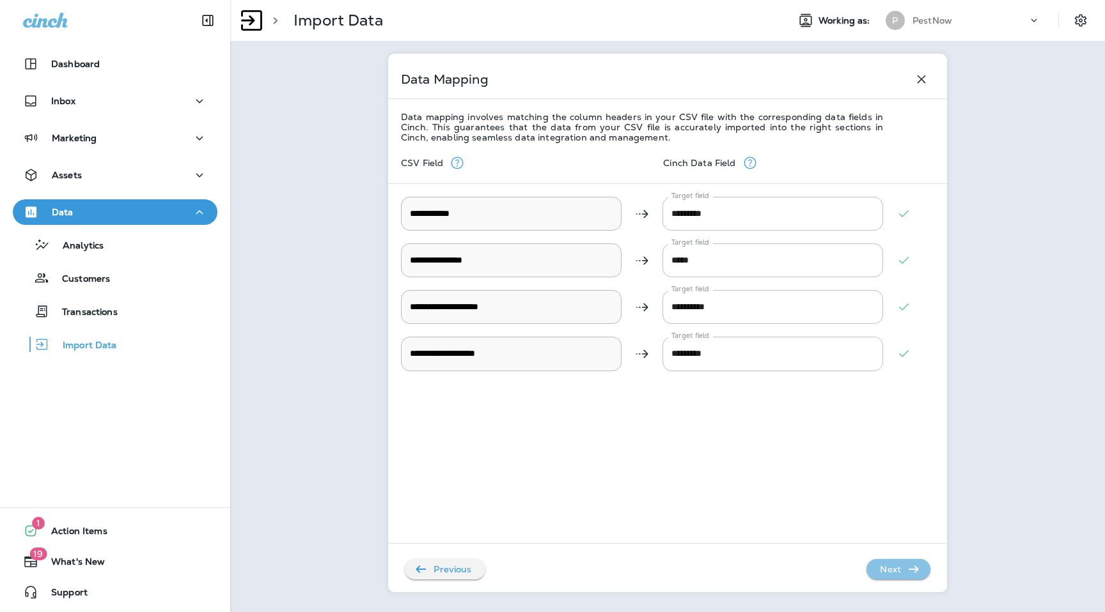
click at [912, 567] on icon "button" at bounding box center [913, 569] width 15 height 15
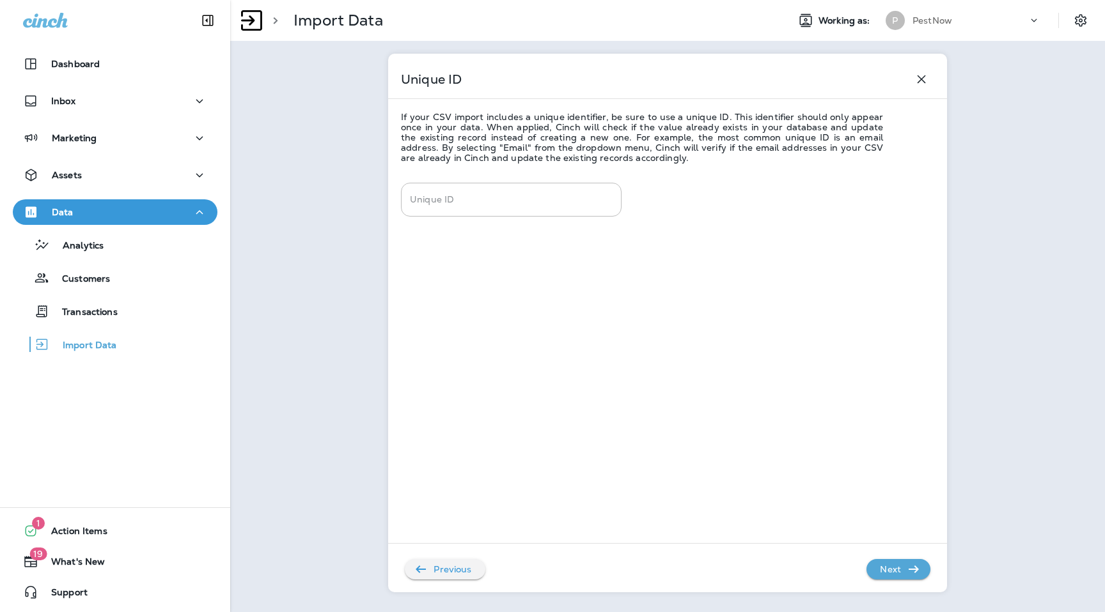
click at [912, 567] on icon "button" at bounding box center [913, 569] width 15 height 15
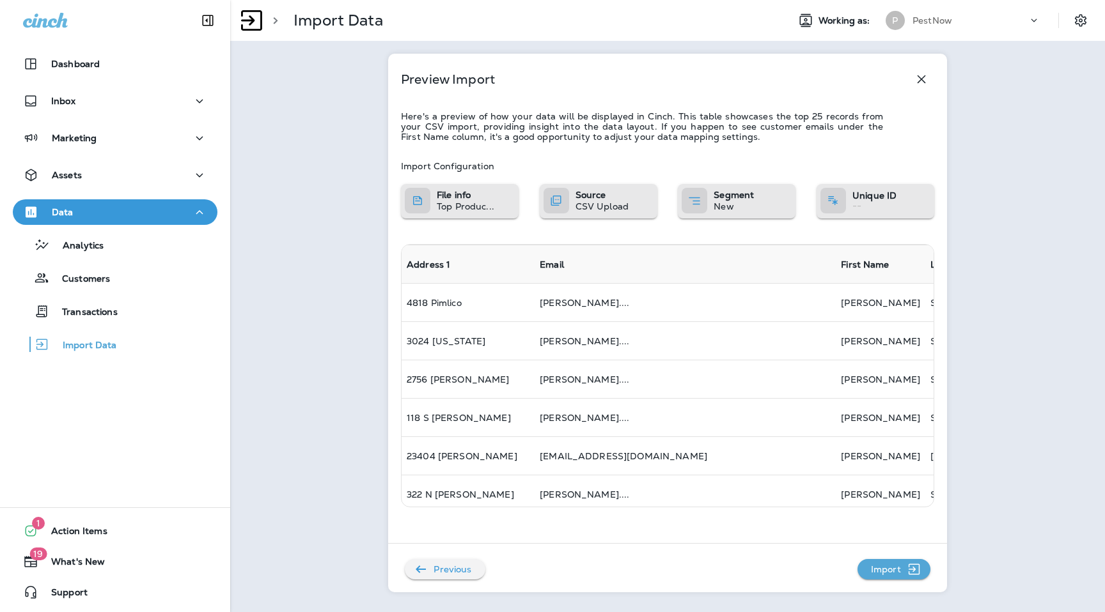
click at [912, 567] on icon "button" at bounding box center [914, 569] width 16 height 15
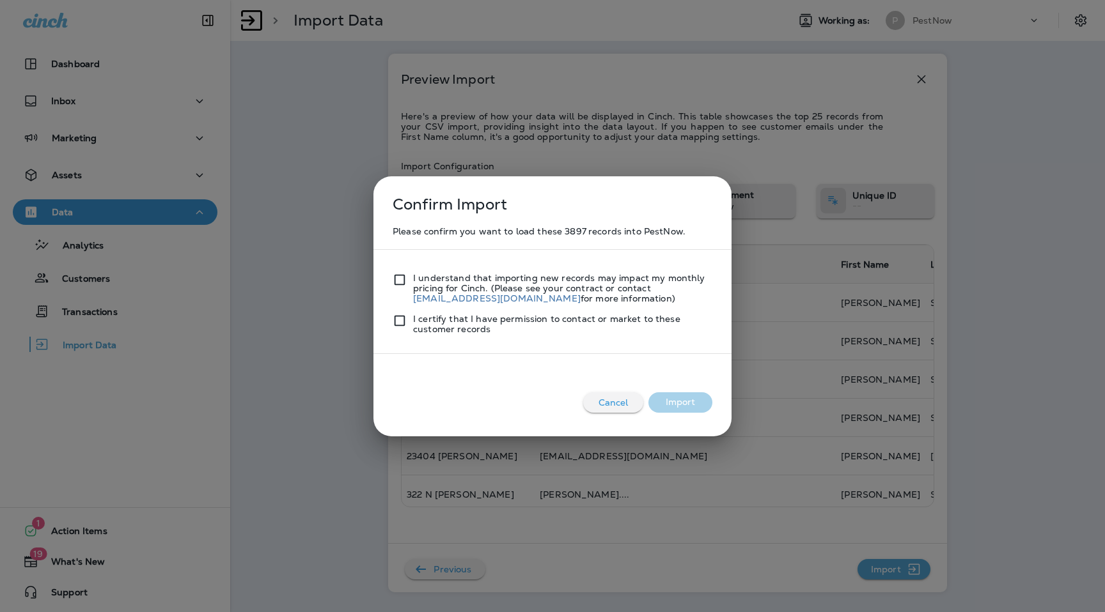
click at [408, 281] on div at bounding box center [403, 288] width 20 height 31
click at [681, 406] on button "Import" at bounding box center [680, 403] width 64 height 20
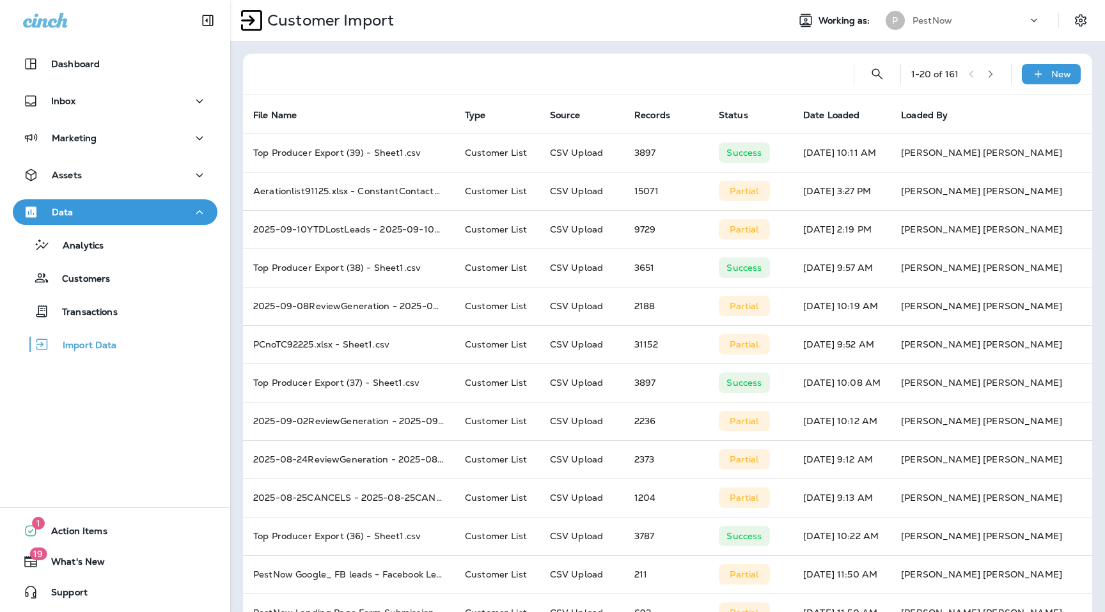
click at [991, 40] on div "Customer Import Working as: P PestNow" at bounding box center [667, 20] width 875 height 41
click at [1030, 65] on div "New" at bounding box center [1051, 74] width 59 height 20
click at [1022, 103] on p "Customer list" at bounding box center [1012, 108] width 59 height 10
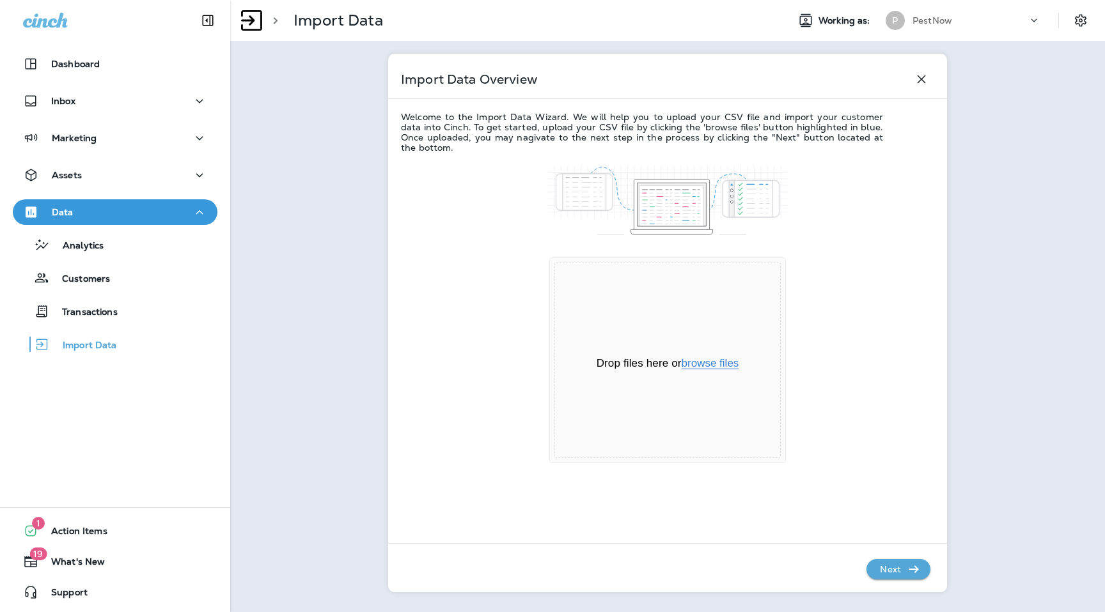
click at [721, 362] on button "browse files" at bounding box center [711, 364] width 58 height 12
click at [904, 561] on p "Next" at bounding box center [890, 569] width 31 height 20
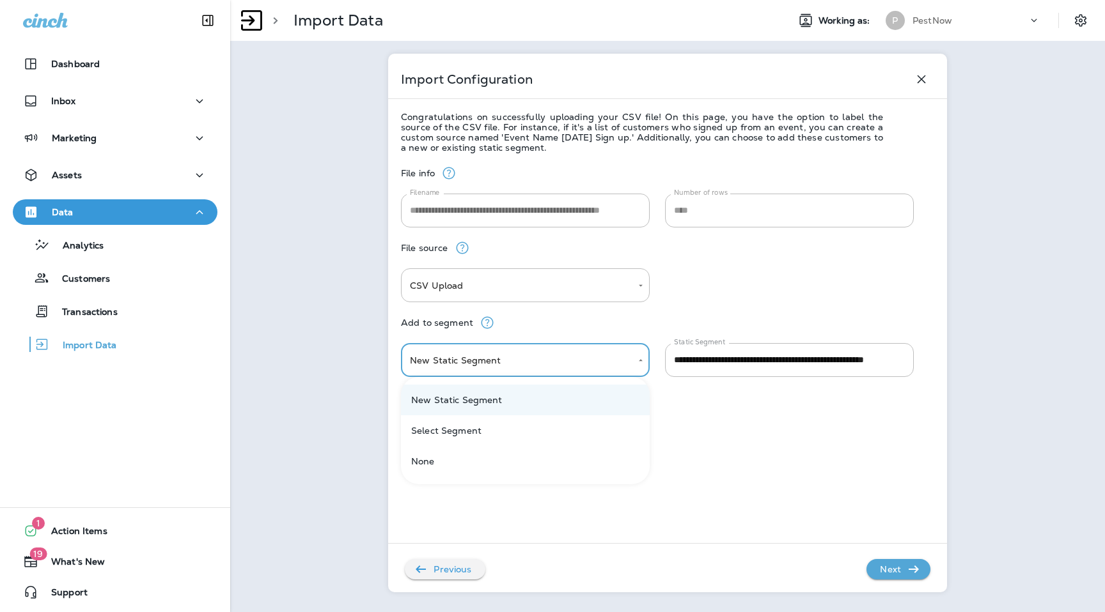
click at [558, 0] on body "**********" at bounding box center [552, 0] width 1105 height 0
click at [538, 430] on li "Select Segment" at bounding box center [525, 431] width 249 height 31
type input "******"
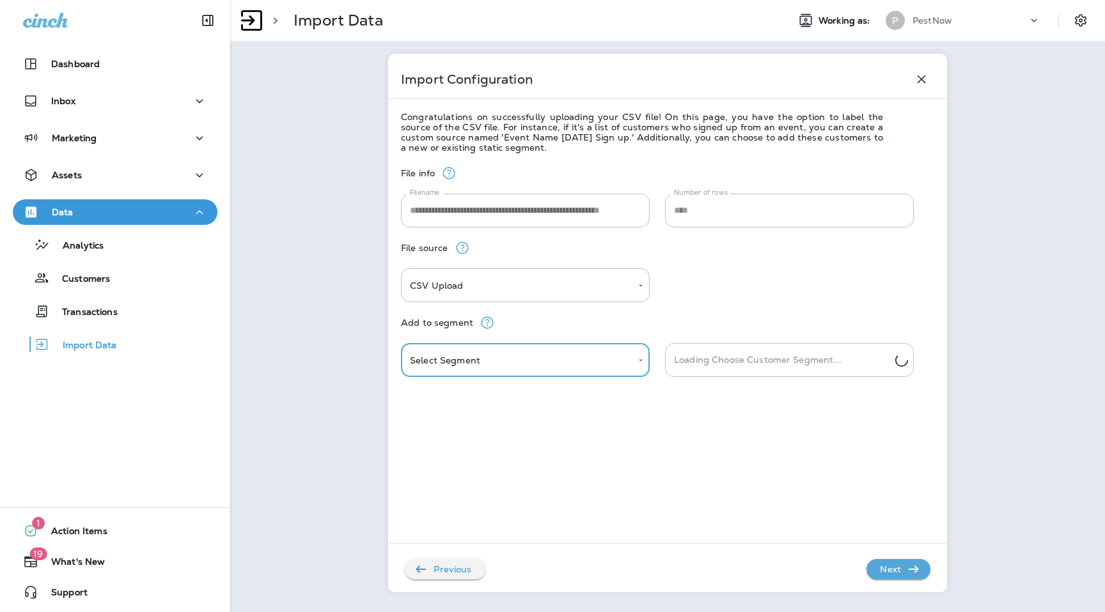
click at [768, 360] on input "Loading Choose Customer Segment..." at bounding box center [783, 360] width 224 height 22
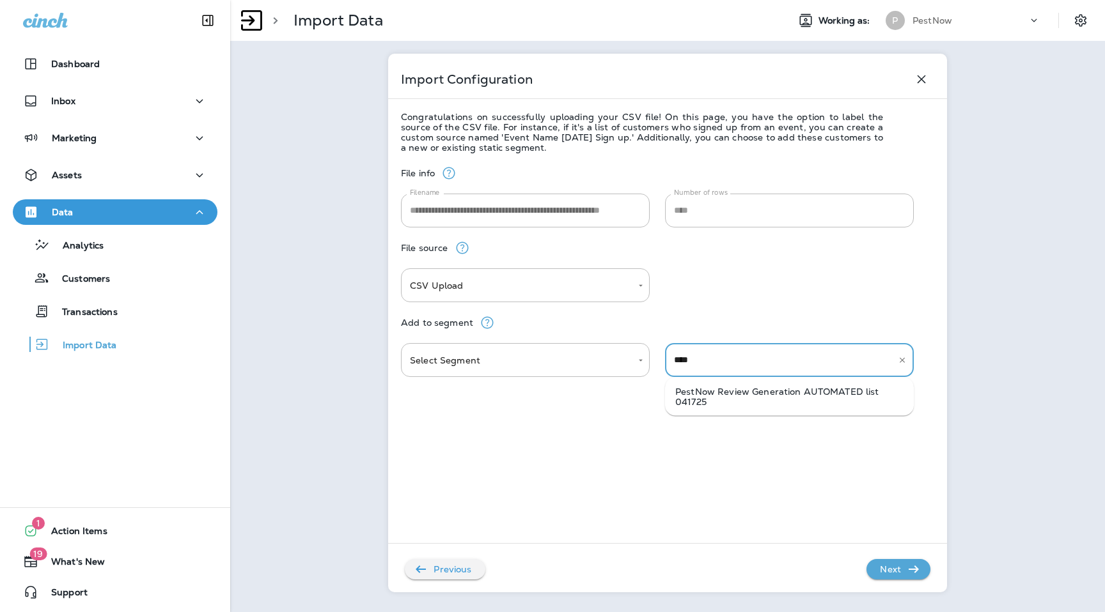
click at [781, 401] on li "PestNow Review Generation AUTOMATED list 041725" at bounding box center [789, 397] width 249 height 28
type input "**********"
click at [899, 559] on p "Next" at bounding box center [890, 569] width 31 height 20
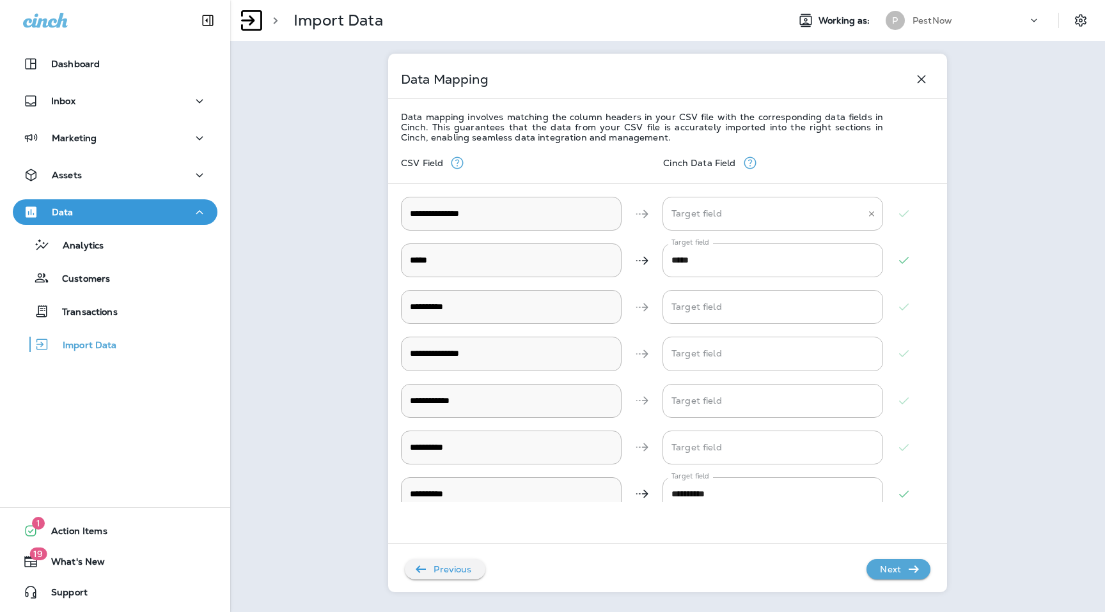
click at [704, 207] on div "Target field Target field" at bounding box center [772, 214] width 221 height 34
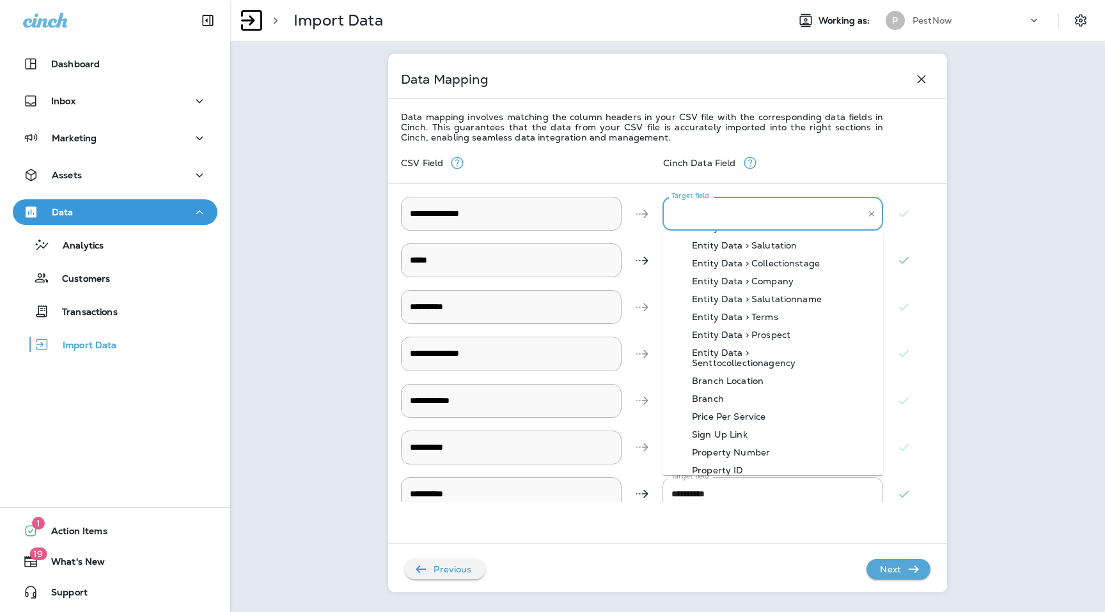
scroll to position [499, 0]
click at [749, 285] on li "Branch" at bounding box center [772, 293] width 221 height 18
type input "******"
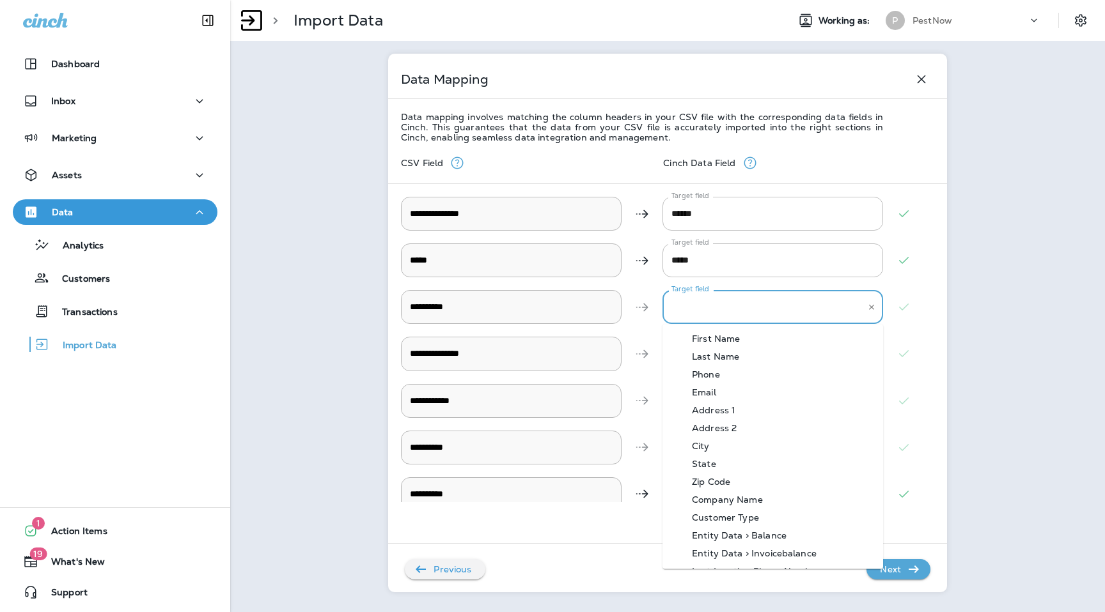
click at [736, 309] on input "Target field" at bounding box center [763, 307] width 190 height 22
click at [736, 370] on div "Phone" at bounding box center [706, 375] width 66 height 10
type input "*****"
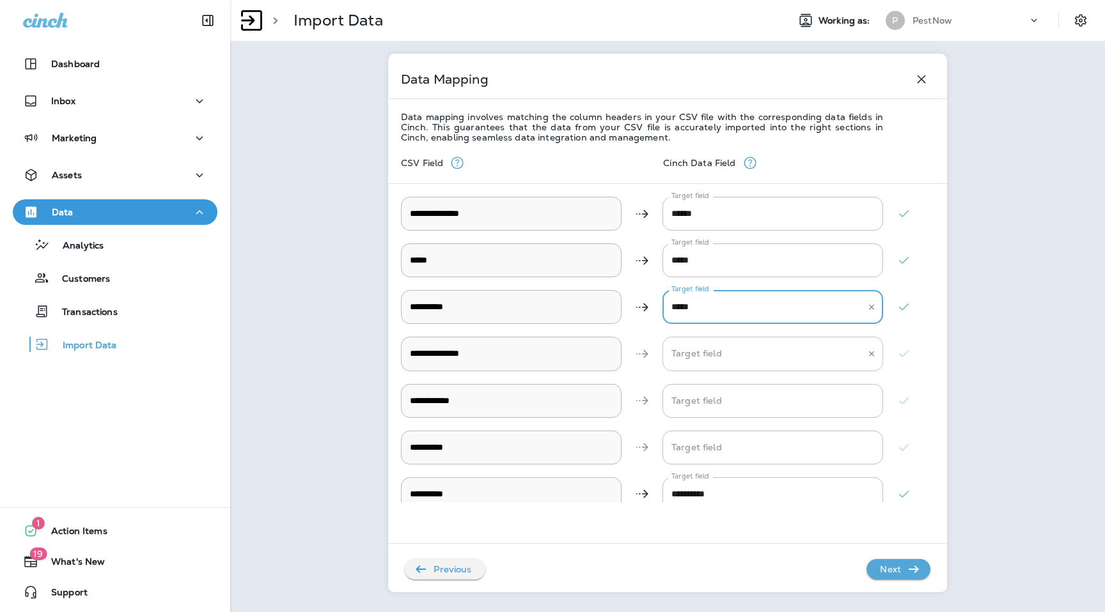
click at [735, 343] on input "Target field" at bounding box center [763, 354] width 190 height 22
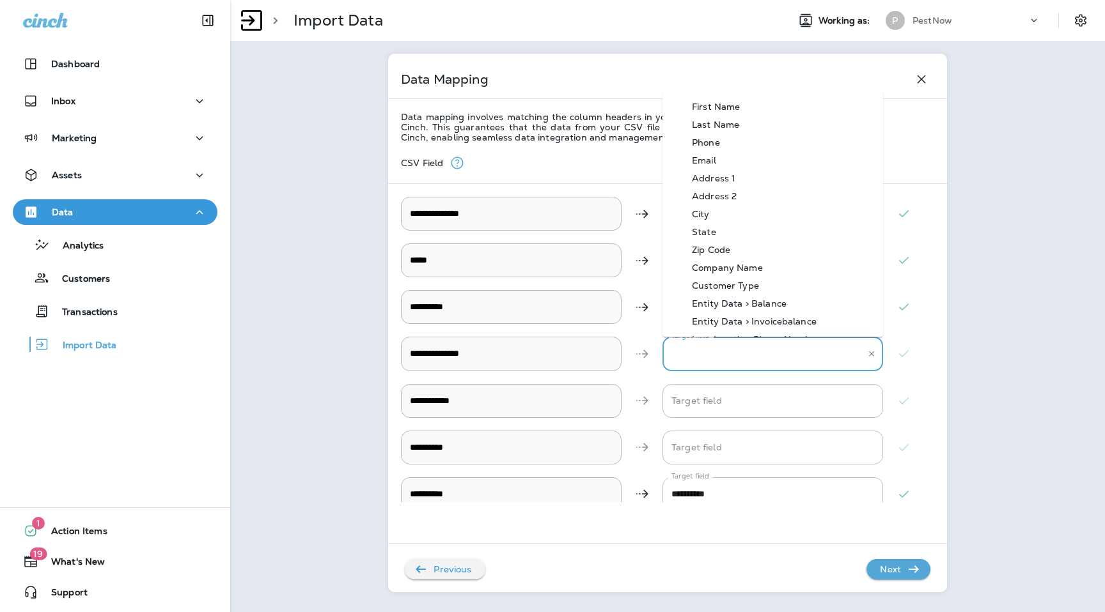
click at [740, 180] on div "Address 1" at bounding box center [714, 178] width 82 height 10
type input "*********"
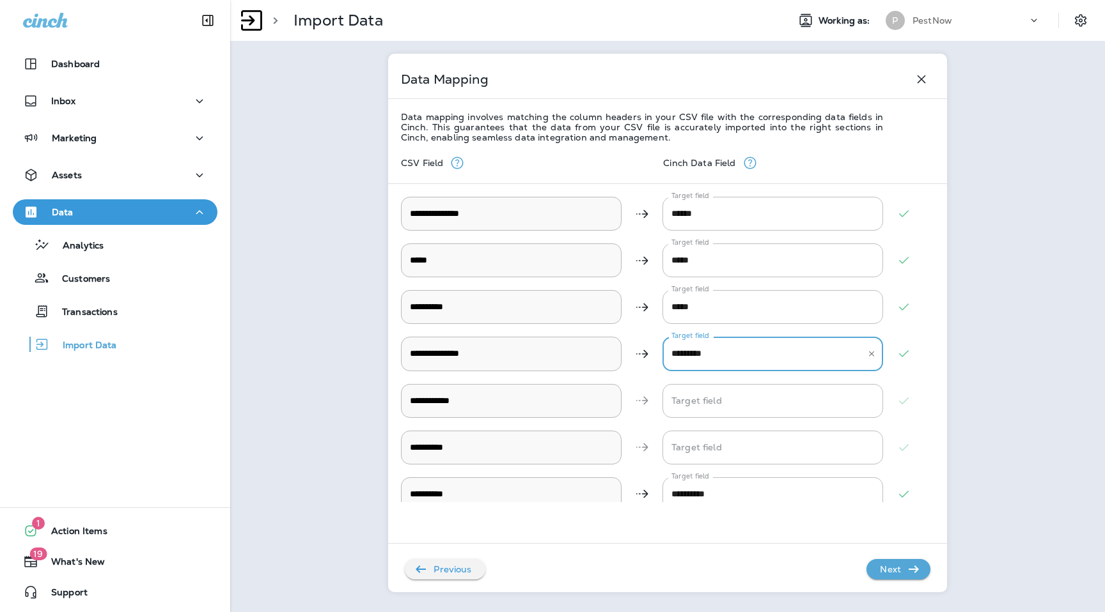
scroll to position [62, 0]
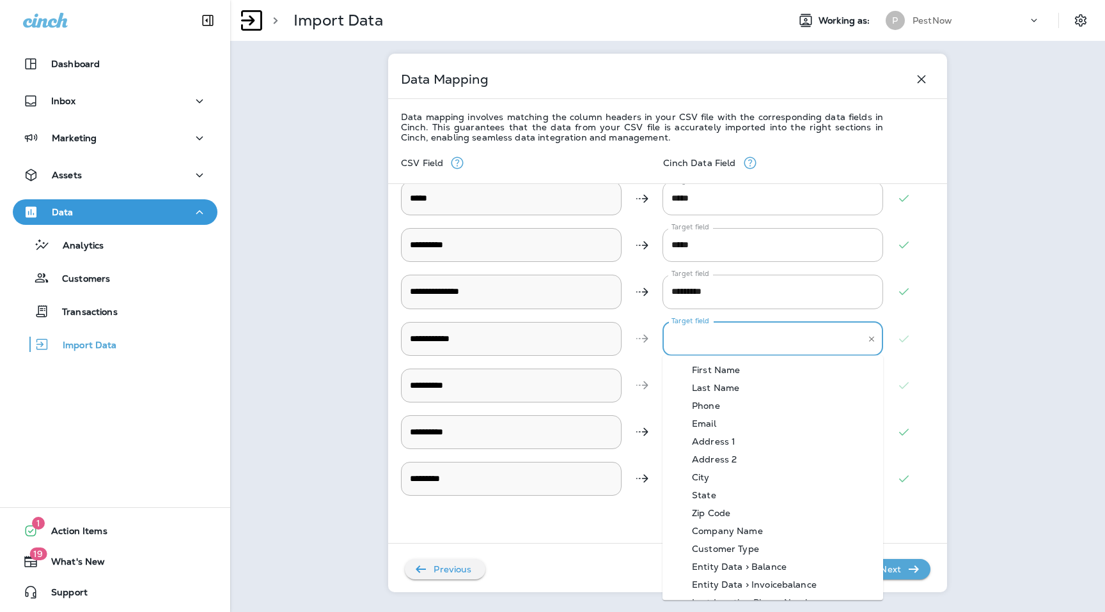
click at [708, 343] on input "Target field" at bounding box center [763, 339] width 190 height 22
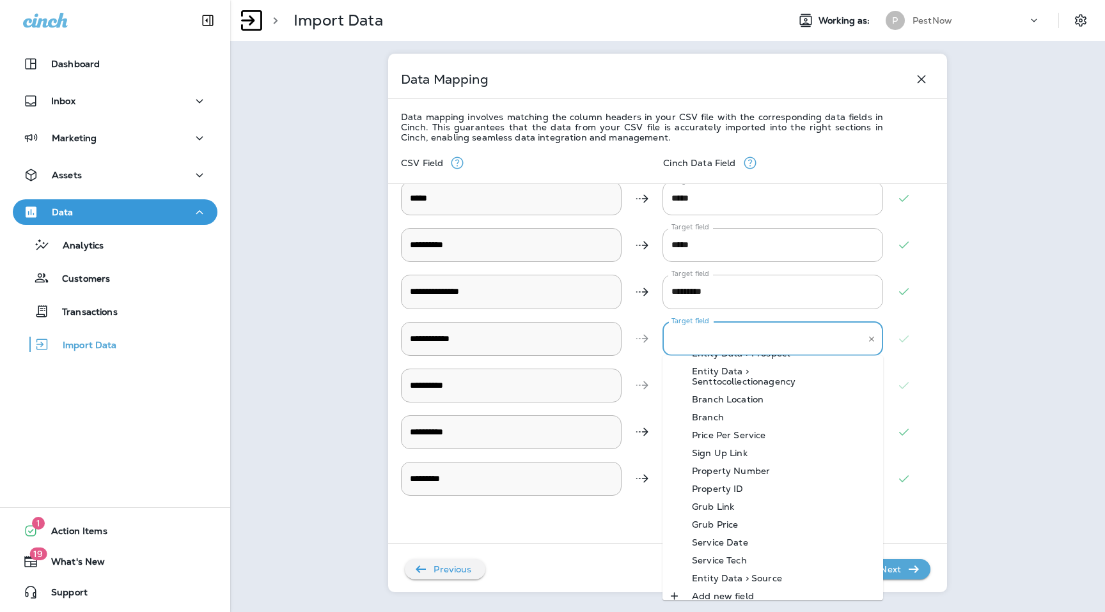
click at [754, 538] on div "Service Date" at bounding box center [720, 543] width 95 height 10
type input "**********"
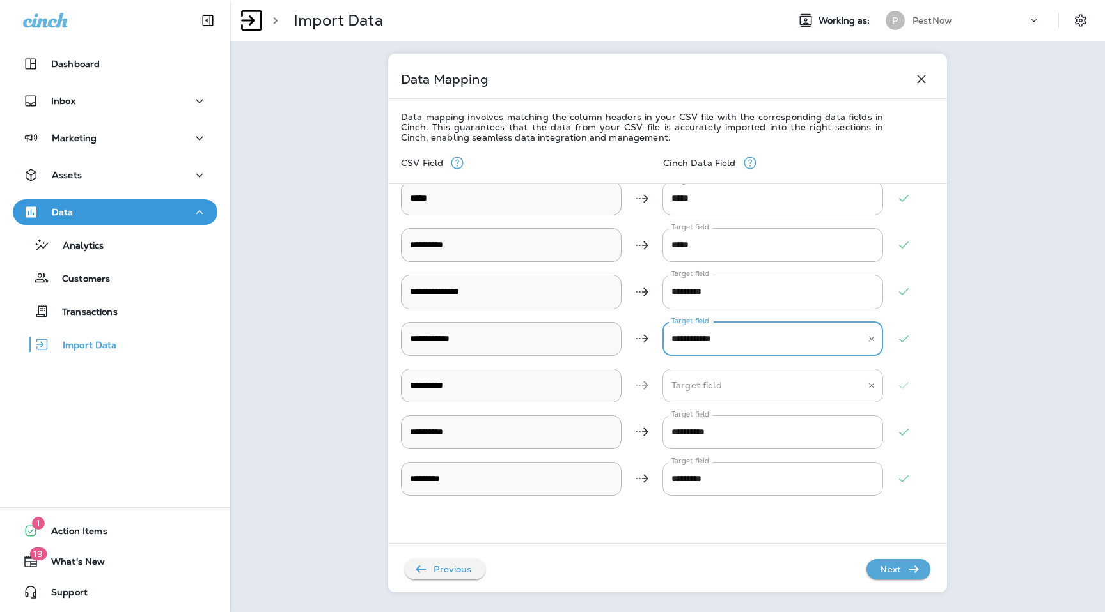
click at [729, 383] on input "Target field" at bounding box center [763, 386] width 190 height 22
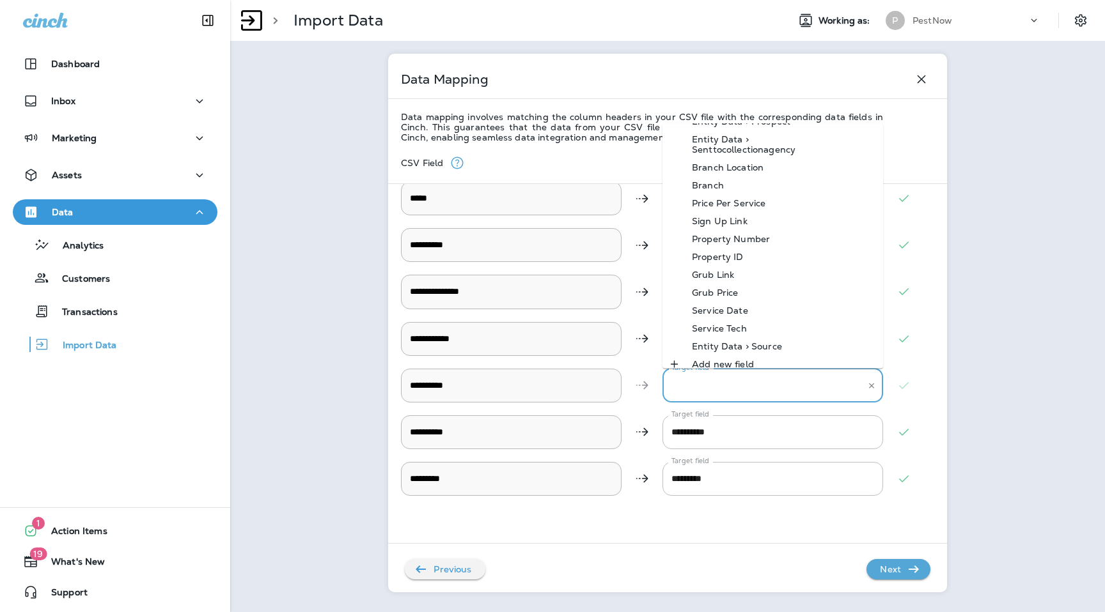
click at [742, 324] on div "Service Tech" at bounding box center [719, 329] width 93 height 10
type input "**********"
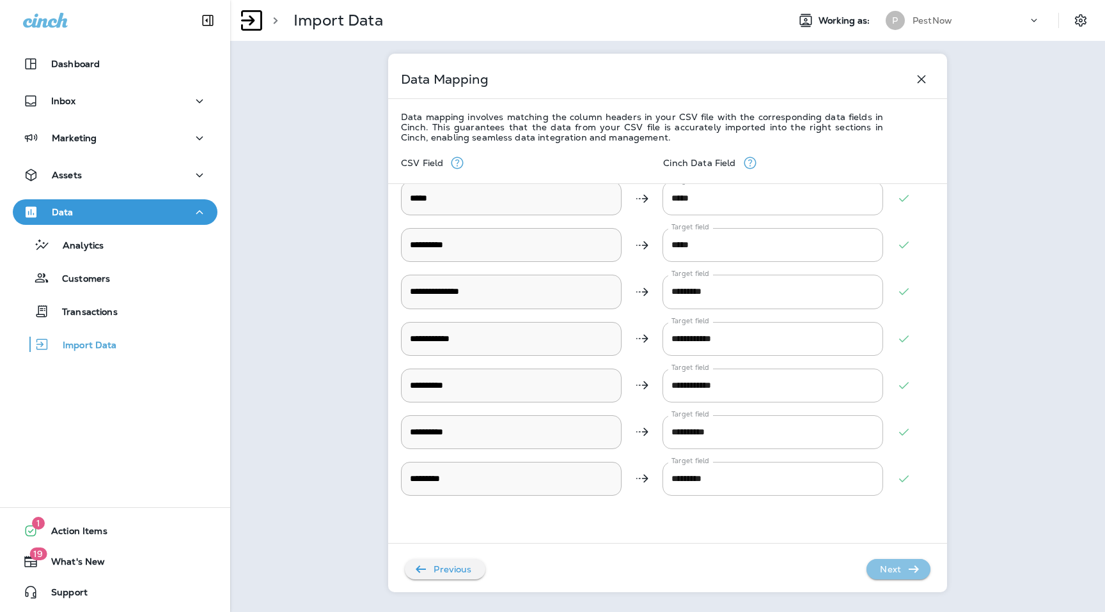
click at [912, 573] on icon "button" at bounding box center [913, 569] width 15 height 15
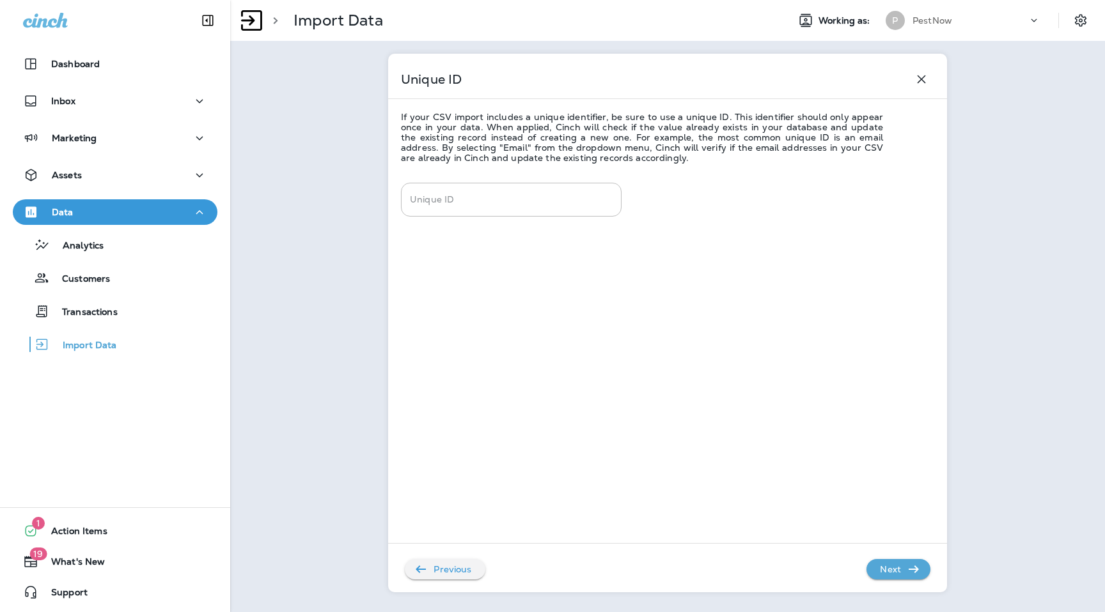
click at [912, 573] on icon "button" at bounding box center [913, 569] width 15 height 15
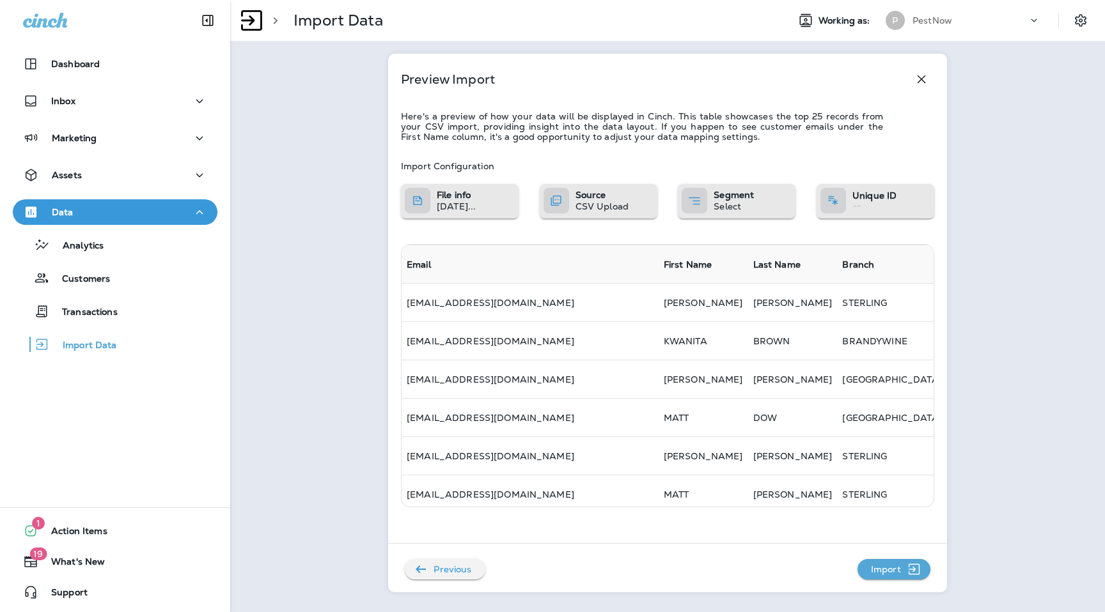
click at [912, 573] on icon "button" at bounding box center [914, 569] width 16 height 15
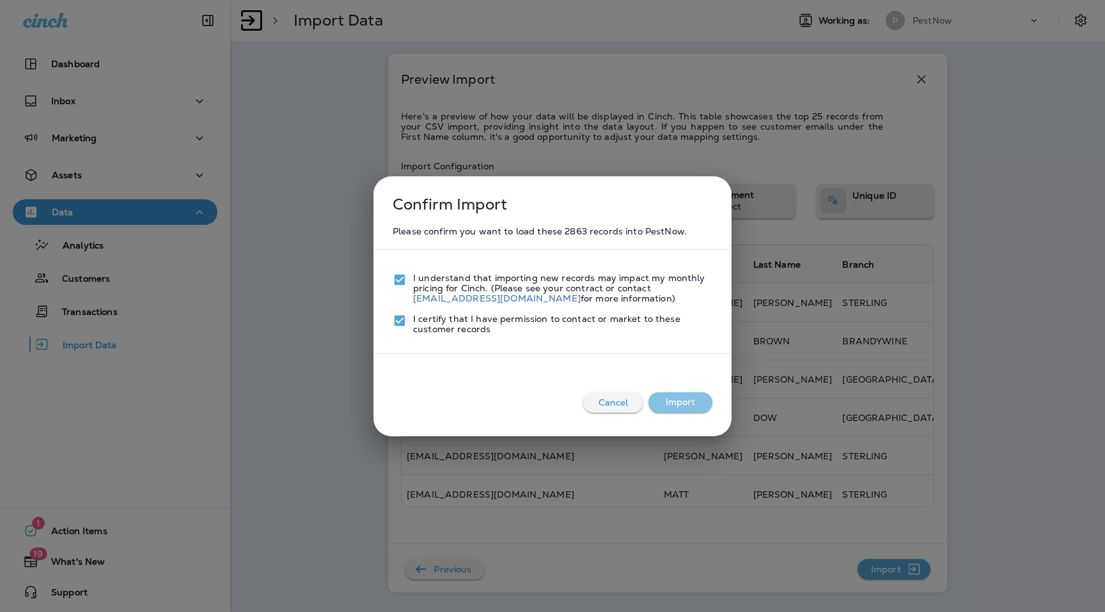
click at [699, 394] on button "Import" at bounding box center [680, 403] width 64 height 20
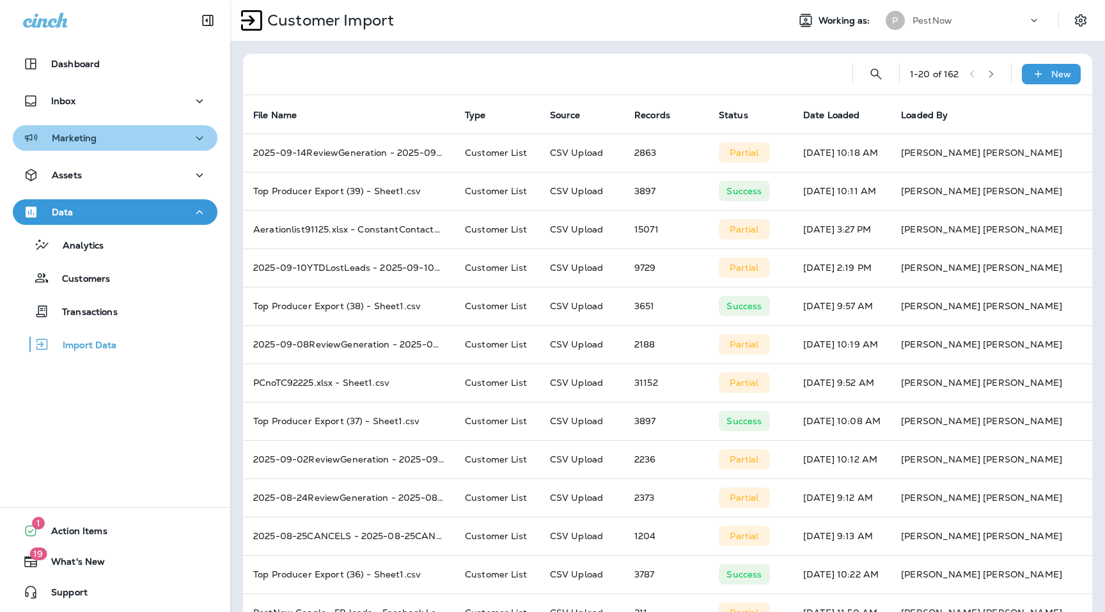
click at [99, 137] on div "Marketing" at bounding box center [115, 138] width 184 height 16
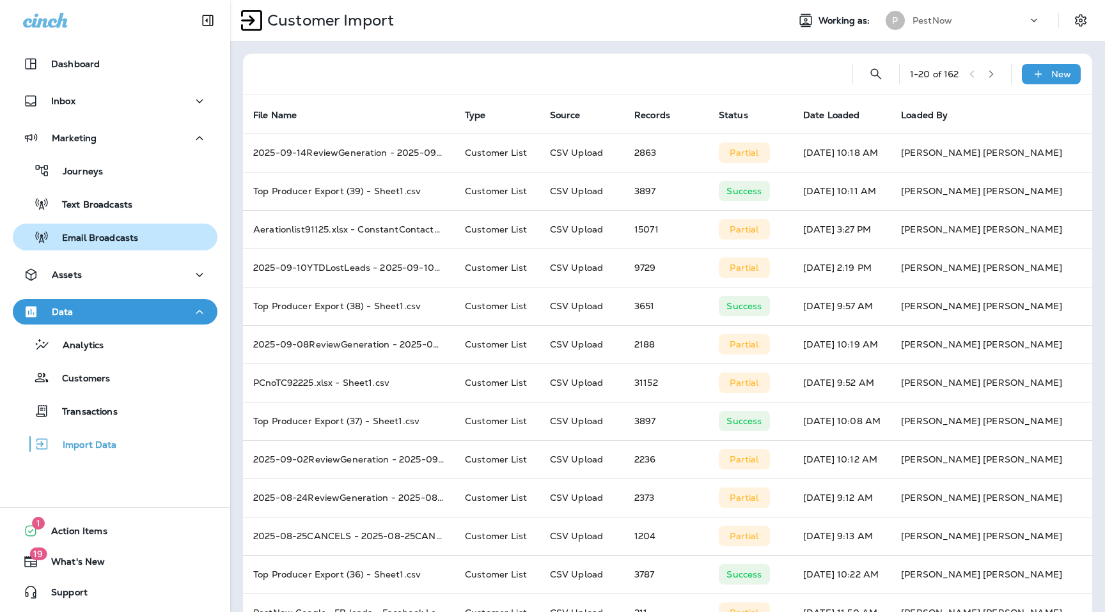
click at [106, 240] on p "Email Broadcasts" at bounding box center [93, 239] width 89 height 12
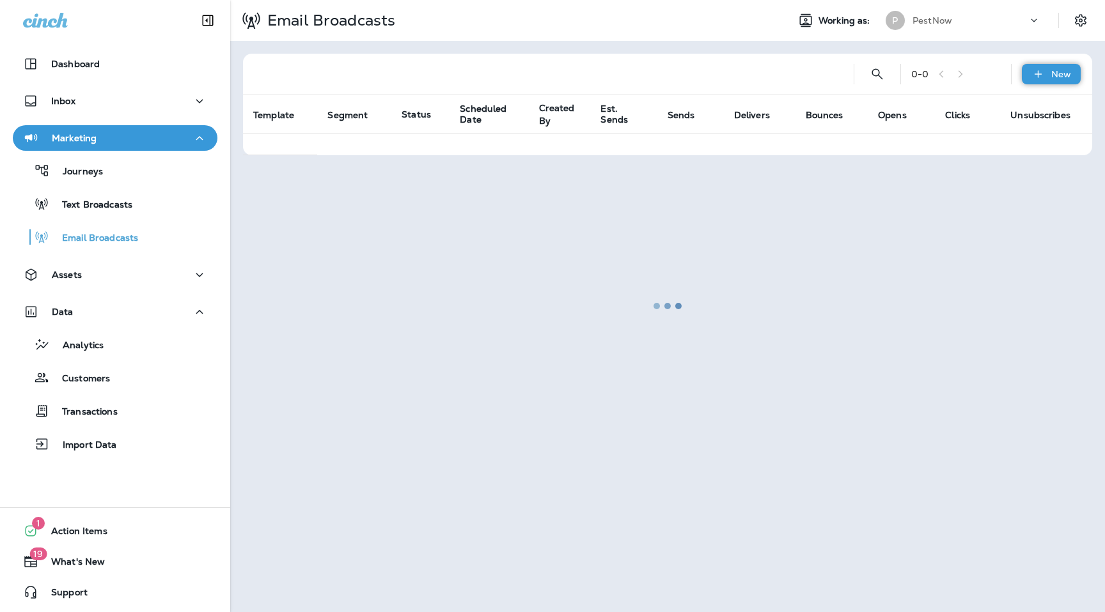
click at [1047, 75] on div "New" at bounding box center [1051, 74] width 59 height 20
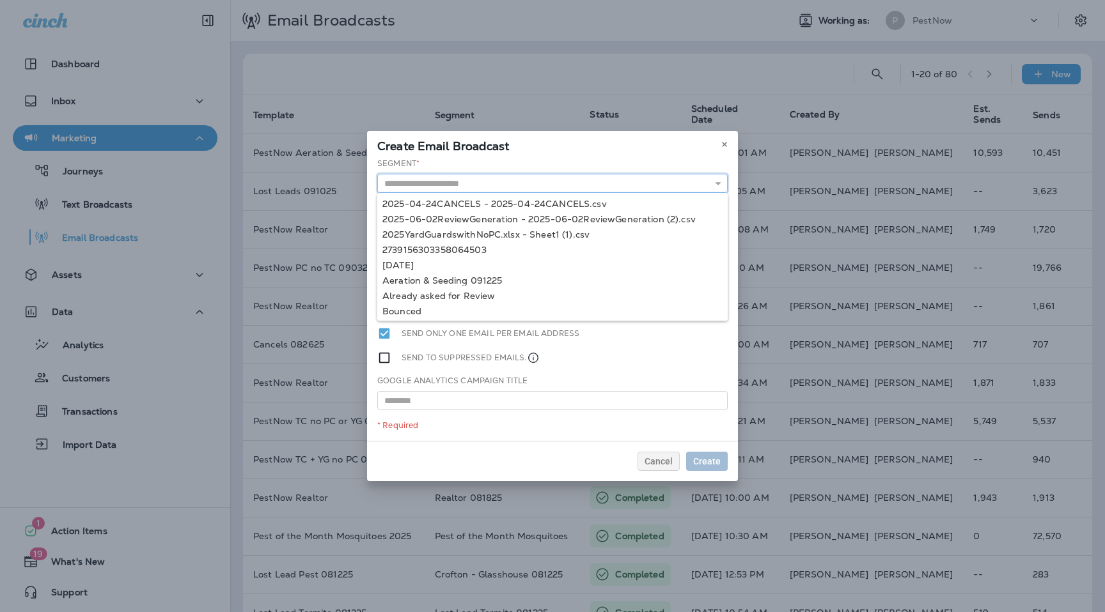
click at [468, 183] on input "text" at bounding box center [552, 183] width 350 height 19
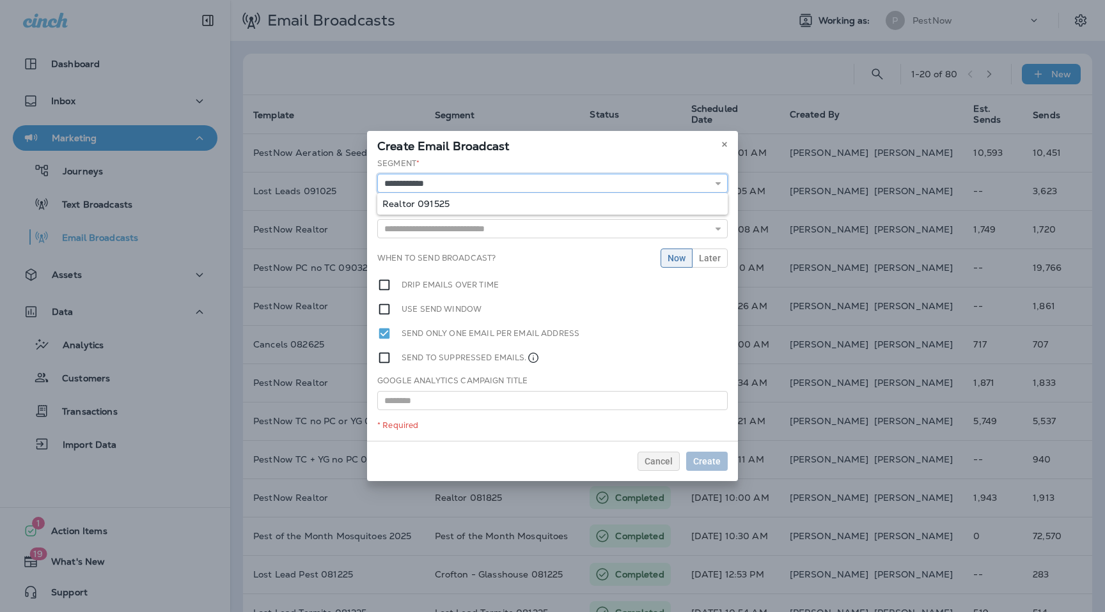
type input "**********"
click at [441, 203] on div "**********" at bounding box center [552, 299] width 371 height 283
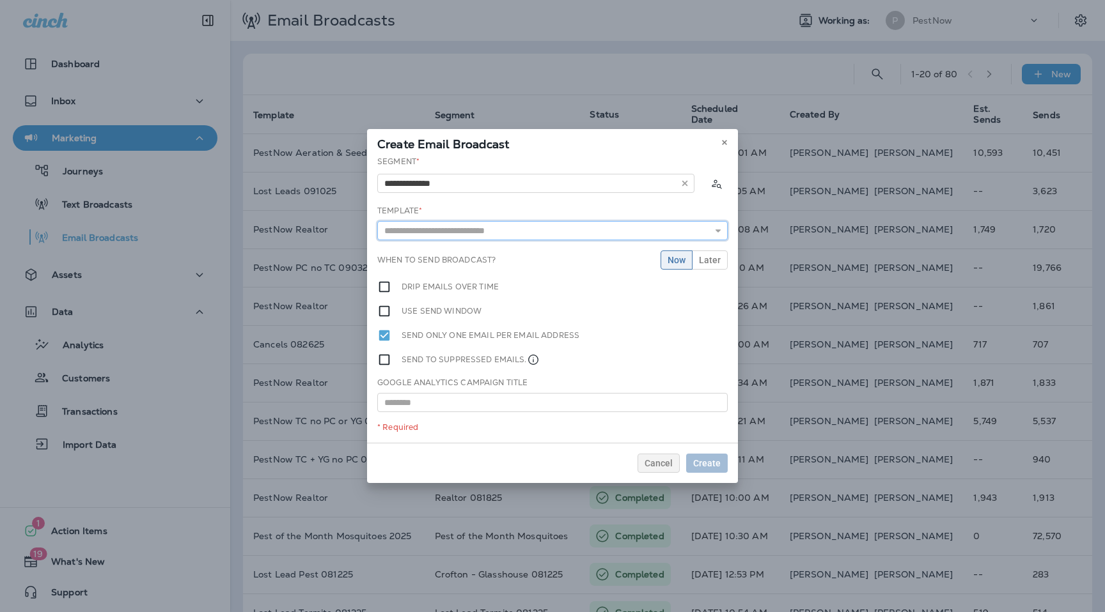
click at [450, 224] on input "text" at bounding box center [552, 230] width 350 height 19
type input "**********"
click at [450, 267] on div "**********" at bounding box center [552, 299] width 371 height 287
click at [719, 462] on span "Create" at bounding box center [706, 463] width 27 height 9
